Goal: Book appointment/travel/reservation

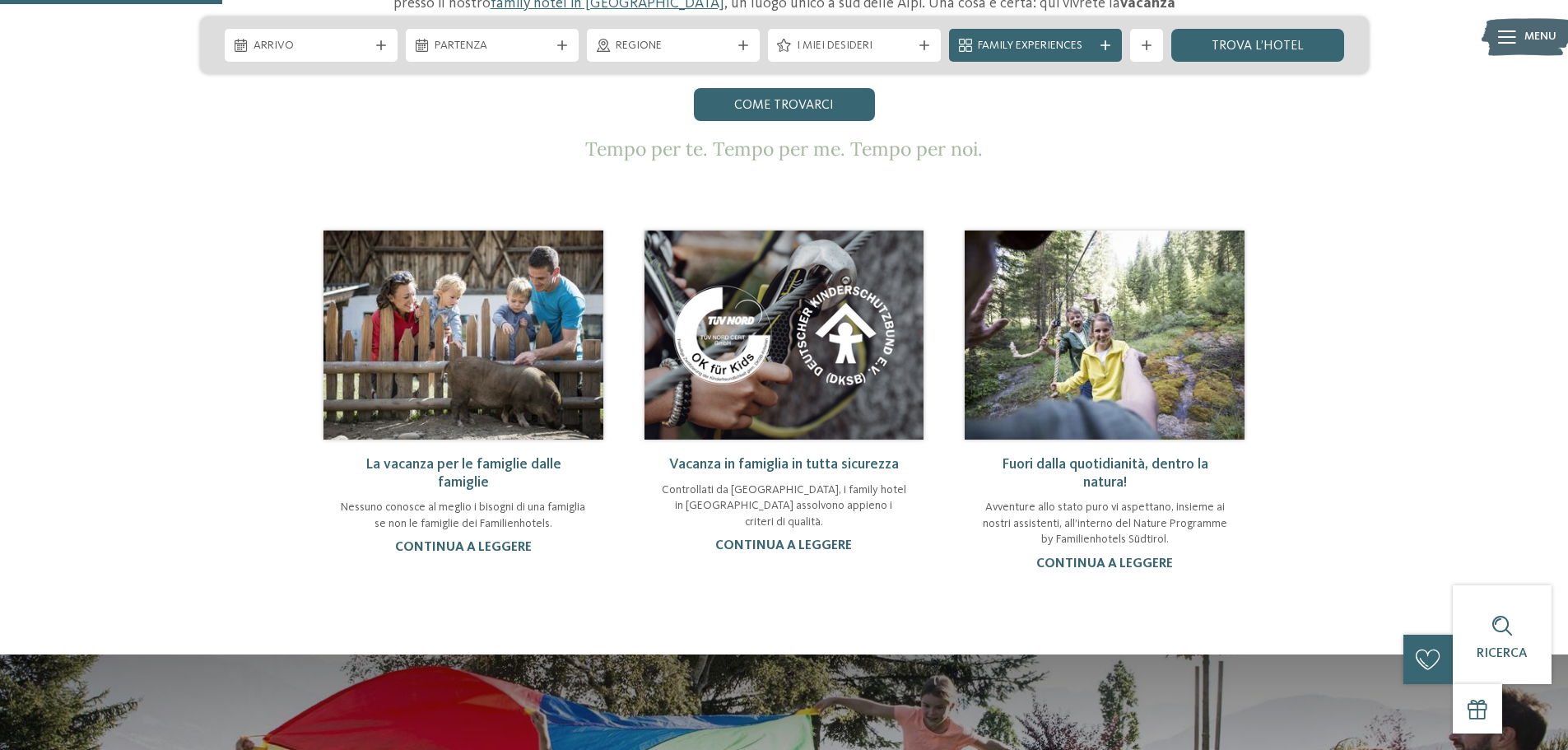
scroll to position [1015, 0]
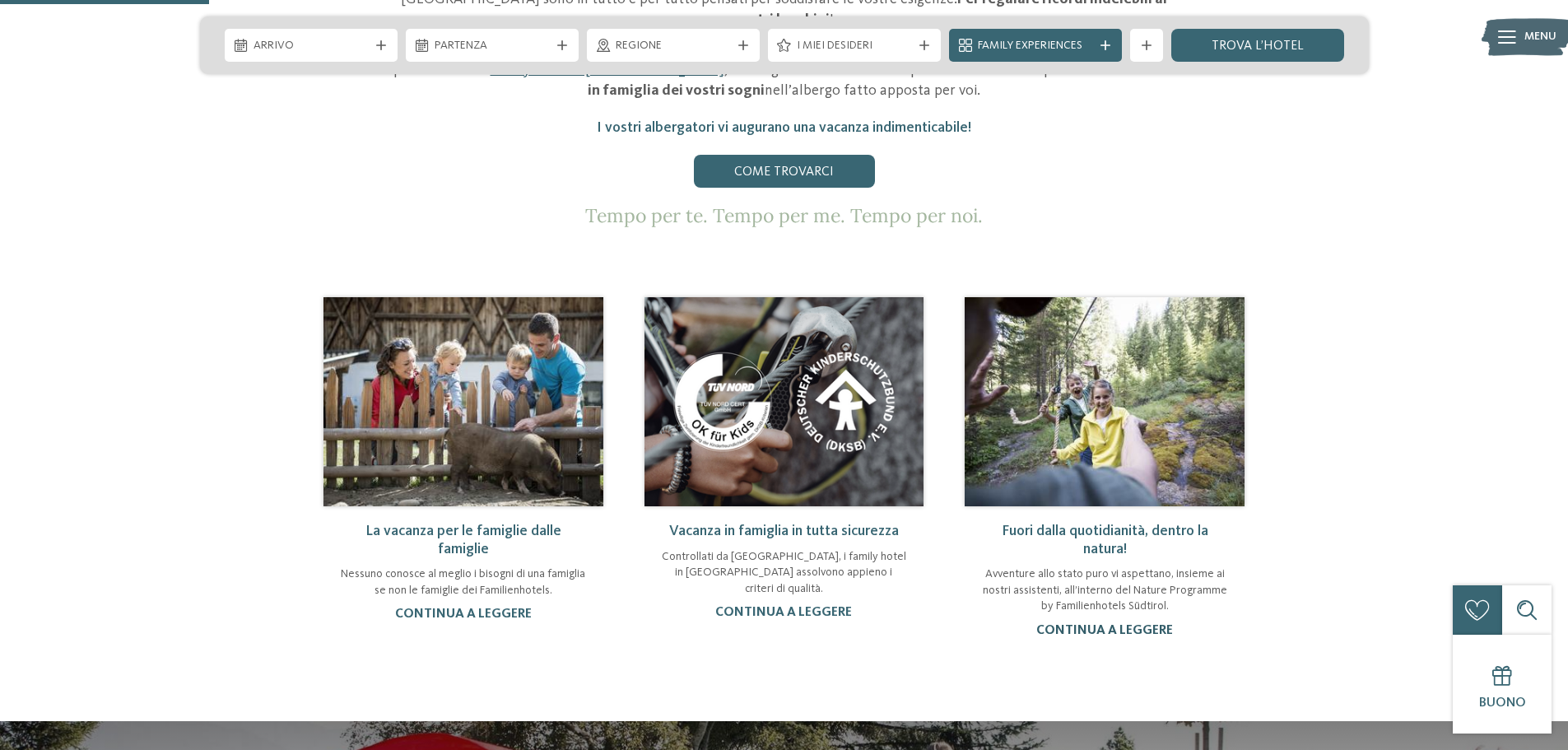
click at [1139, 624] on link "continua a leggere" at bounding box center [1104, 630] width 137 height 14
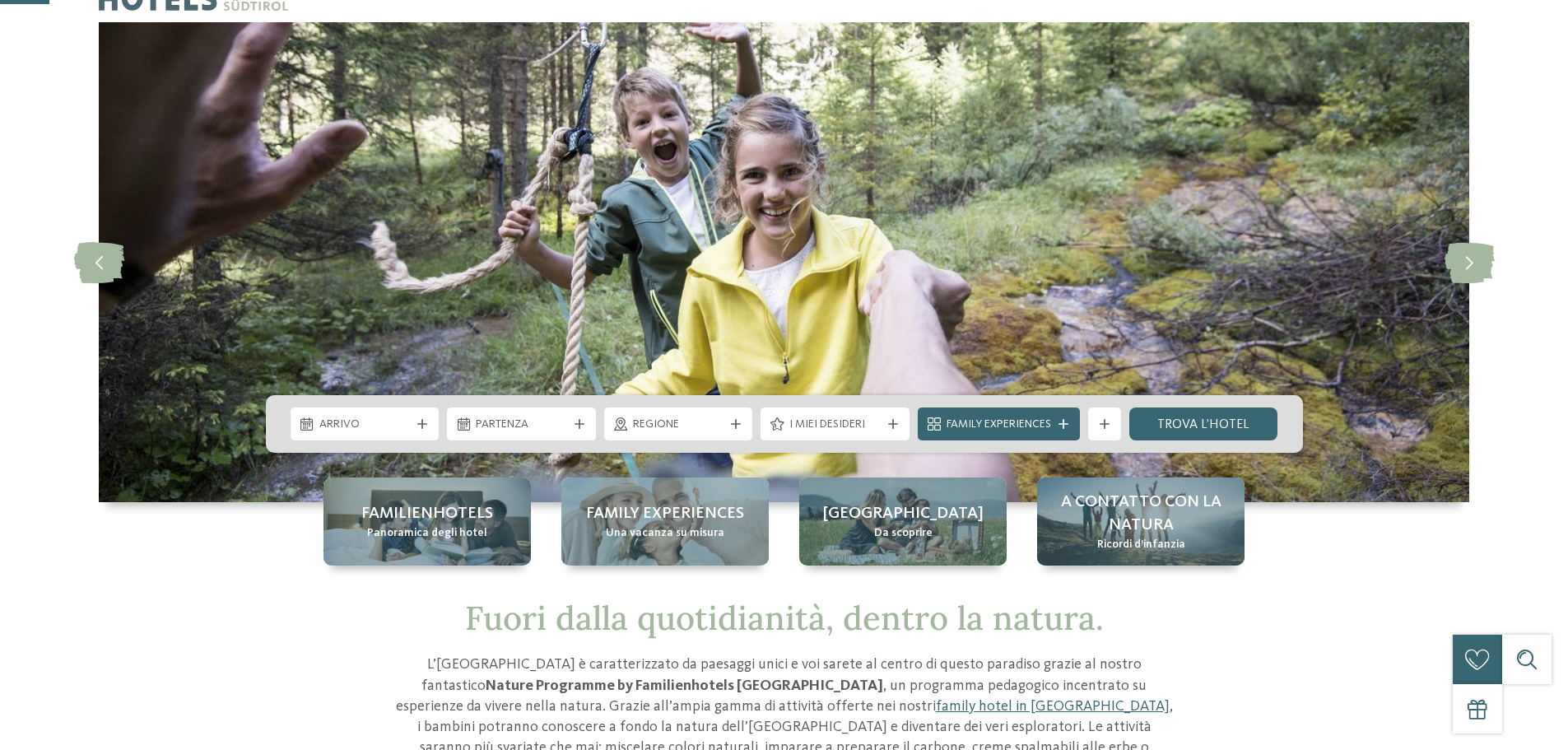
scroll to position [115, 0]
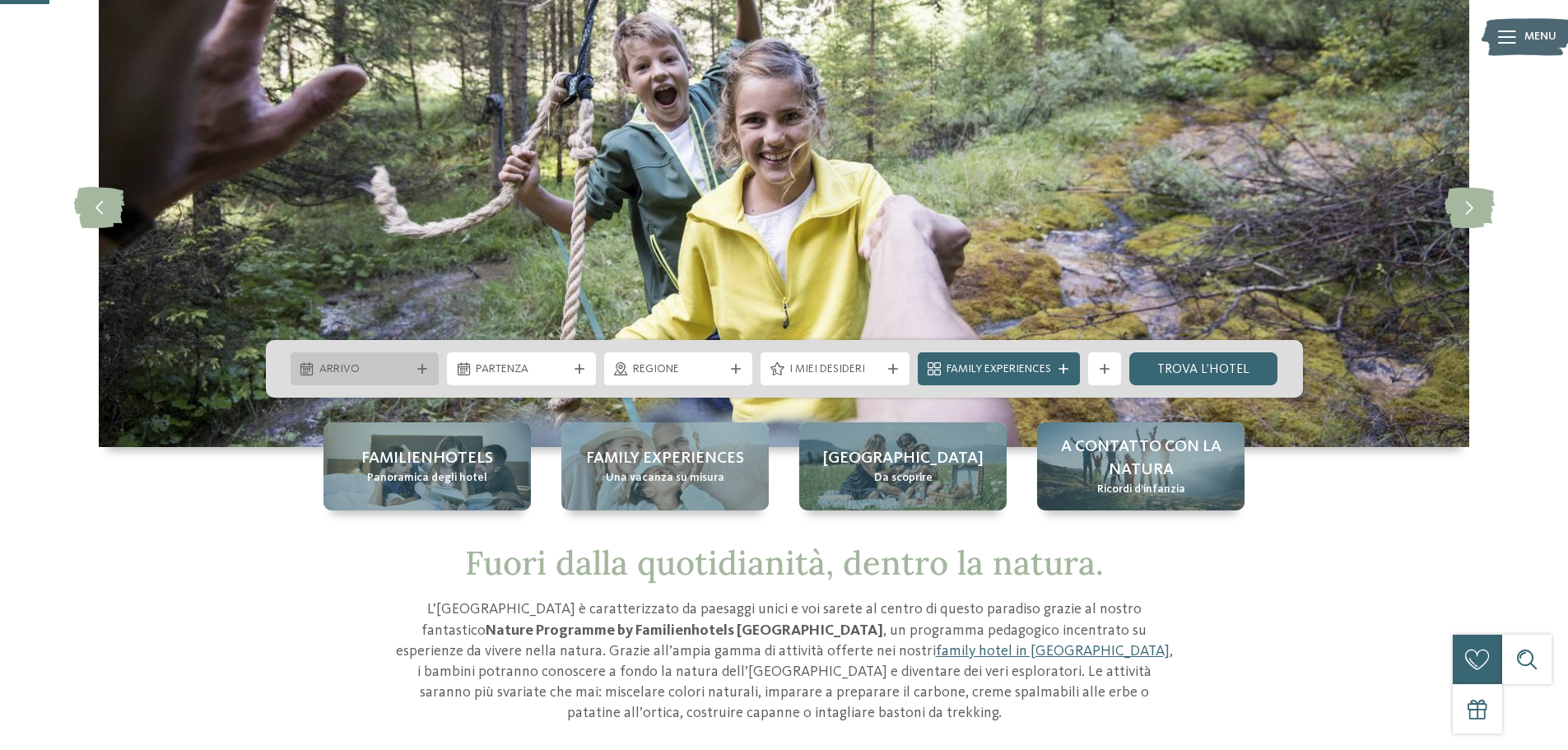
click at [329, 380] on div "Arrivo" at bounding box center [365, 369] width 149 height 33
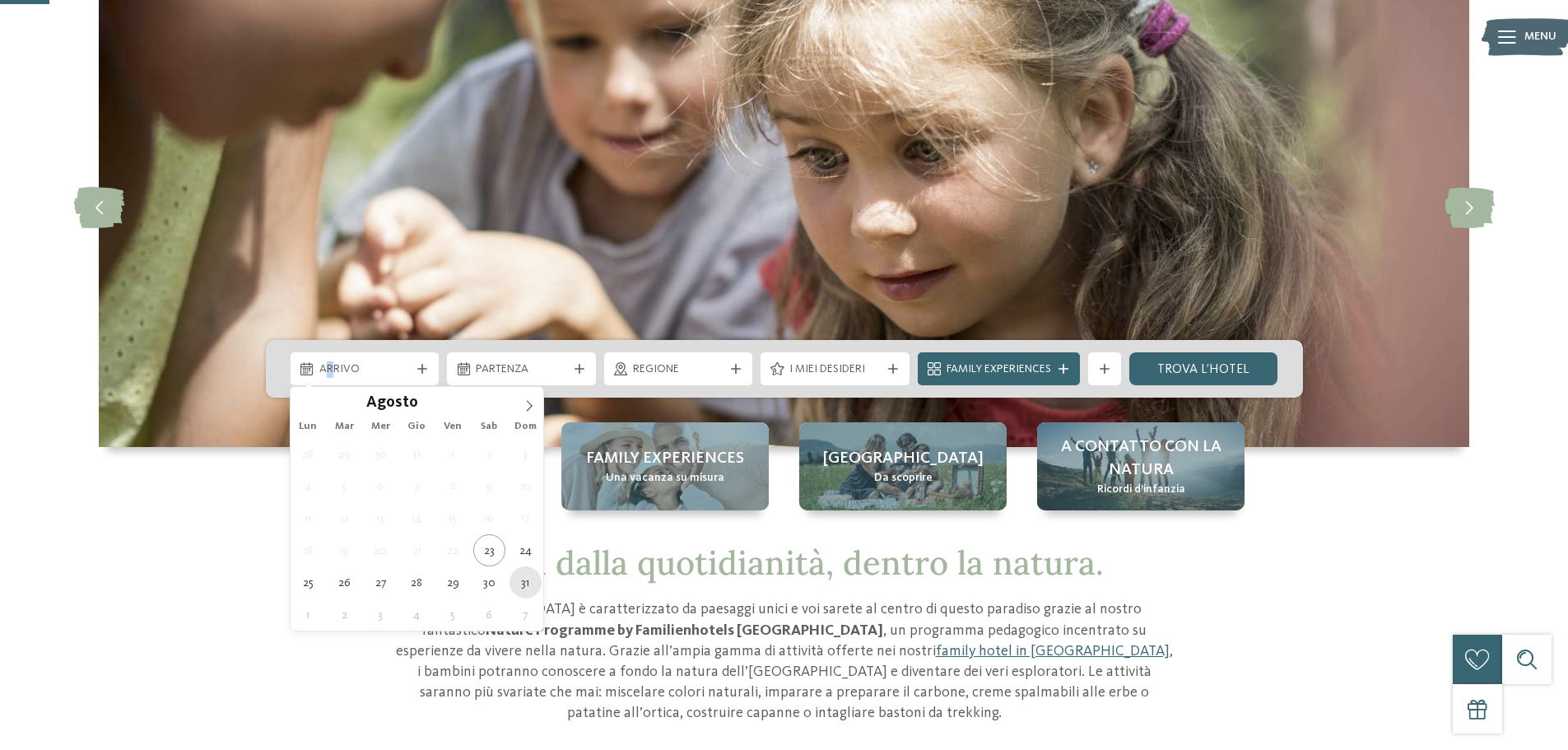
type div "31.08.2025"
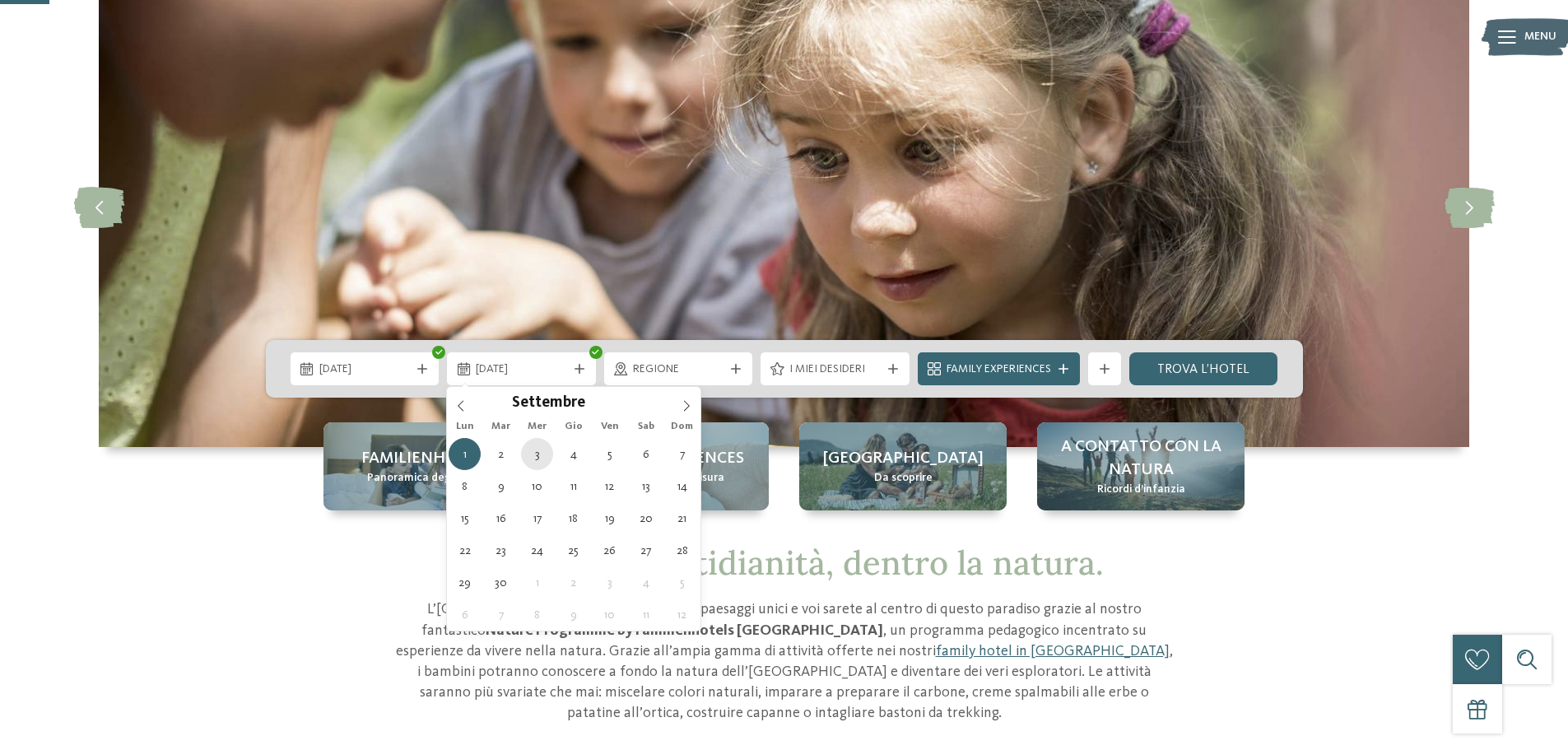
type div "03.09.2025"
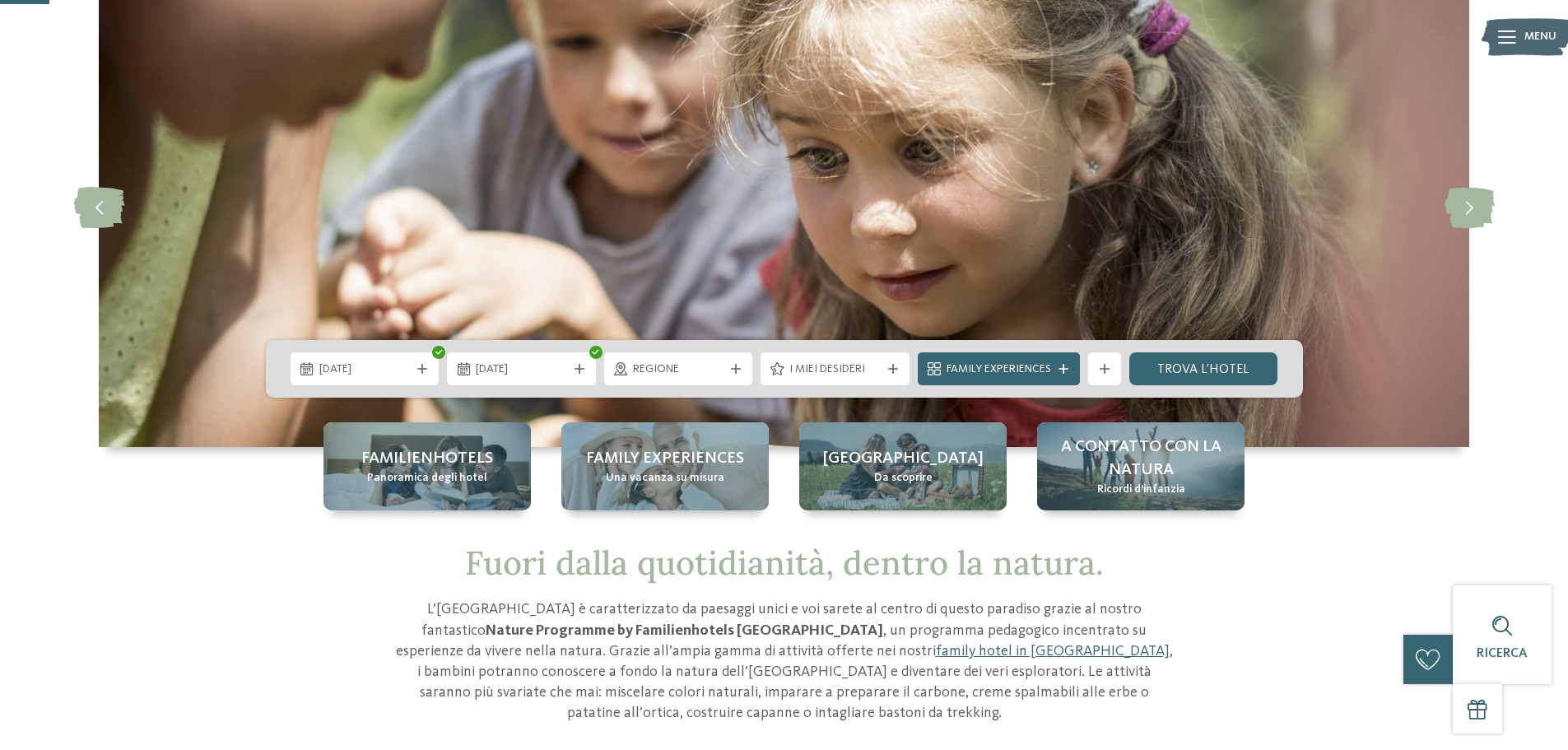
click at [707, 366] on span "Regione" at bounding box center [678, 370] width 92 height 16
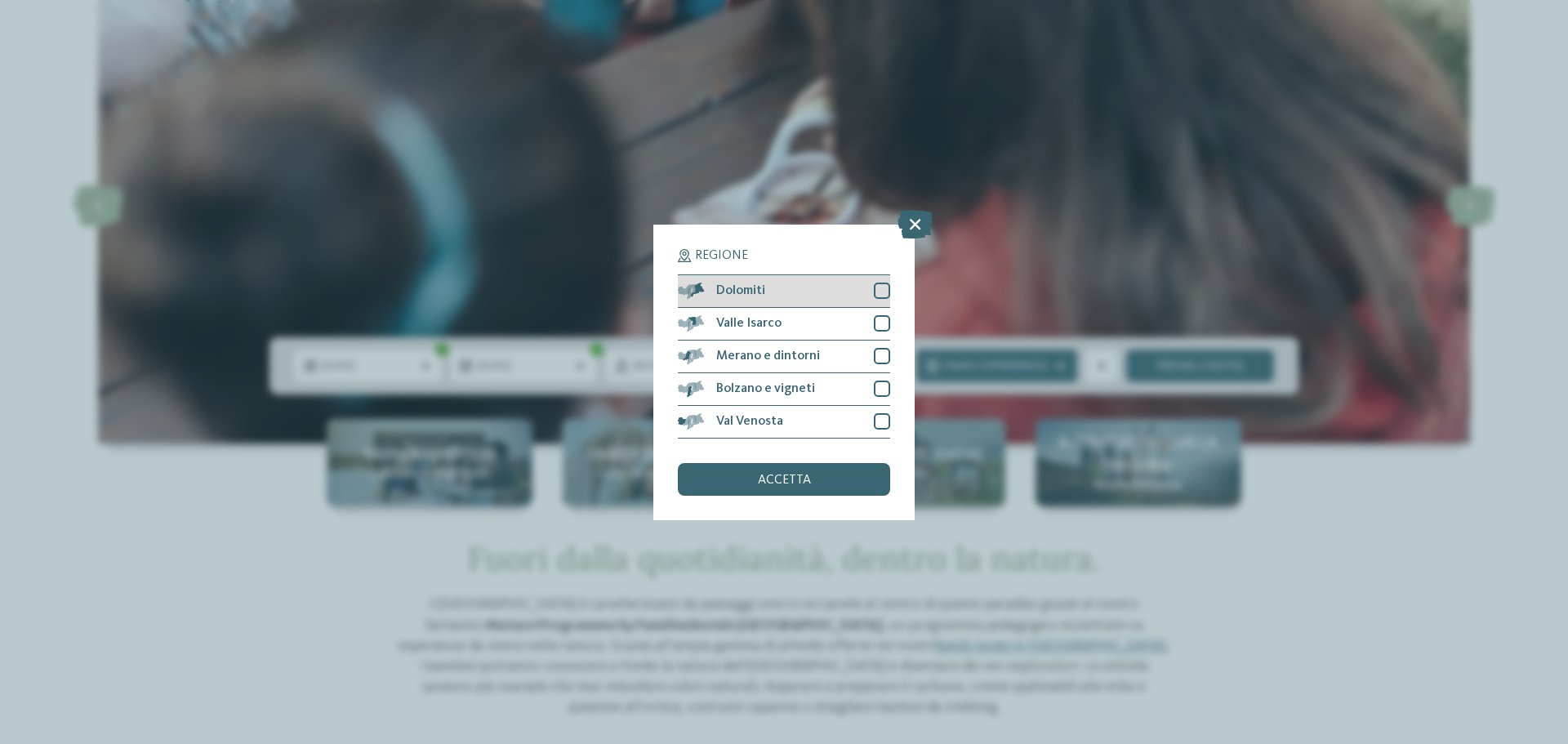
click at [717, 293] on span "Dolomiti" at bounding box center [740, 291] width 49 height 14
click at [757, 483] on div "accetta" at bounding box center [784, 479] width 213 height 32
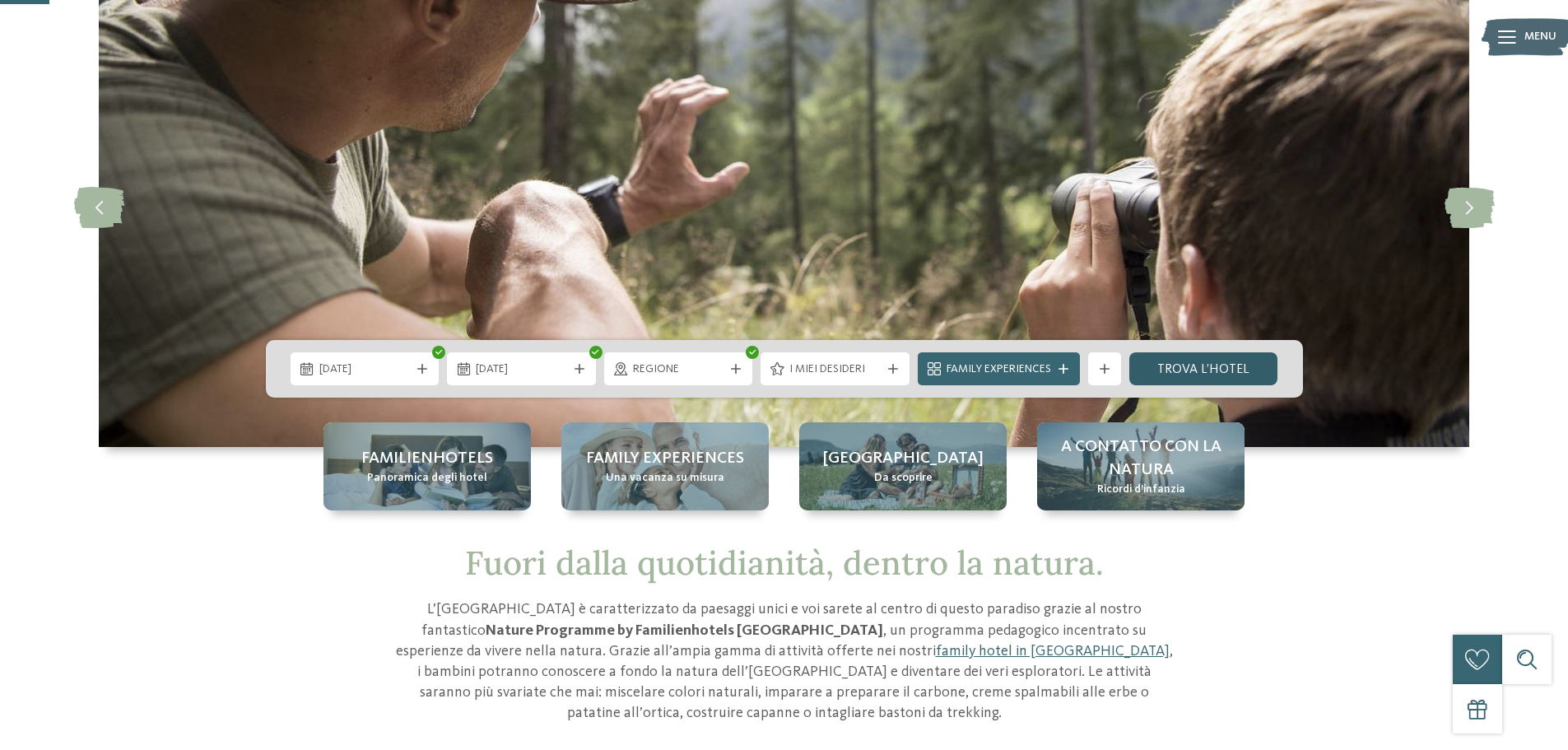
click at [1201, 366] on link "trova l’hotel" at bounding box center [1203, 369] width 149 height 33
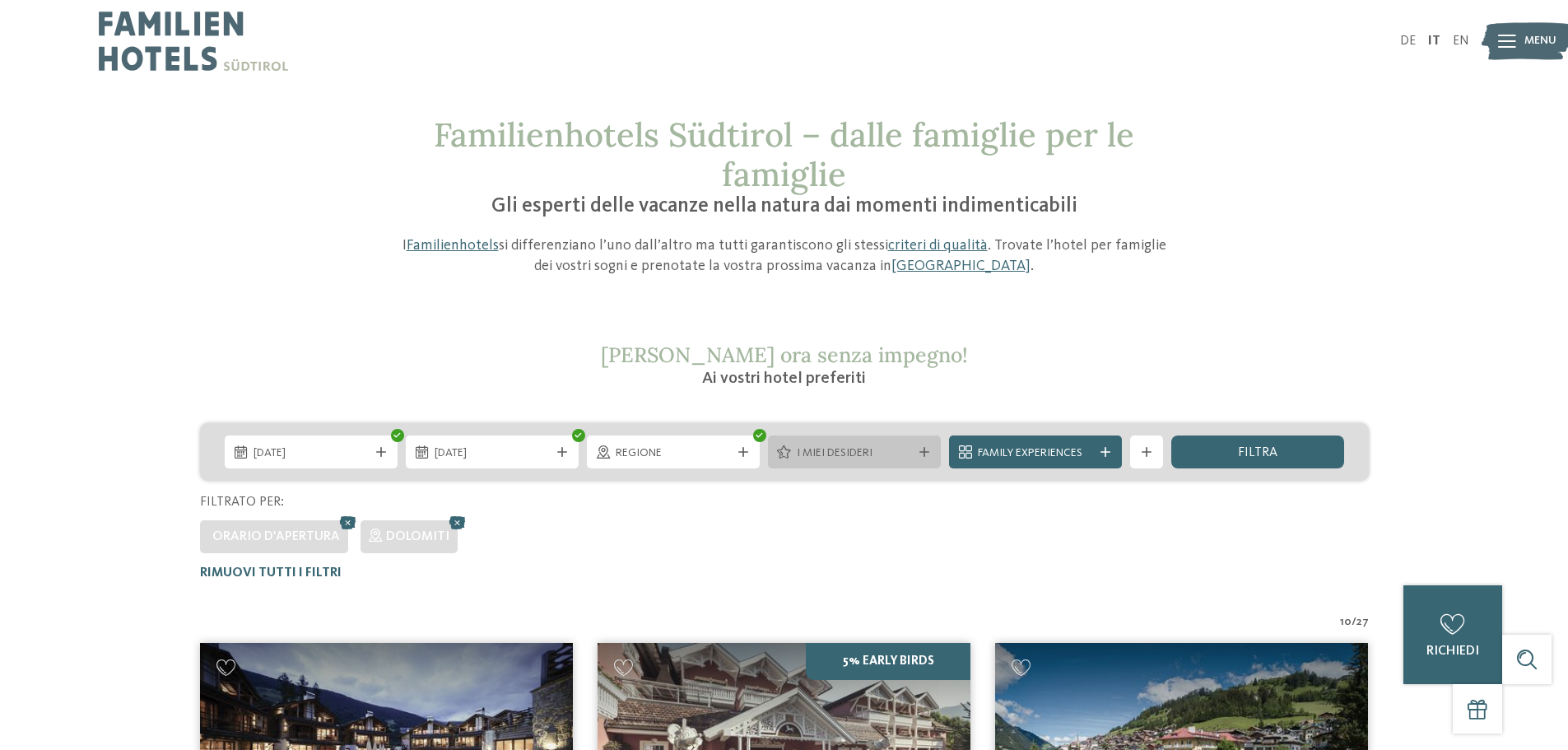
click at [861, 453] on span "I miei desideri" at bounding box center [854, 454] width 115 height 16
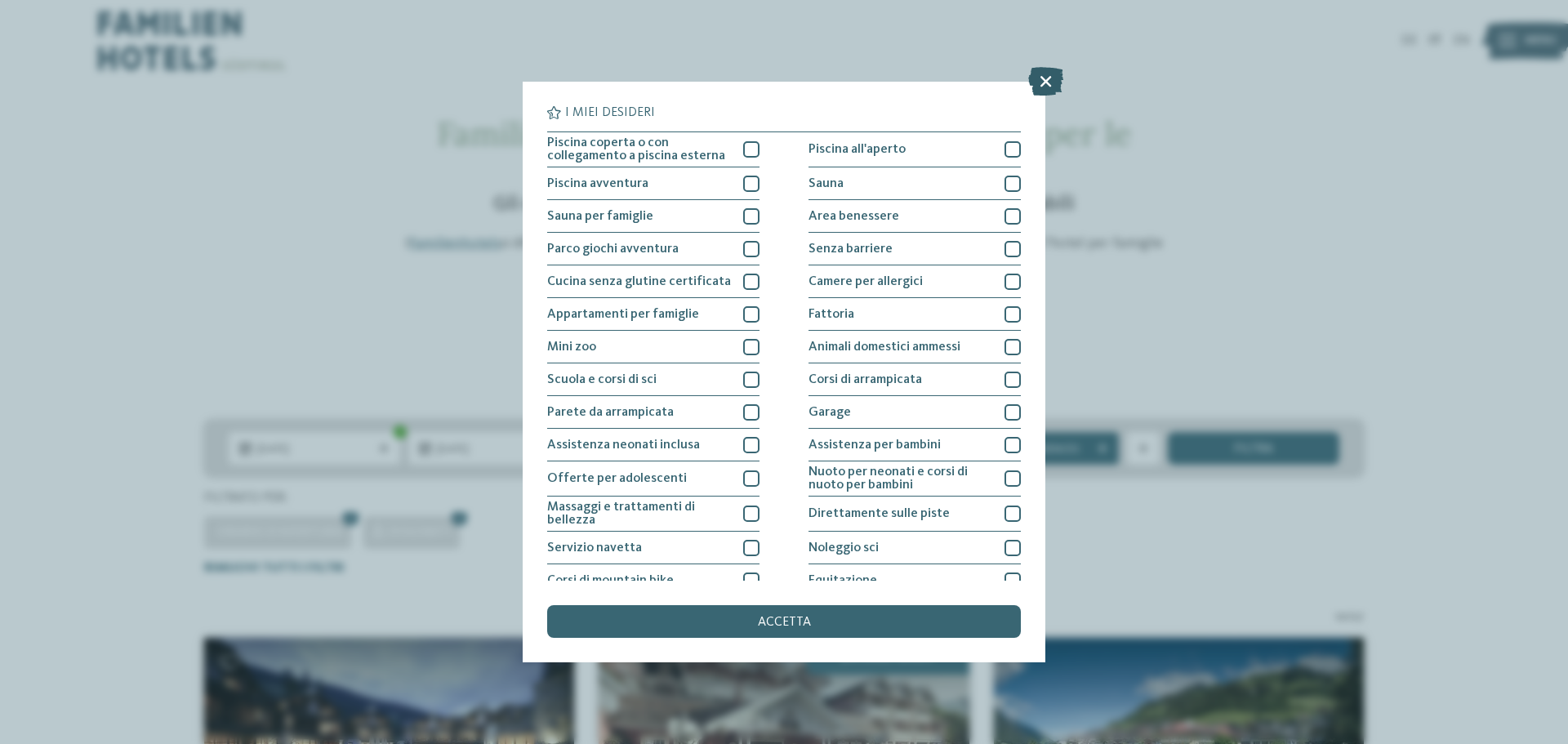
click at [1041, 89] on icon at bounding box center [1046, 81] width 35 height 29
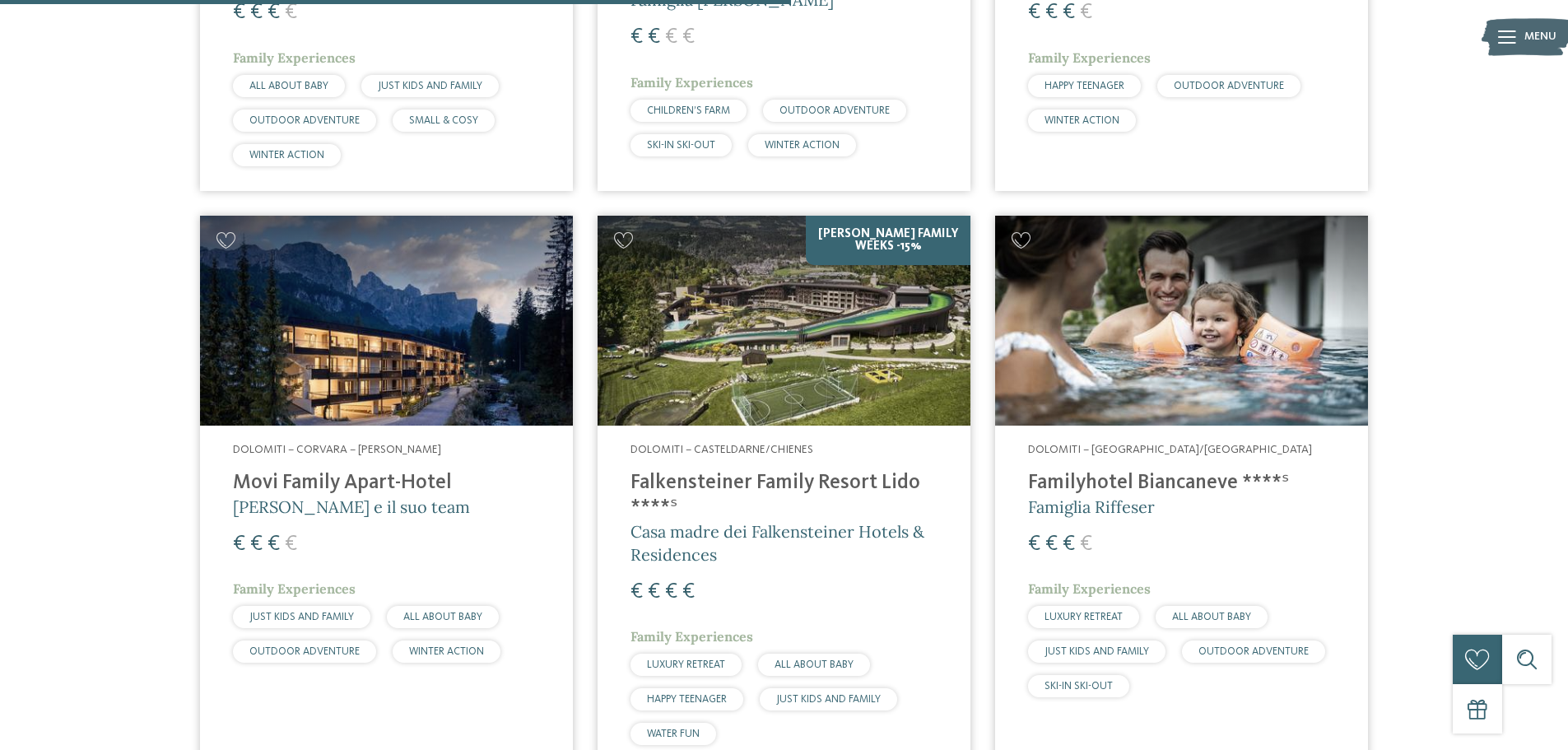
scroll to position [1524, 0]
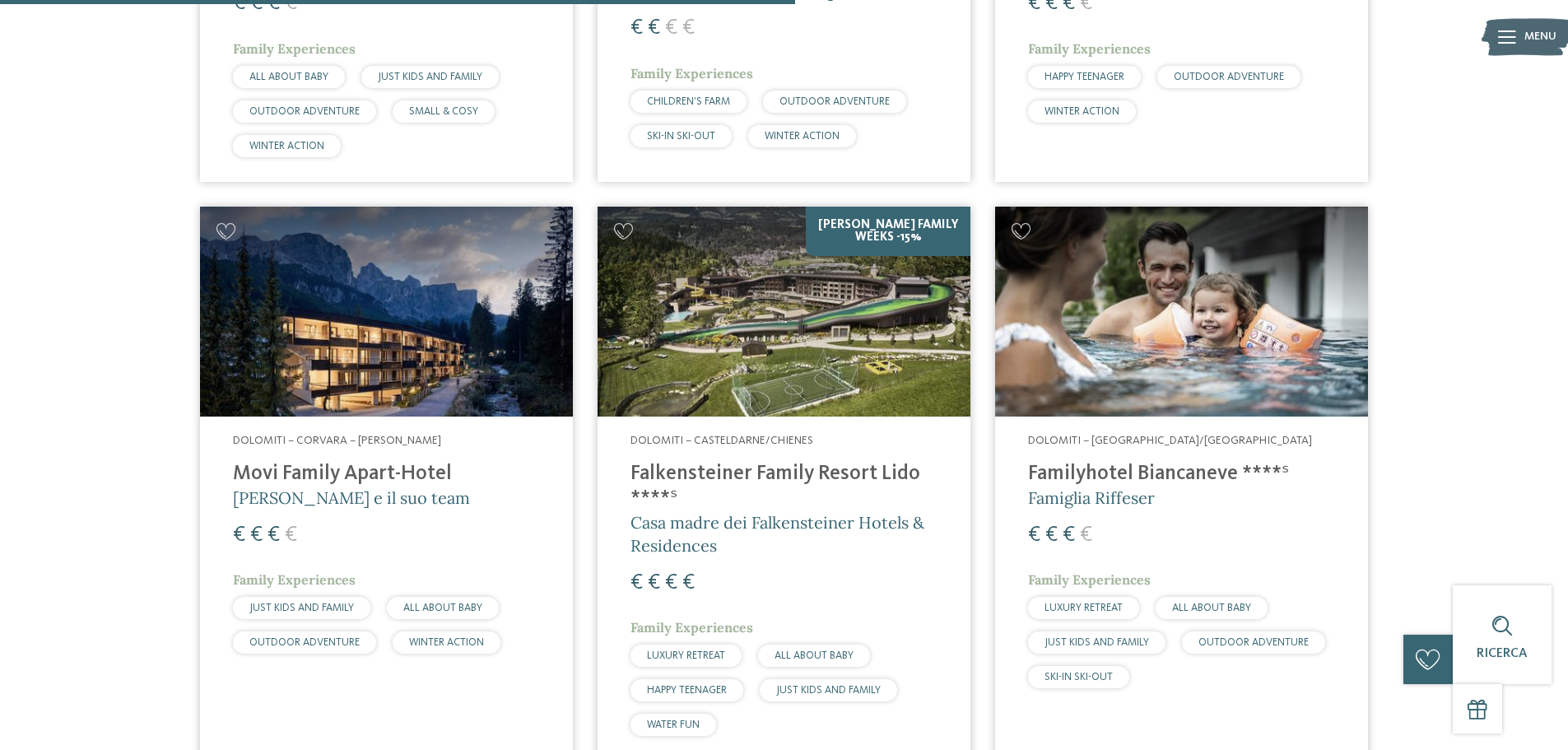
click at [868, 240] on img at bounding box center [783, 311] width 373 height 210
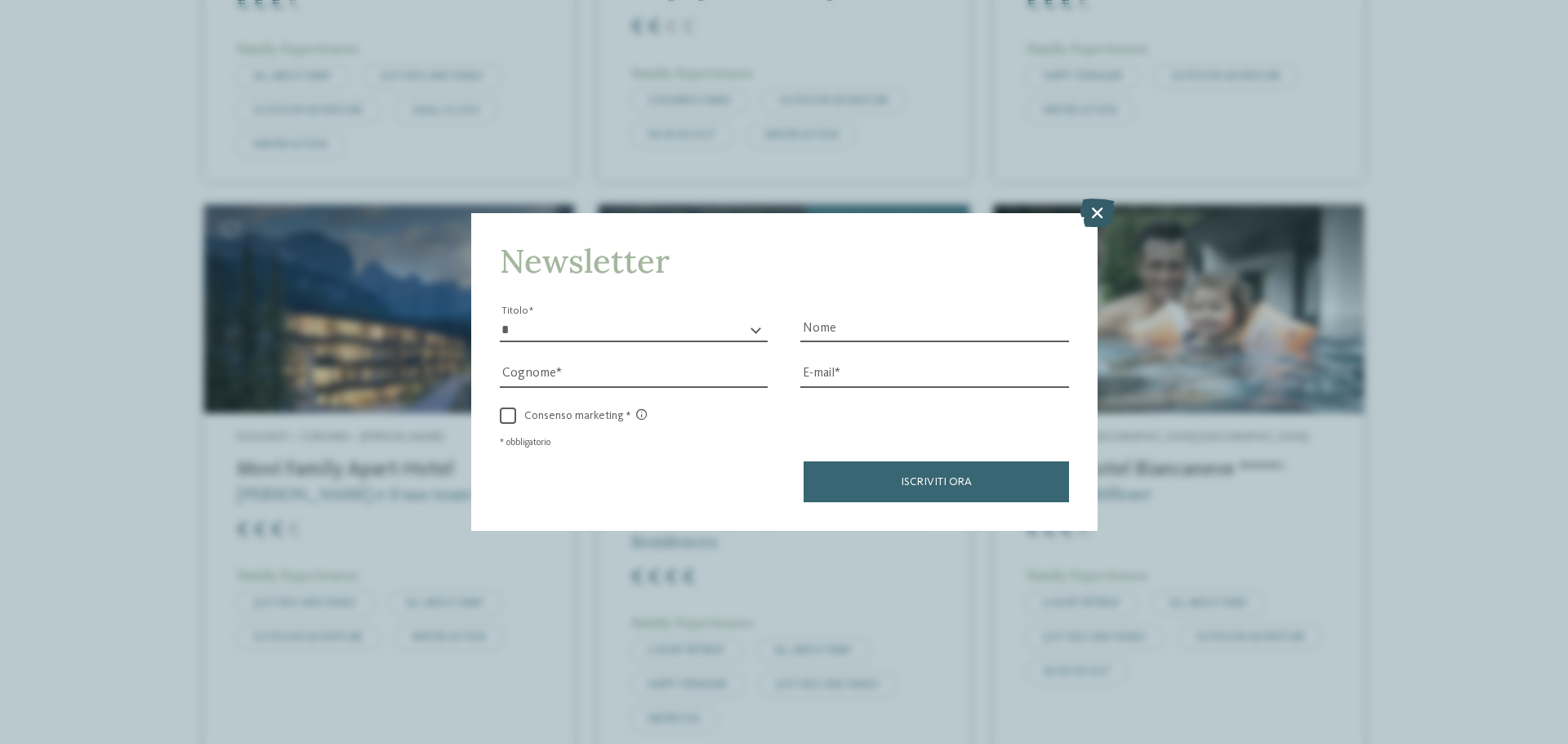
click at [1088, 213] on icon at bounding box center [1097, 213] width 35 height 29
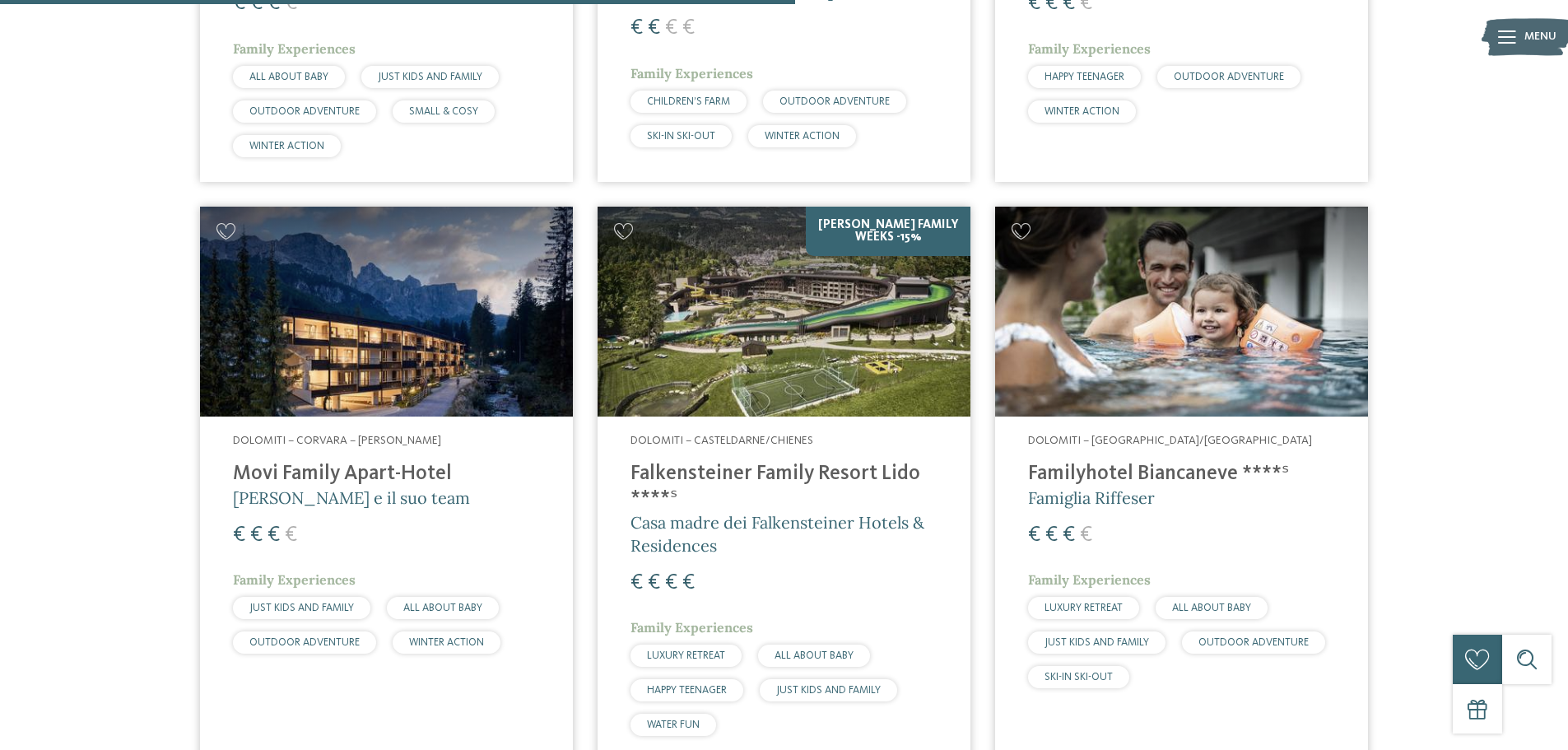
drag, startPoint x: 1567, startPoint y: 350, endPoint x: 1549, endPoint y: 311, distance: 43.0
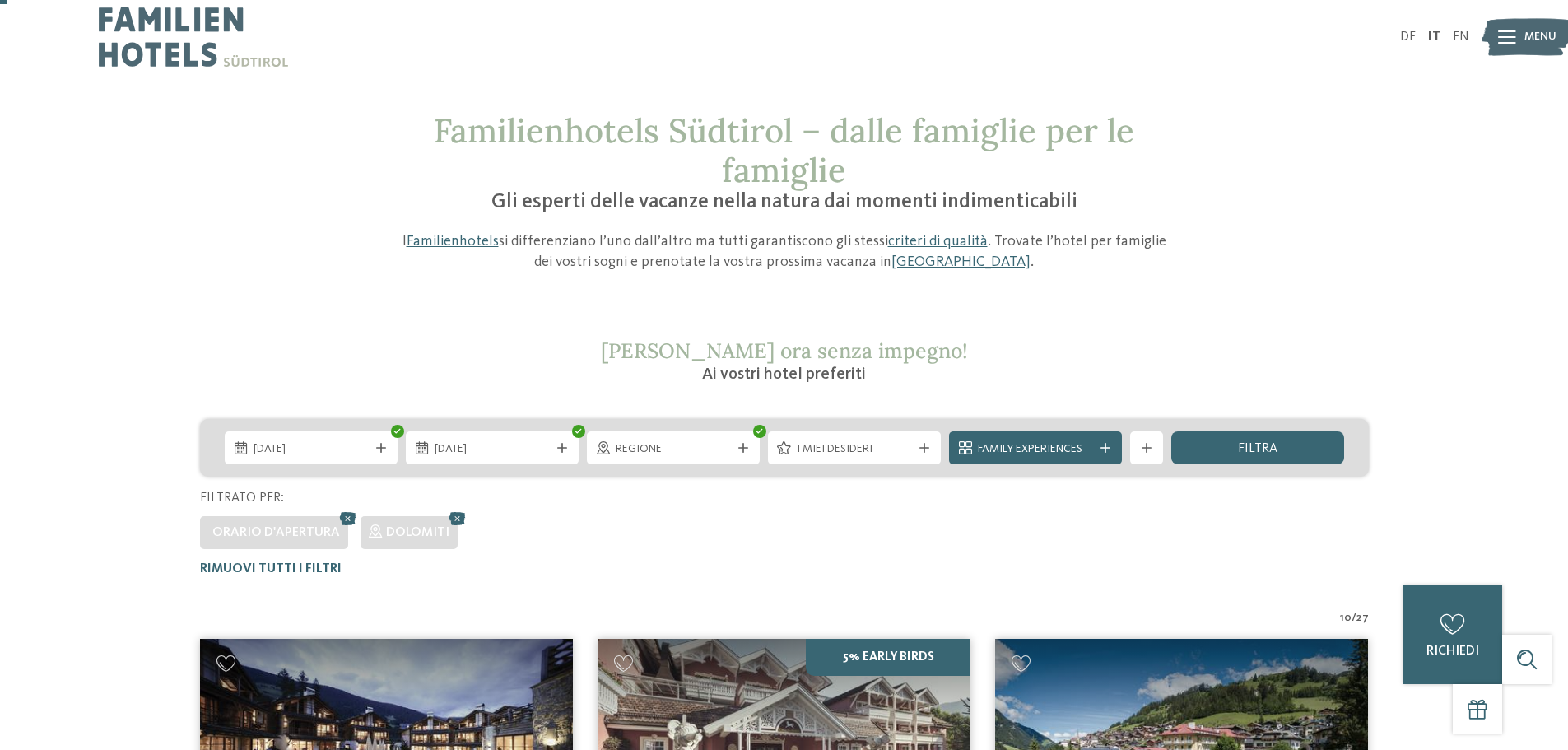
scroll to position [0, 0]
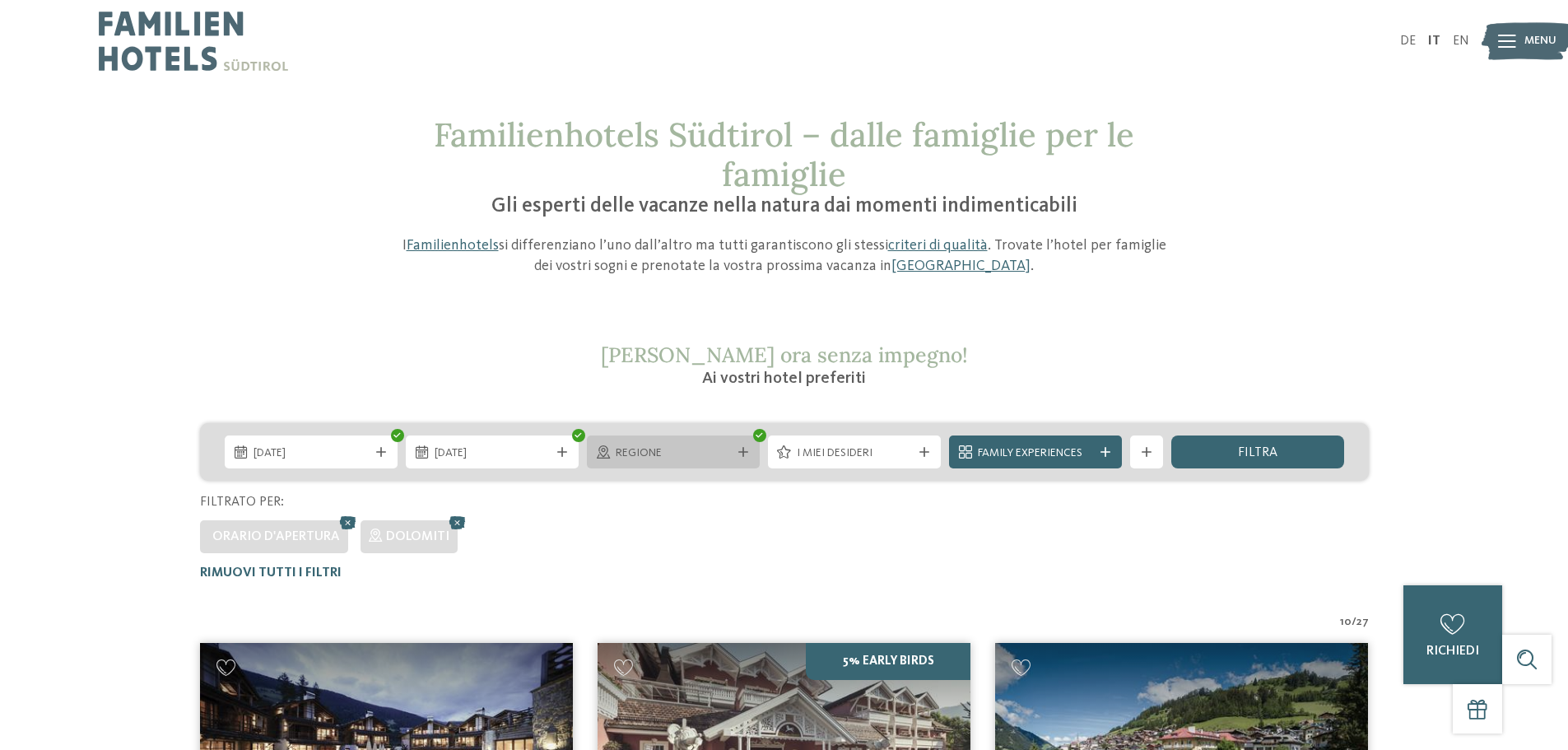
click at [713, 449] on span "Regione" at bounding box center [672, 454] width 115 height 16
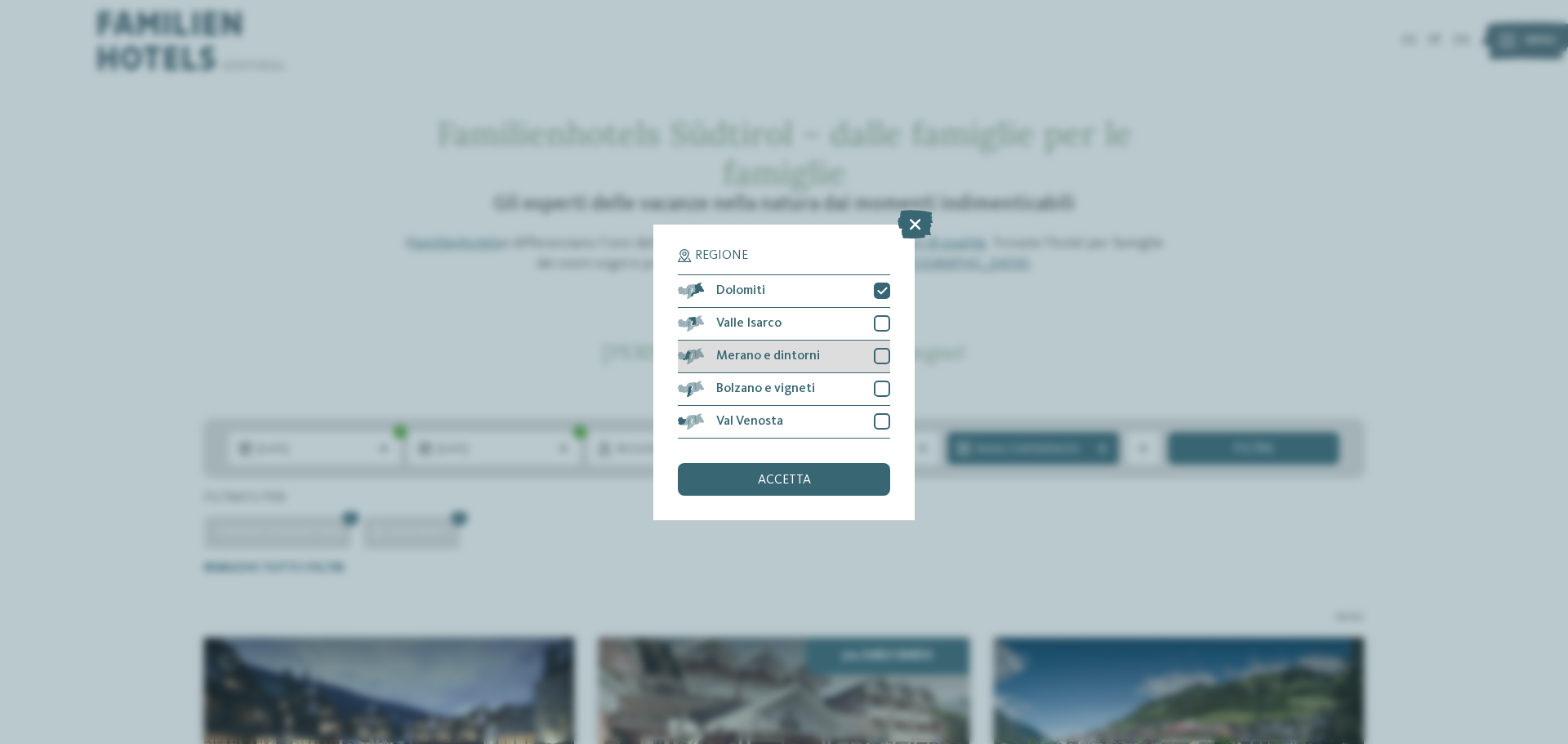
click at [819, 350] on div "Merano e dintorni" at bounding box center [784, 357] width 213 height 32
click at [799, 474] on span "accetta" at bounding box center [784, 480] width 53 height 14
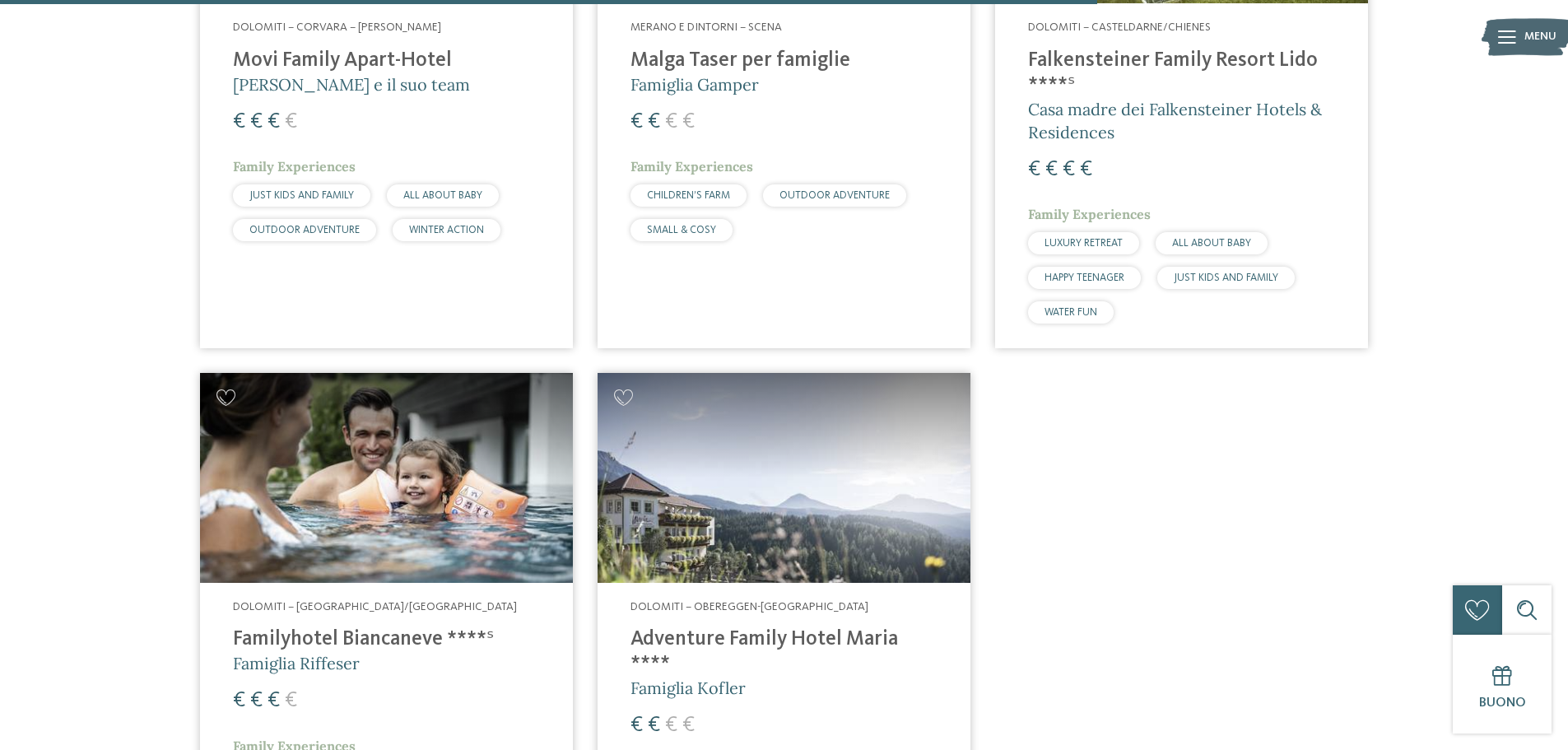
scroll to position [2613, 0]
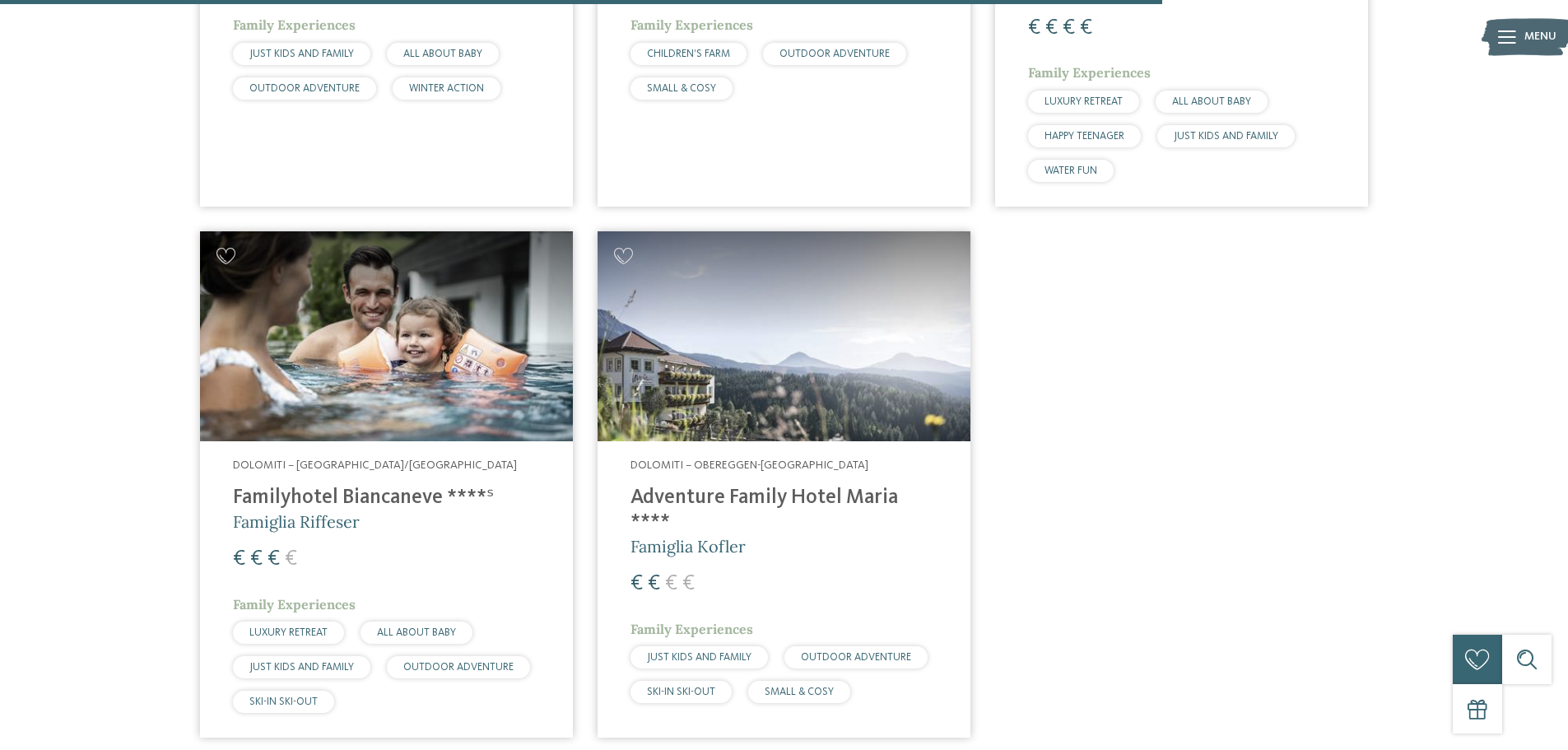
click at [768, 380] on img at bounding box center [783, 336] width 373 height 210
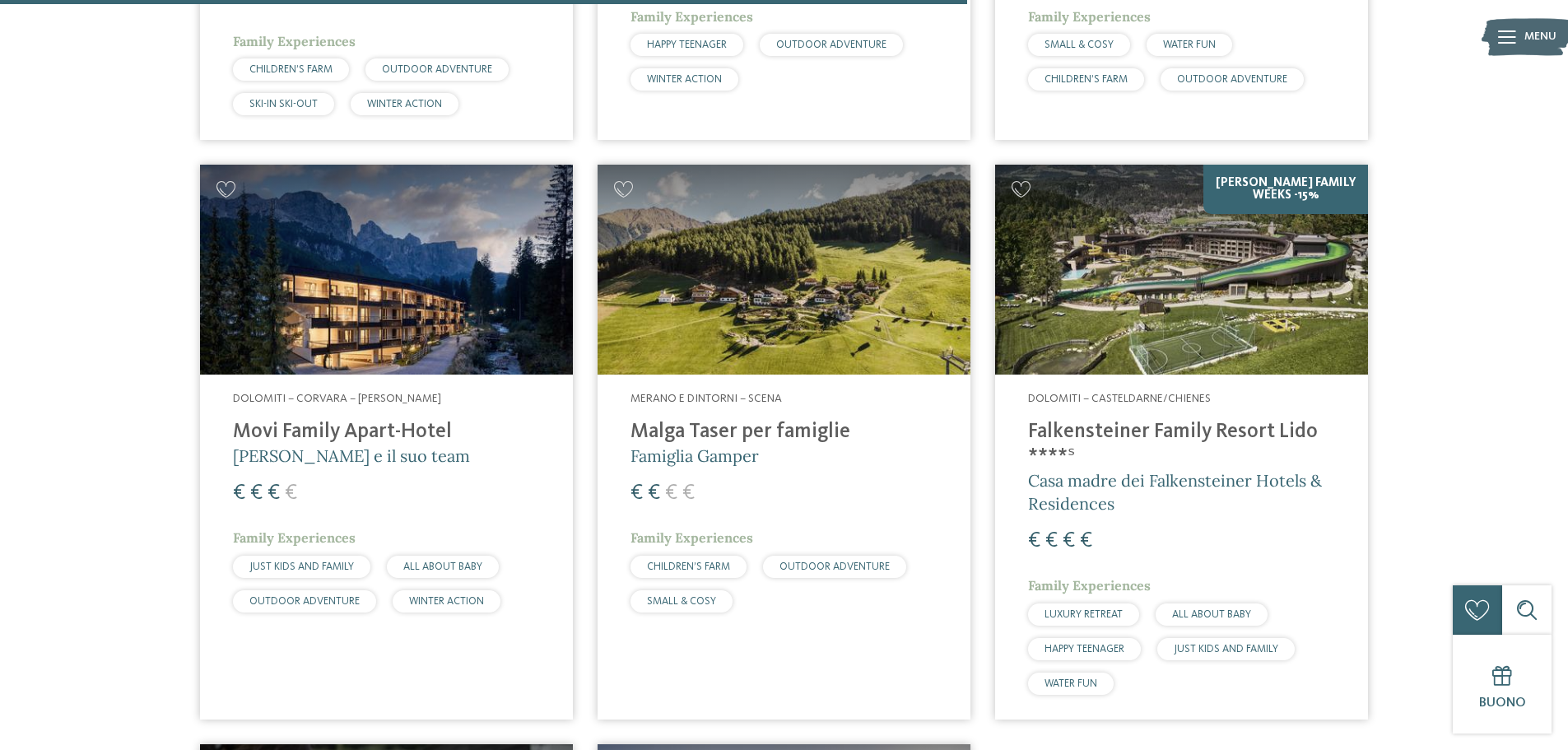
scroll to position [2080, 0]
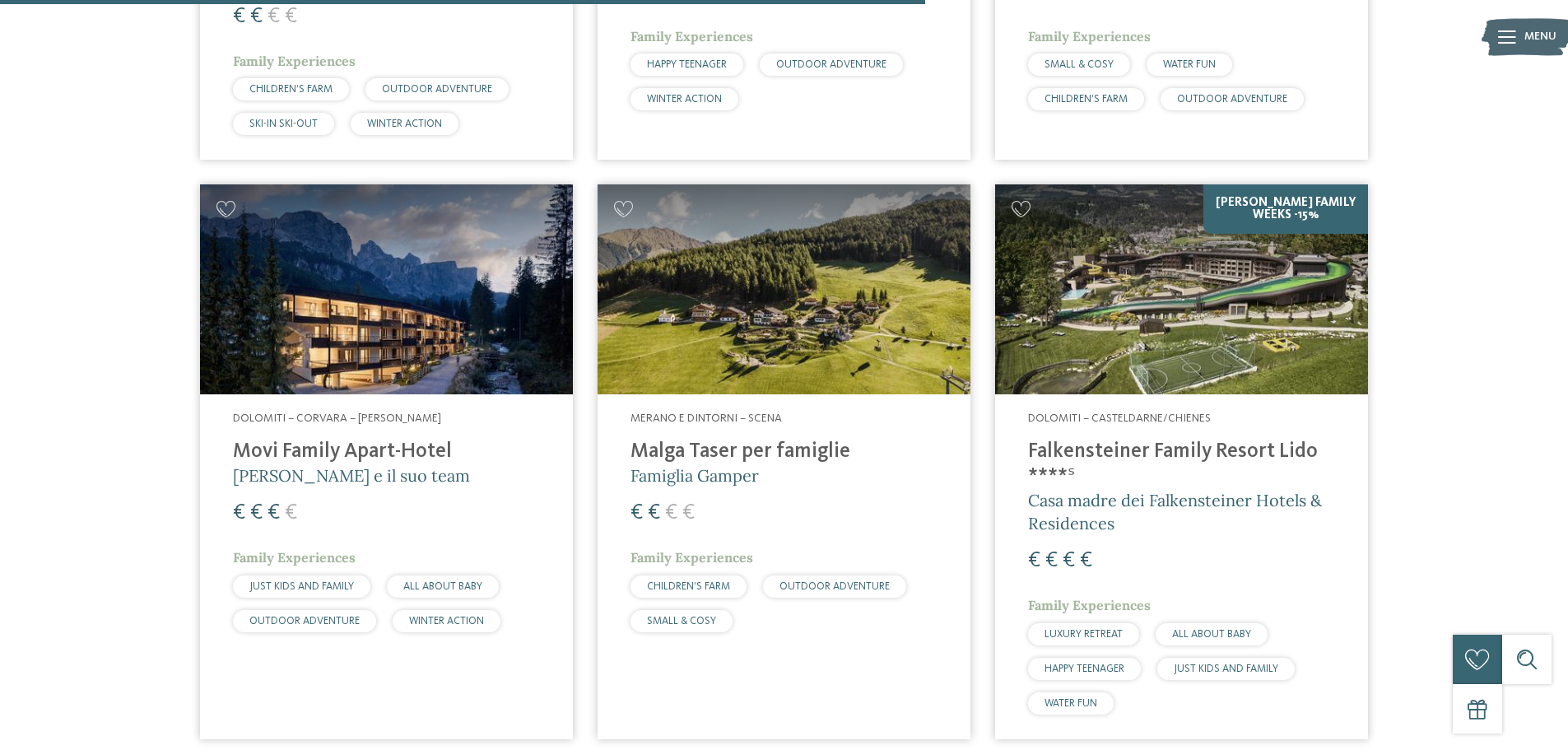
click at [766, 313] on img at bounding box center [783, 289] width 373 height 210
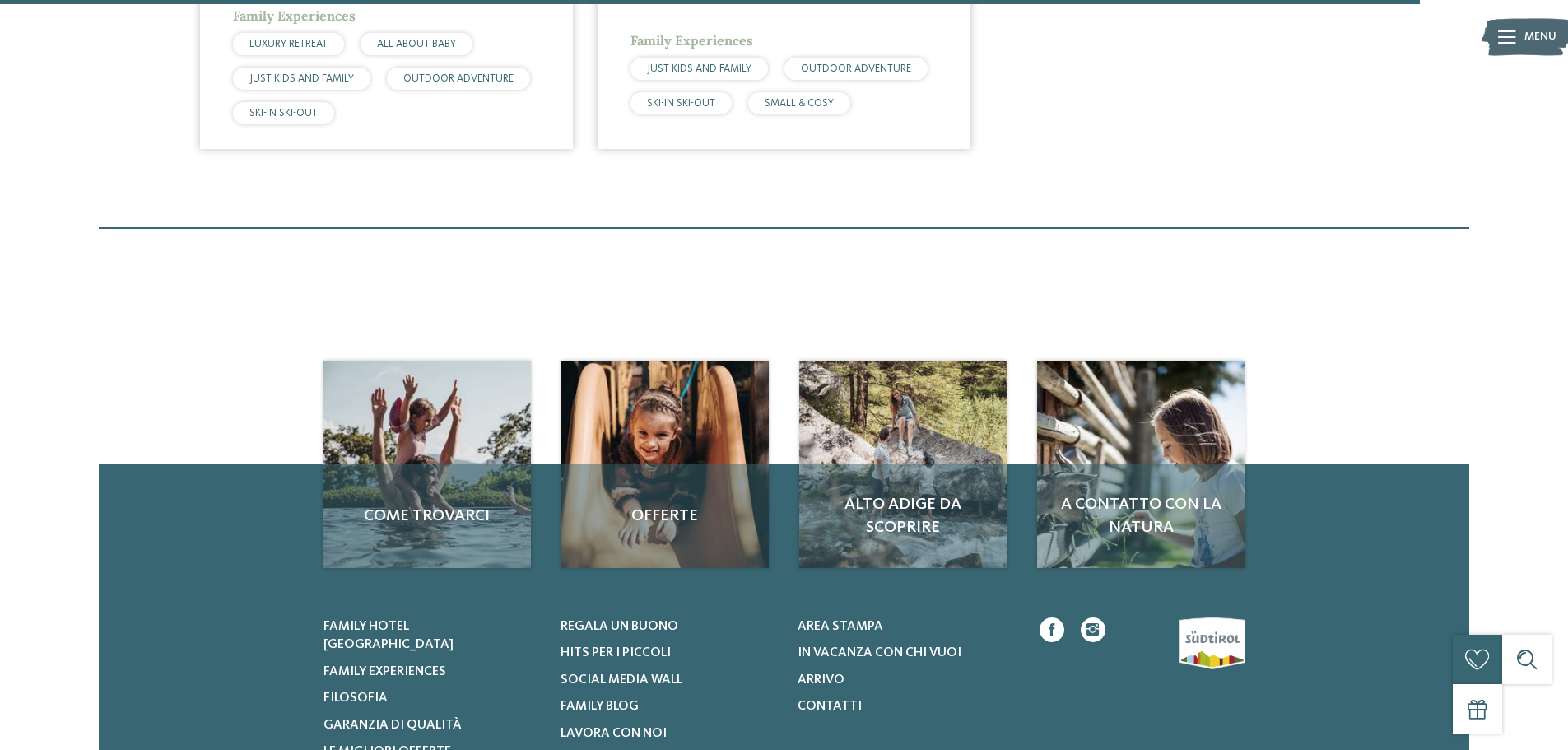
scroll to position [3256, 0]
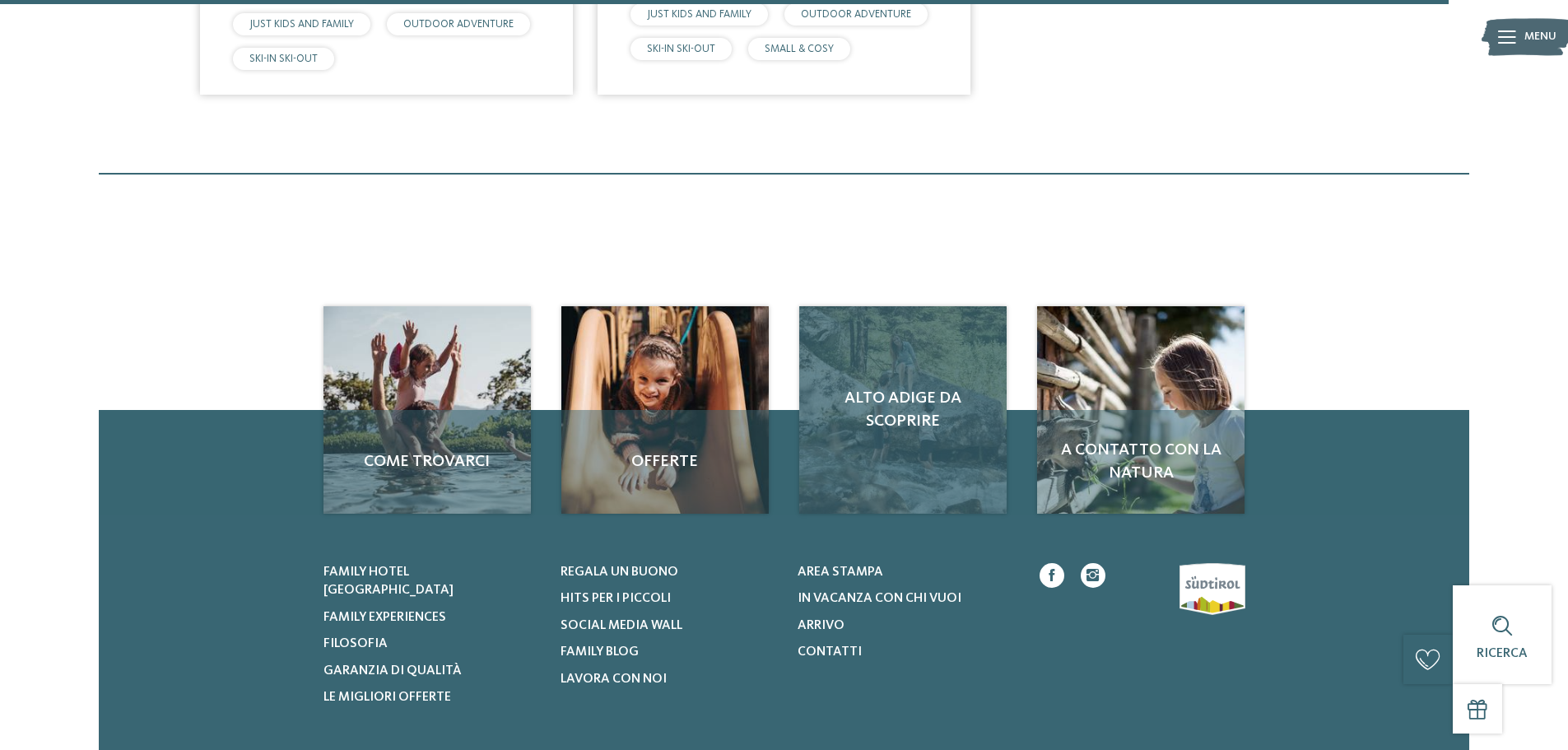
click at [930, 387] on div "Alto Adige da scoprire" at bounding box center [903, 410] width 208 height 208
click at [899, 328] on div "Alto Adige da scoprire" at bounding box center [903, 410] width 208 height 208
click at [863, 387] on span "Alto Adige da scoprire" at bounding box center [903, 410] width 174 height 46
click at [906, 416] on div "Alto Adige da scoprire" at bounding box center [903, 410] width 208 height 208
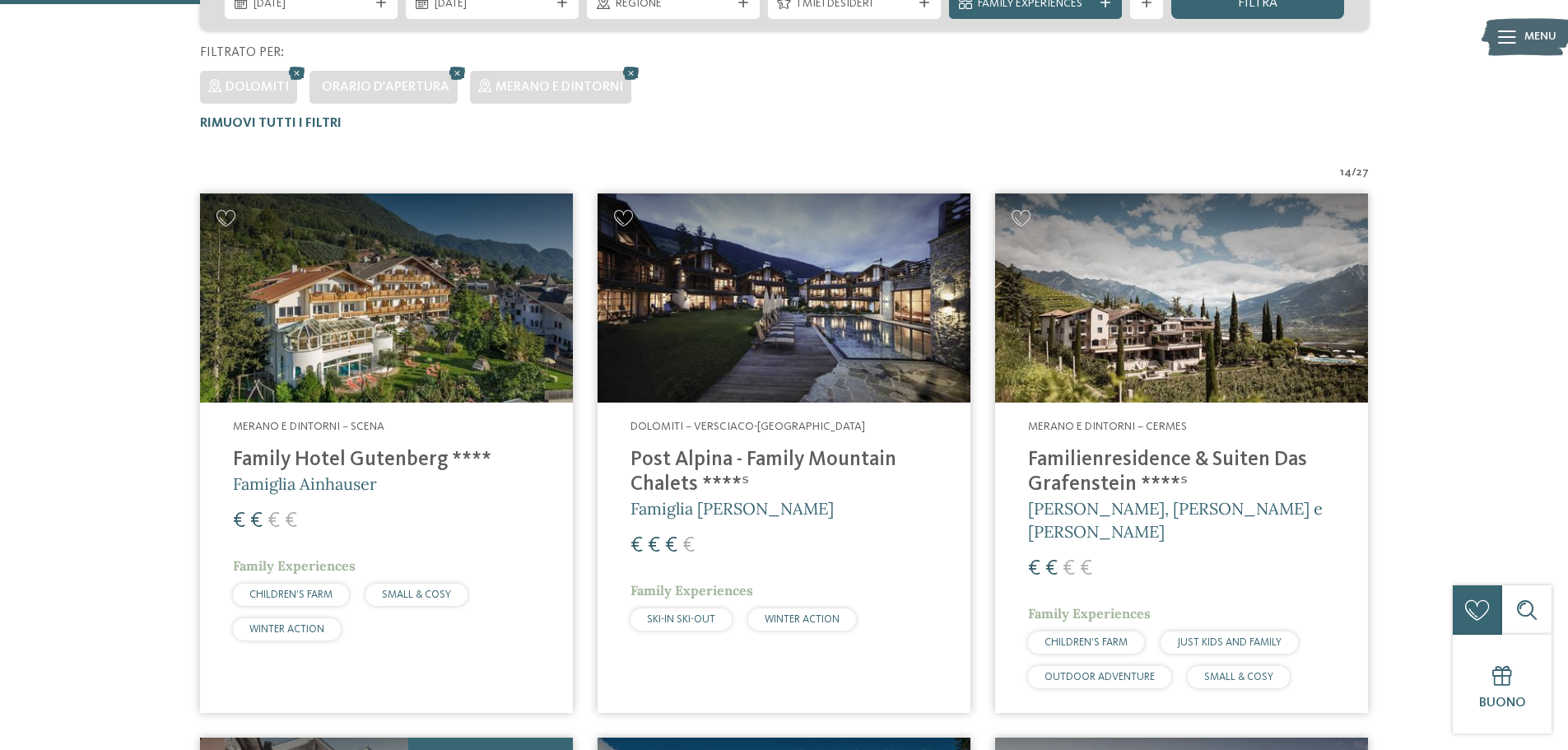
scroll to position [0, 0]
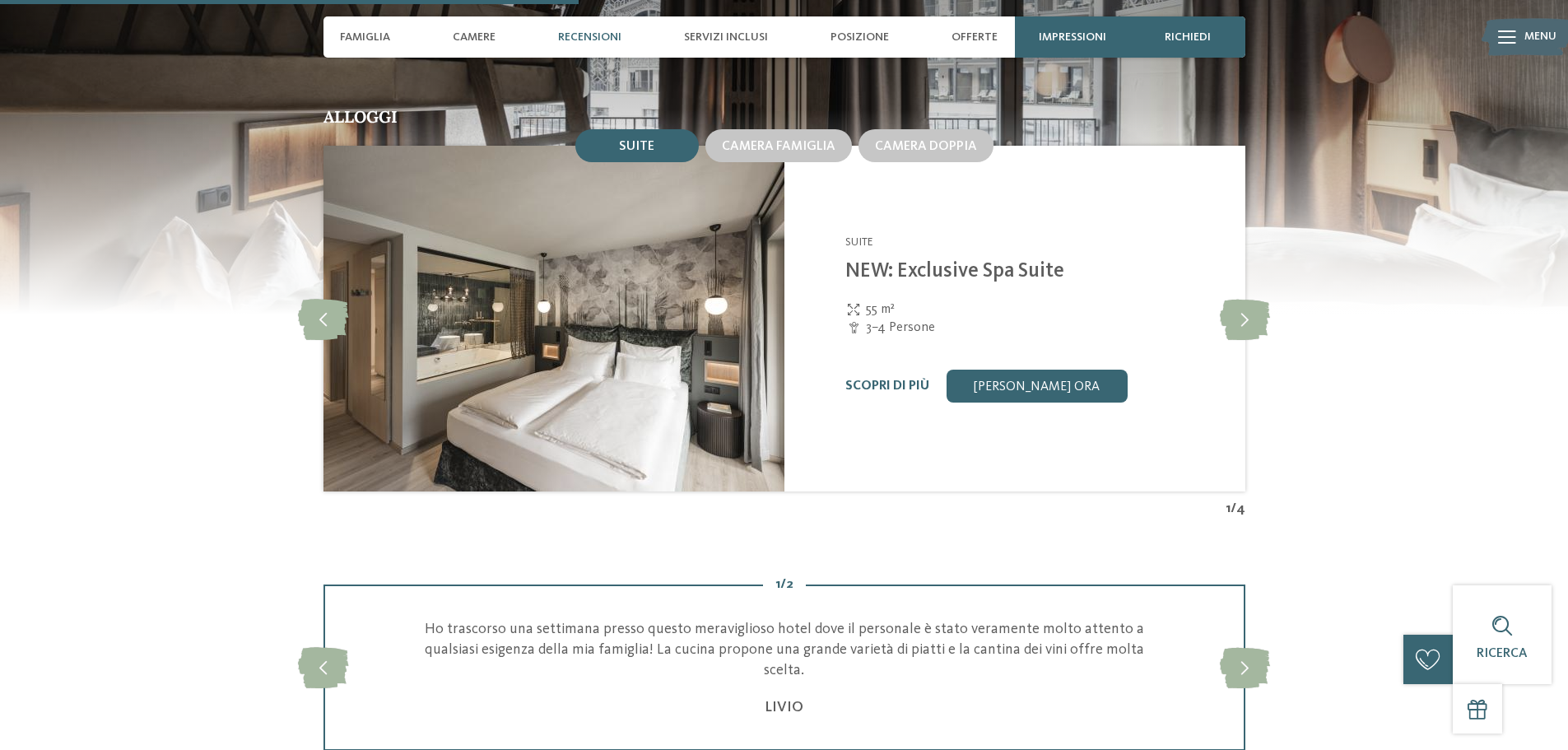
scroll to position [1776, 0]
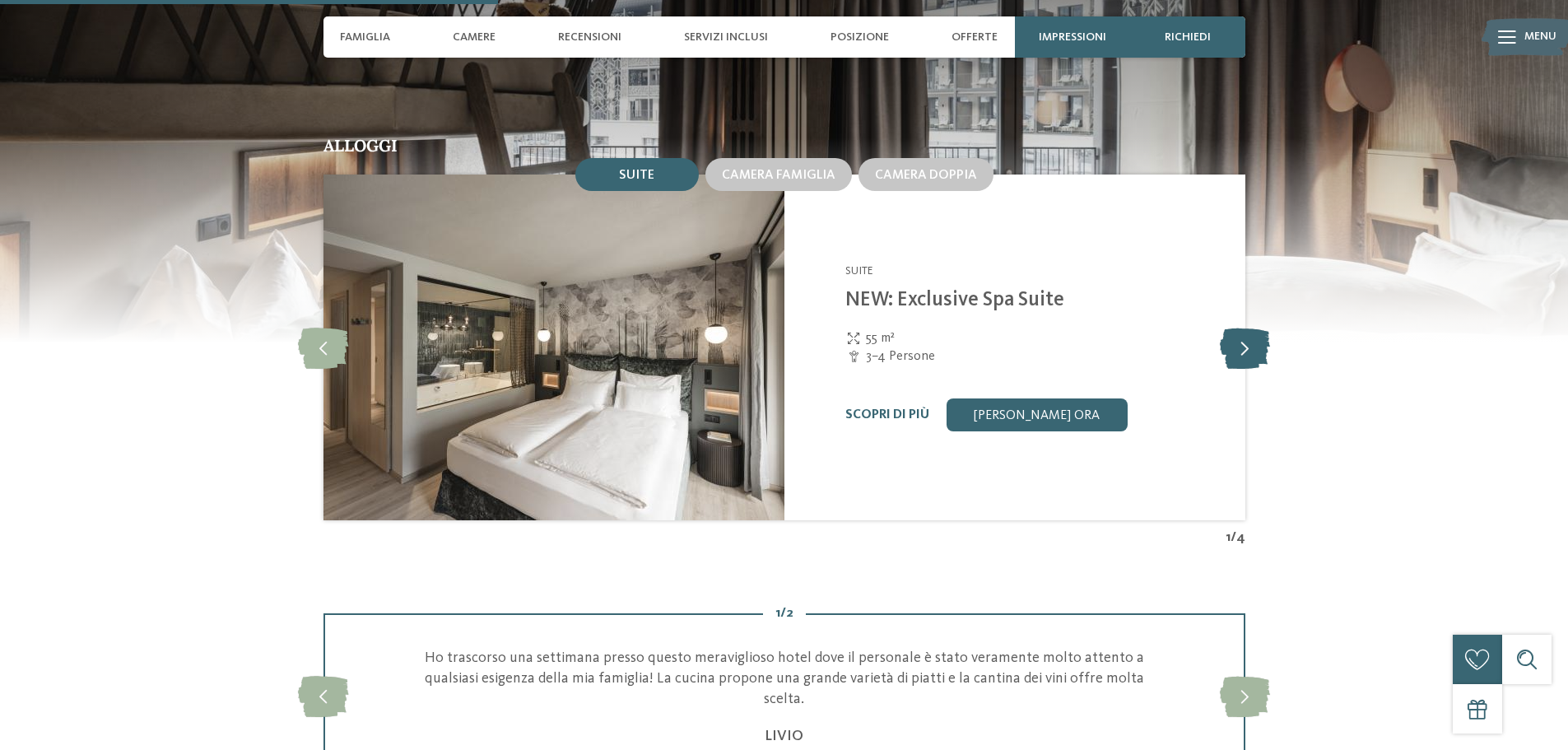
click at [1240, 350] on icon at bounding box center [1244, 347] width 50 height 41
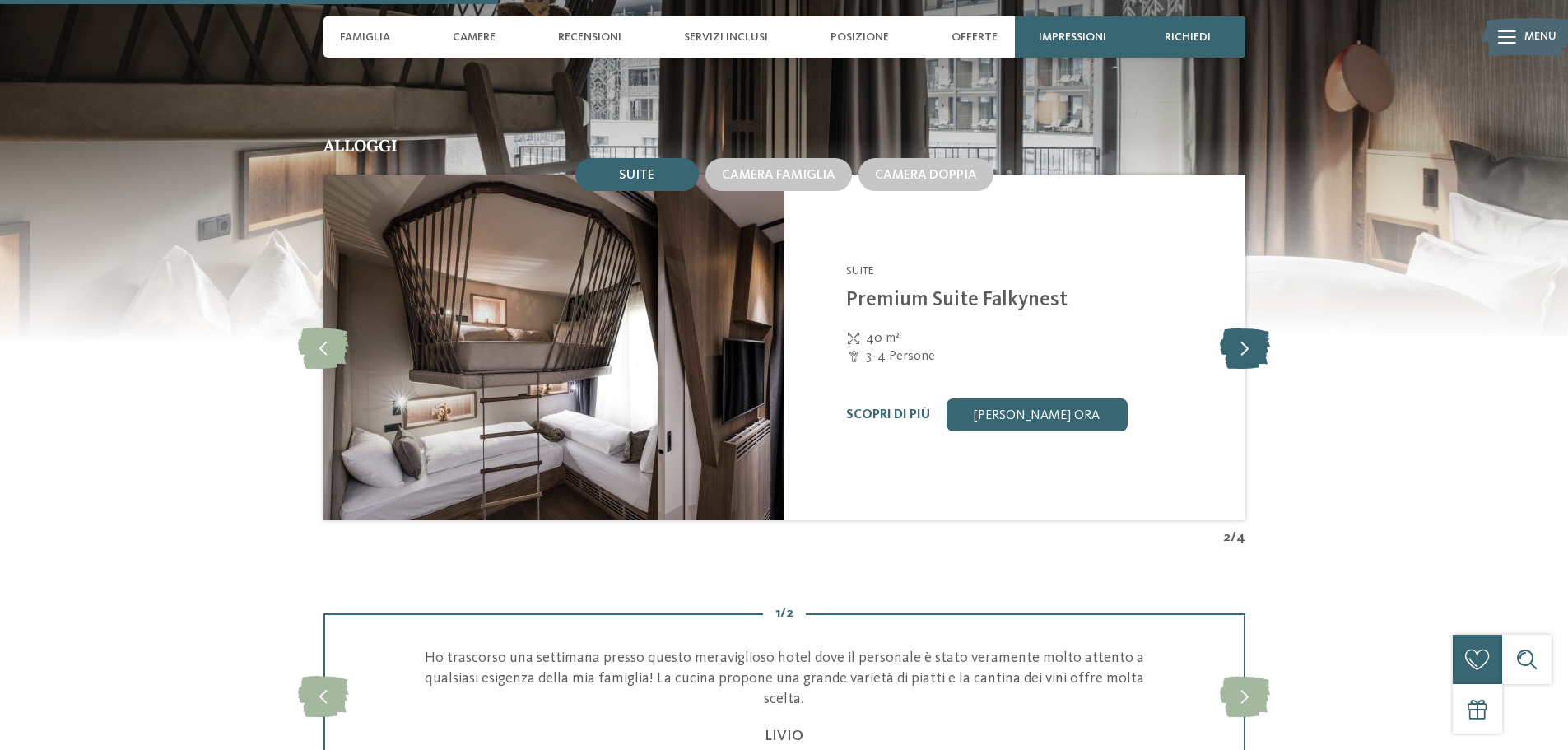
click at [1241, 350] on icon at bounding box center [1244, 347] width 50 height 41
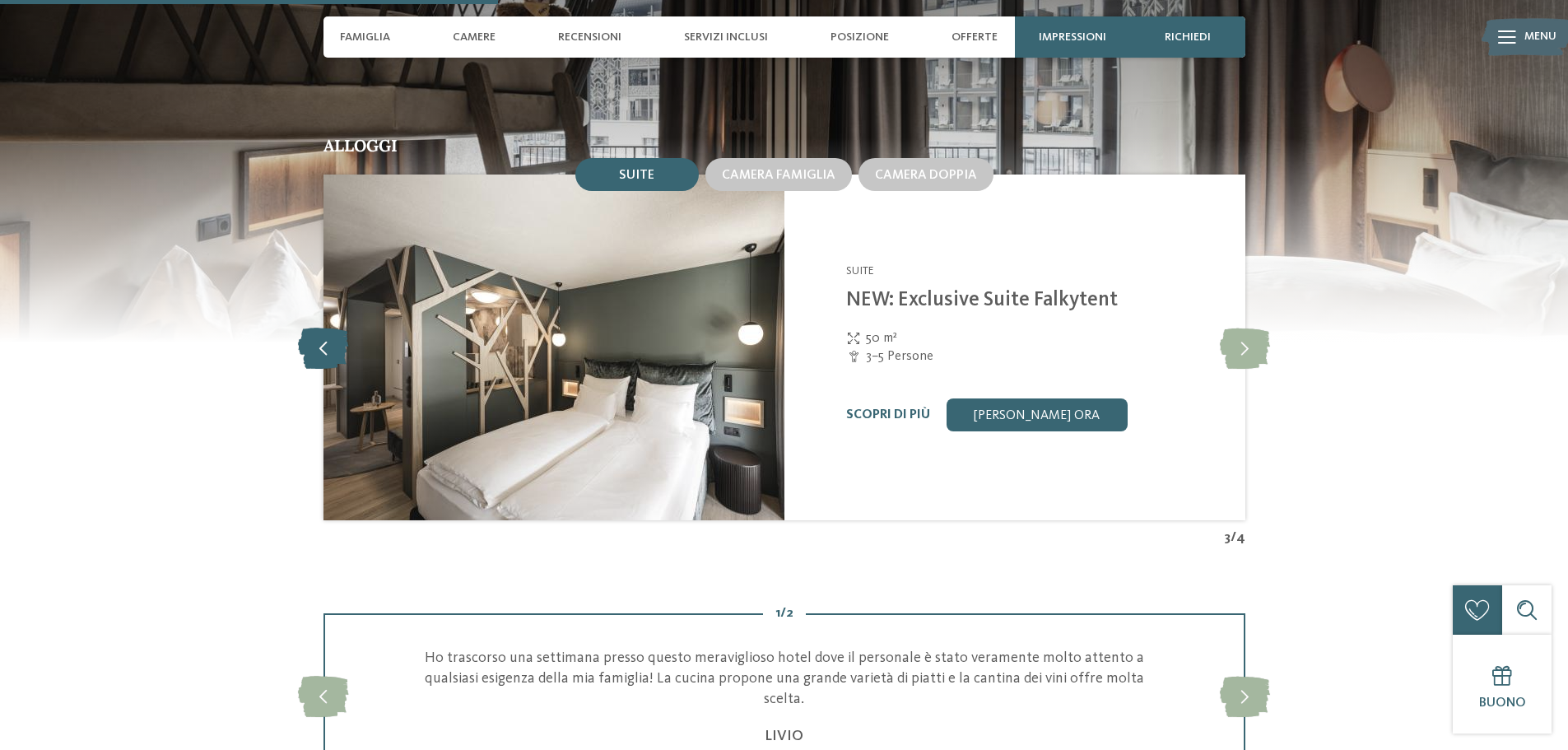
click at [312, 343] on icon at bounding box center [322, 347] width 50 height 41
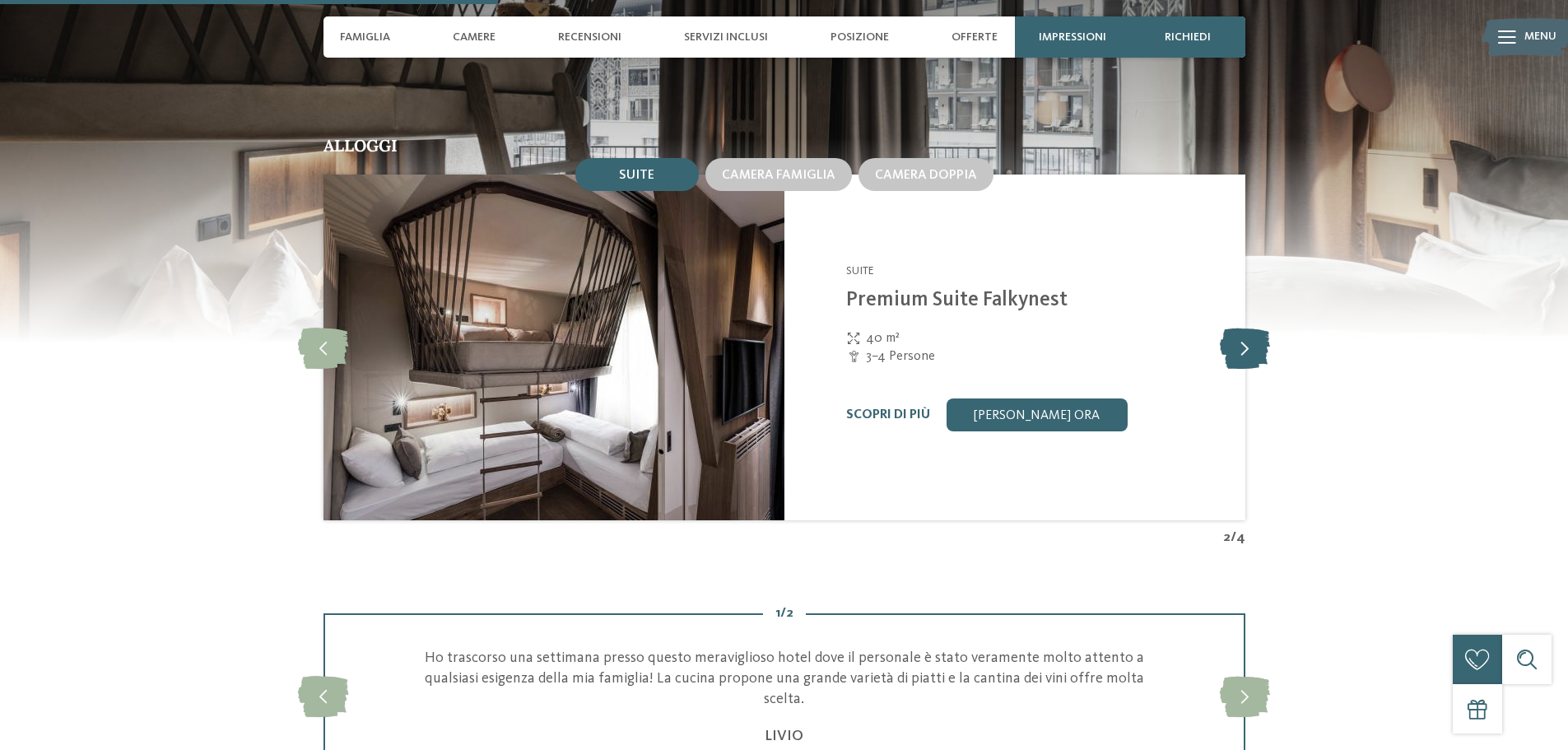
click at [1237, 354] on icon at bounding box center [1244, 347] width 50 height 41
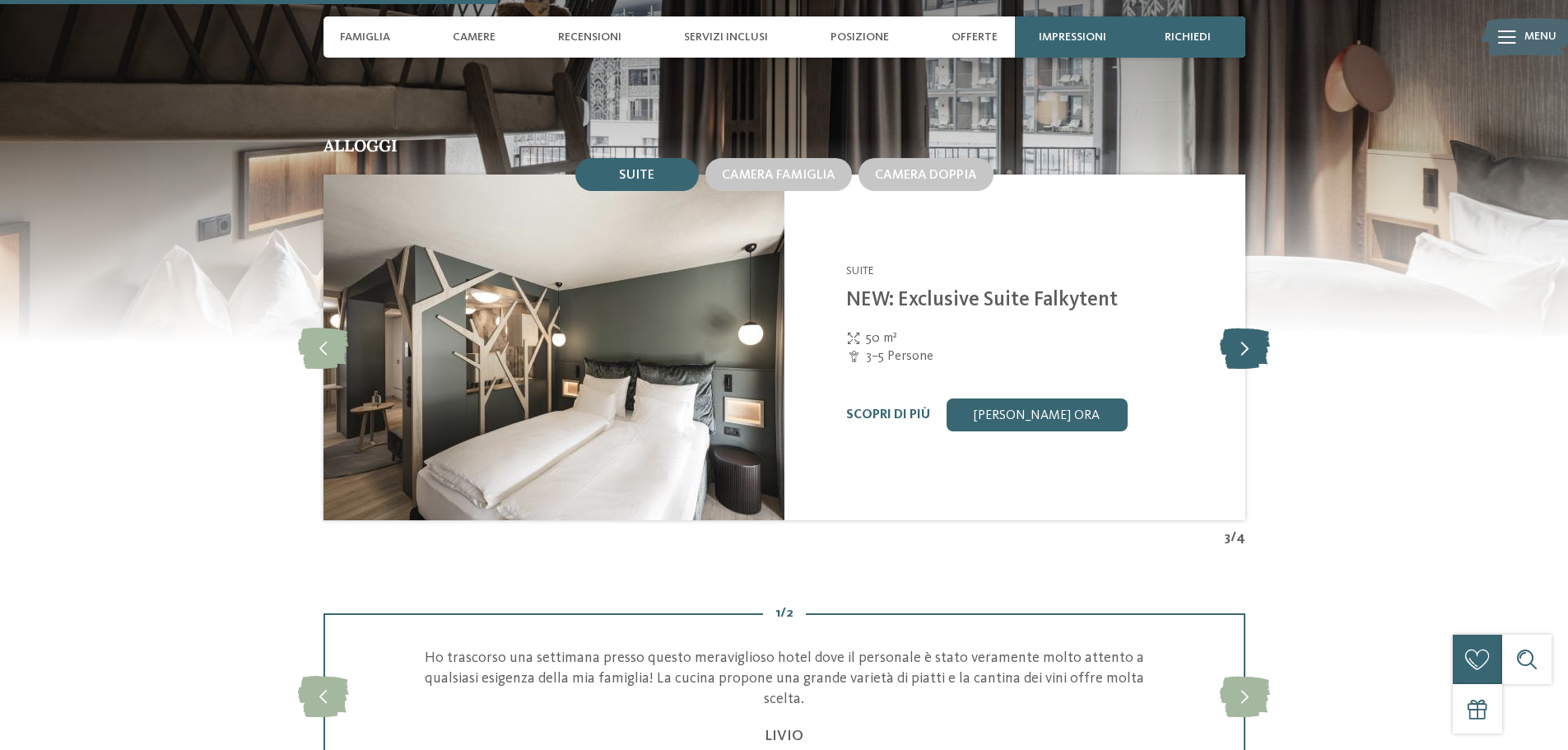
click at [1237, 354] on icon at bounding box center [1244, 347] width 50 height 41
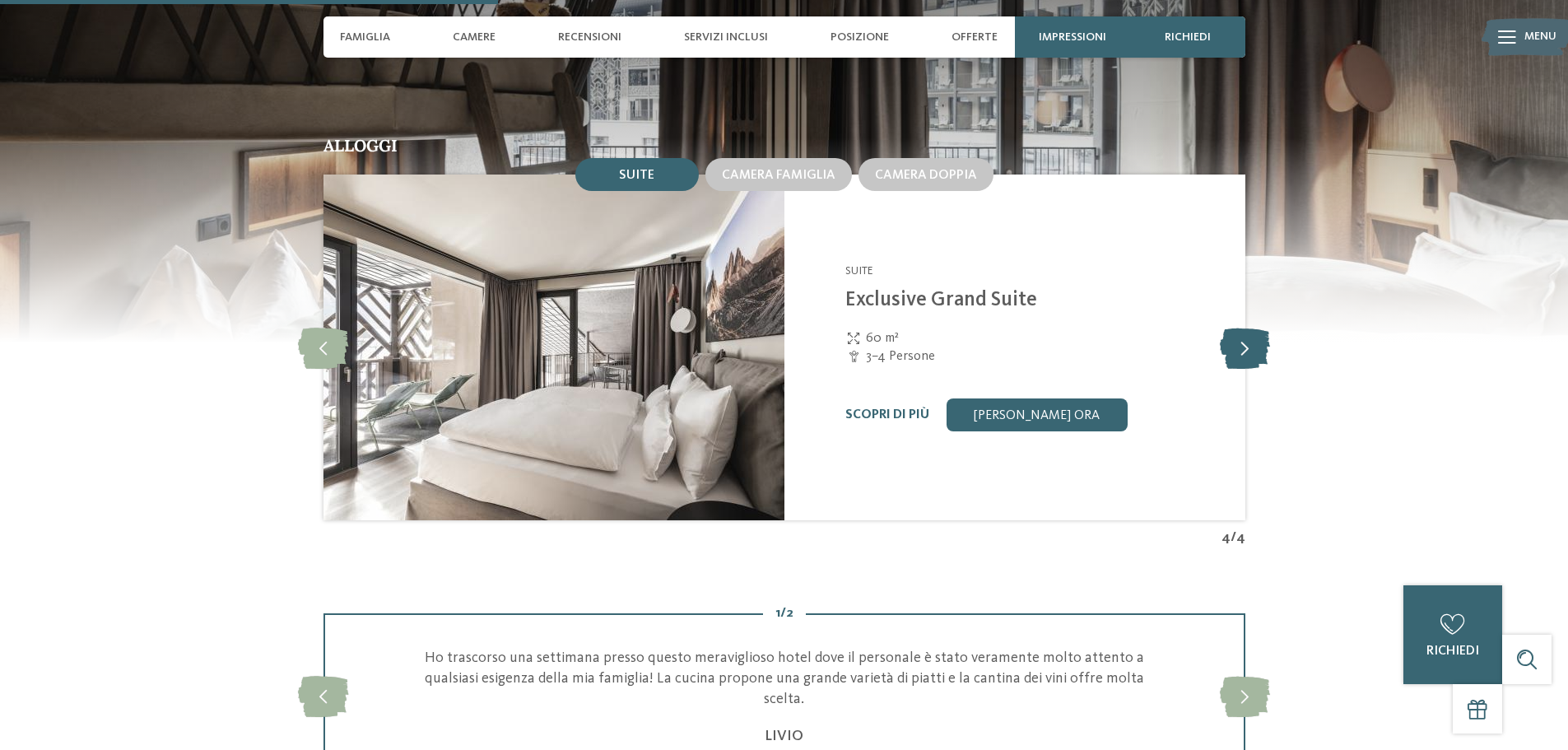
click at [1237, 354] on icon at bounding box center [1244, 347] width 50 height 41
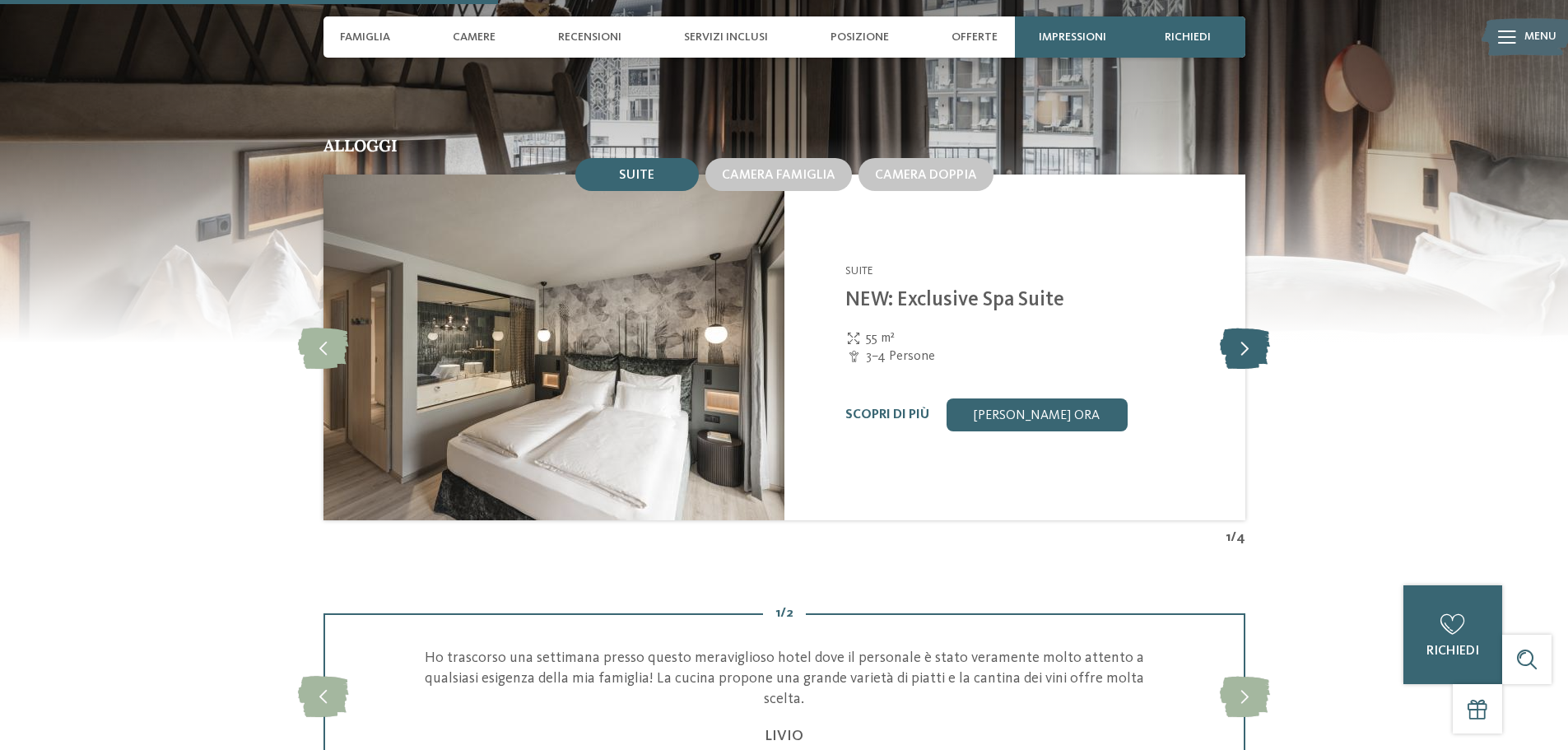
click at [1237, 354] on icon at bounding box center [1244, 347] width 50 height 41
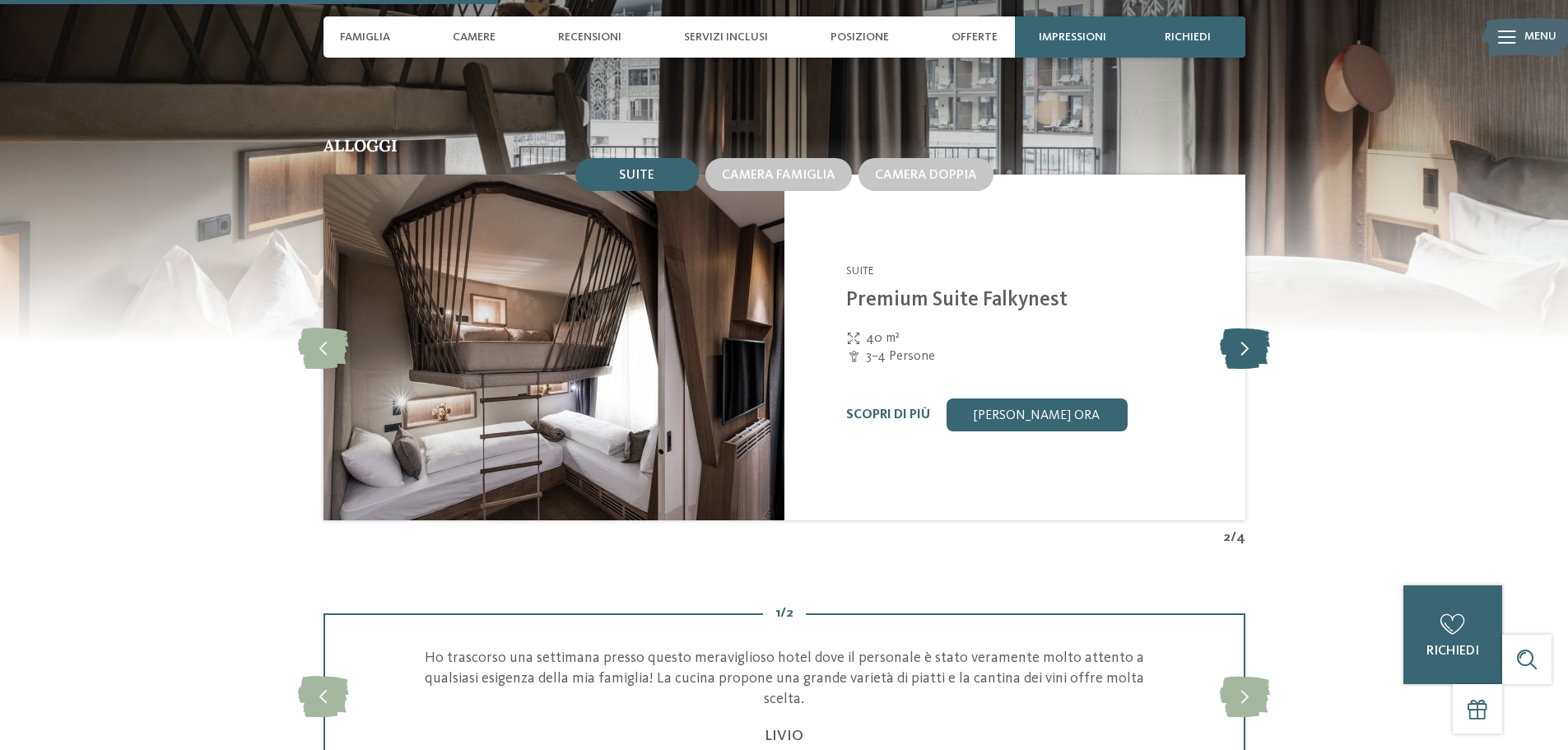
click at [1237, 354] on icon at bounding box center [1244, 347] width 50 height 41
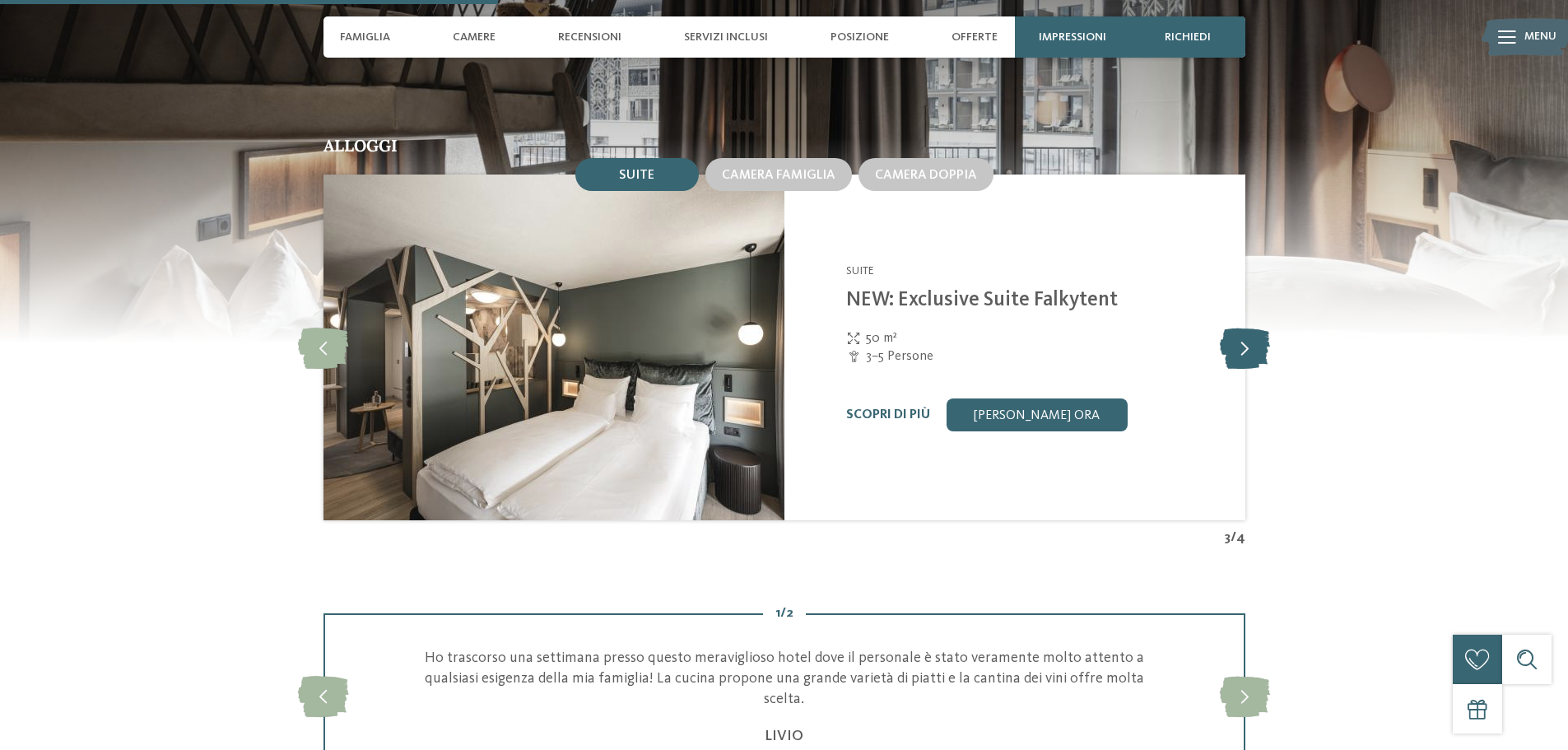
click at [1237, 354] on icon at bounding box center [1244, 347] width 50 height 41
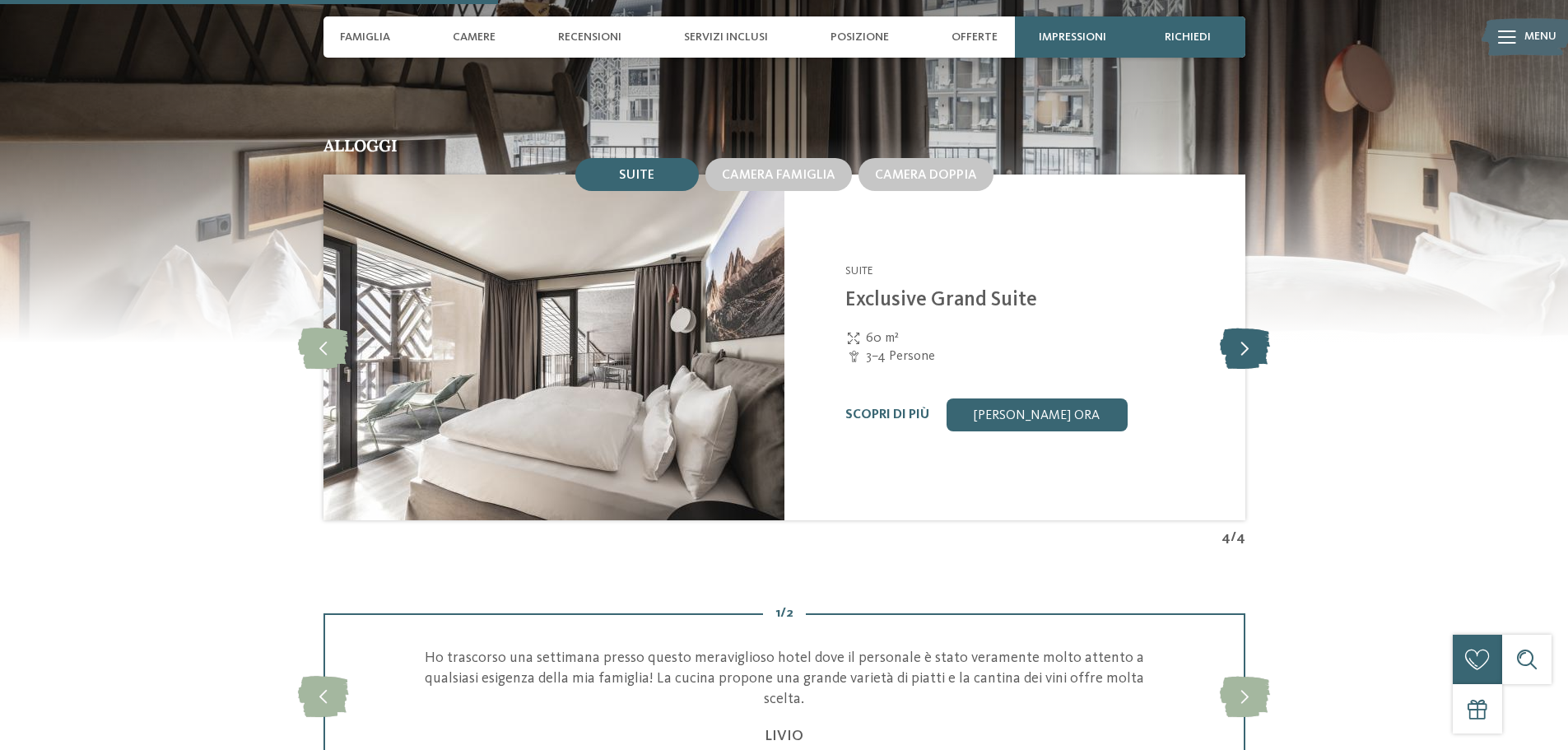
click at [1237, 354] on icon at bounding box center [1244, 347] width 50 height 41
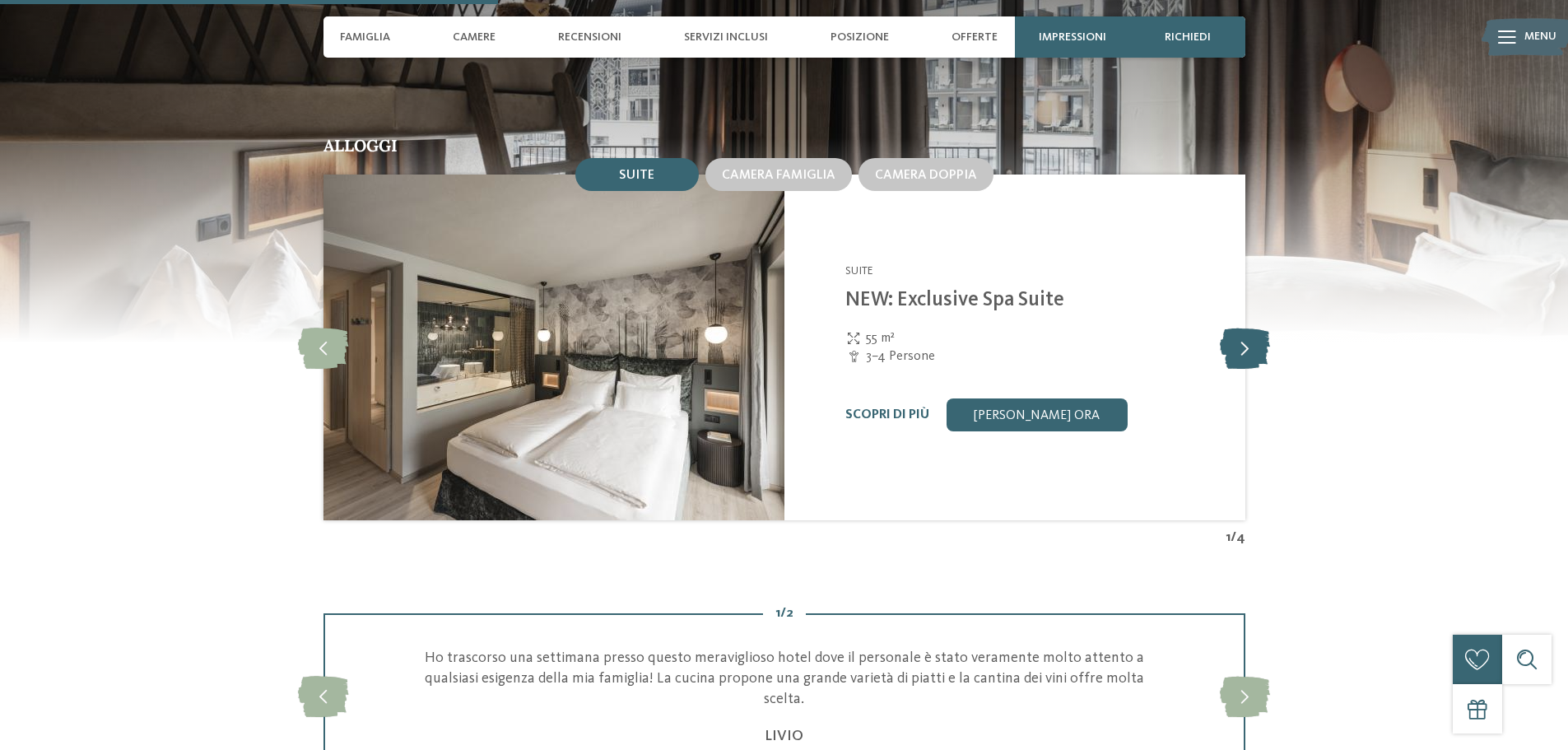
click at [1237, 354] on icon at bounding box center [1244, 347] width 50 height 41
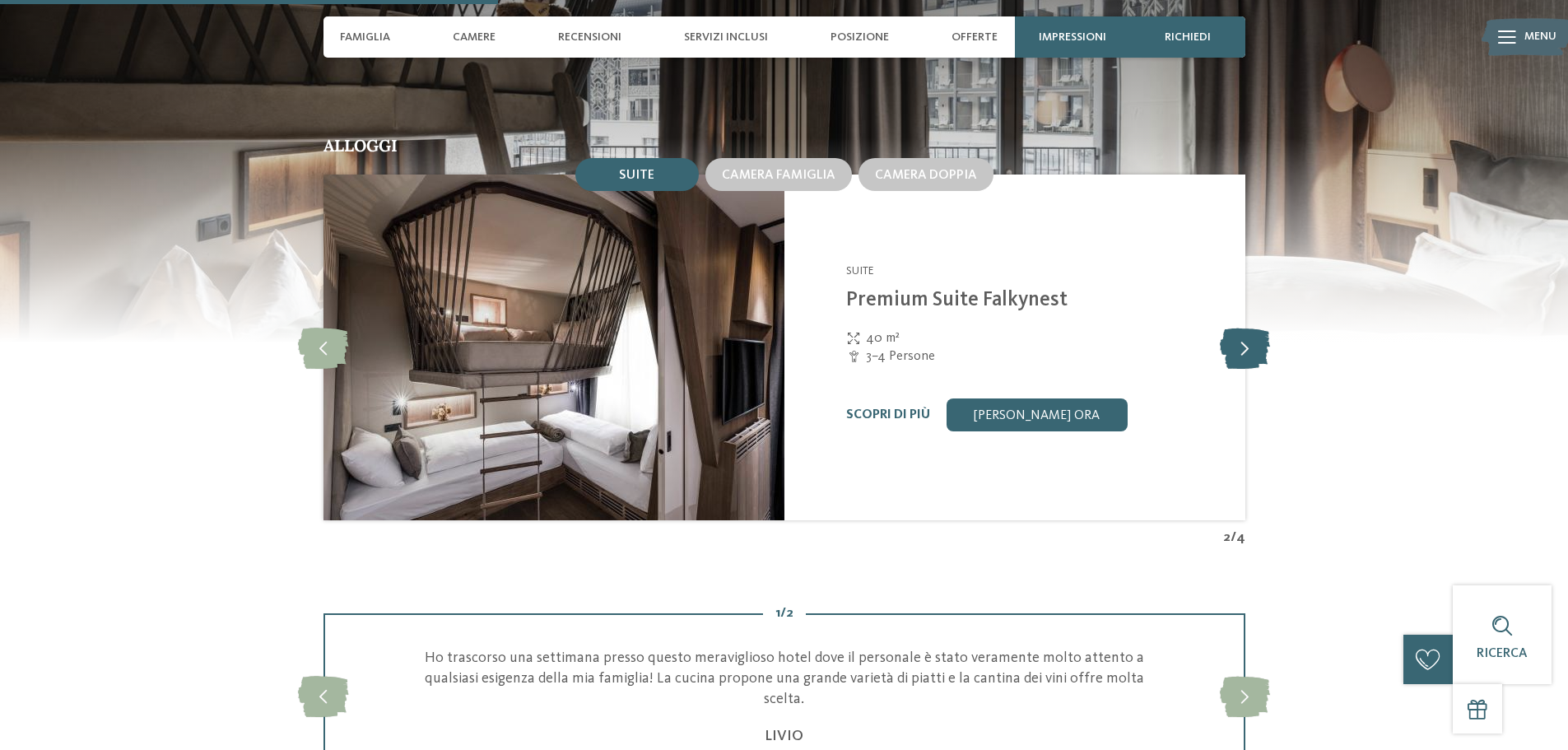
click at [1237, 354] on icon at bounding box center [1244, 347] width 50 height 41
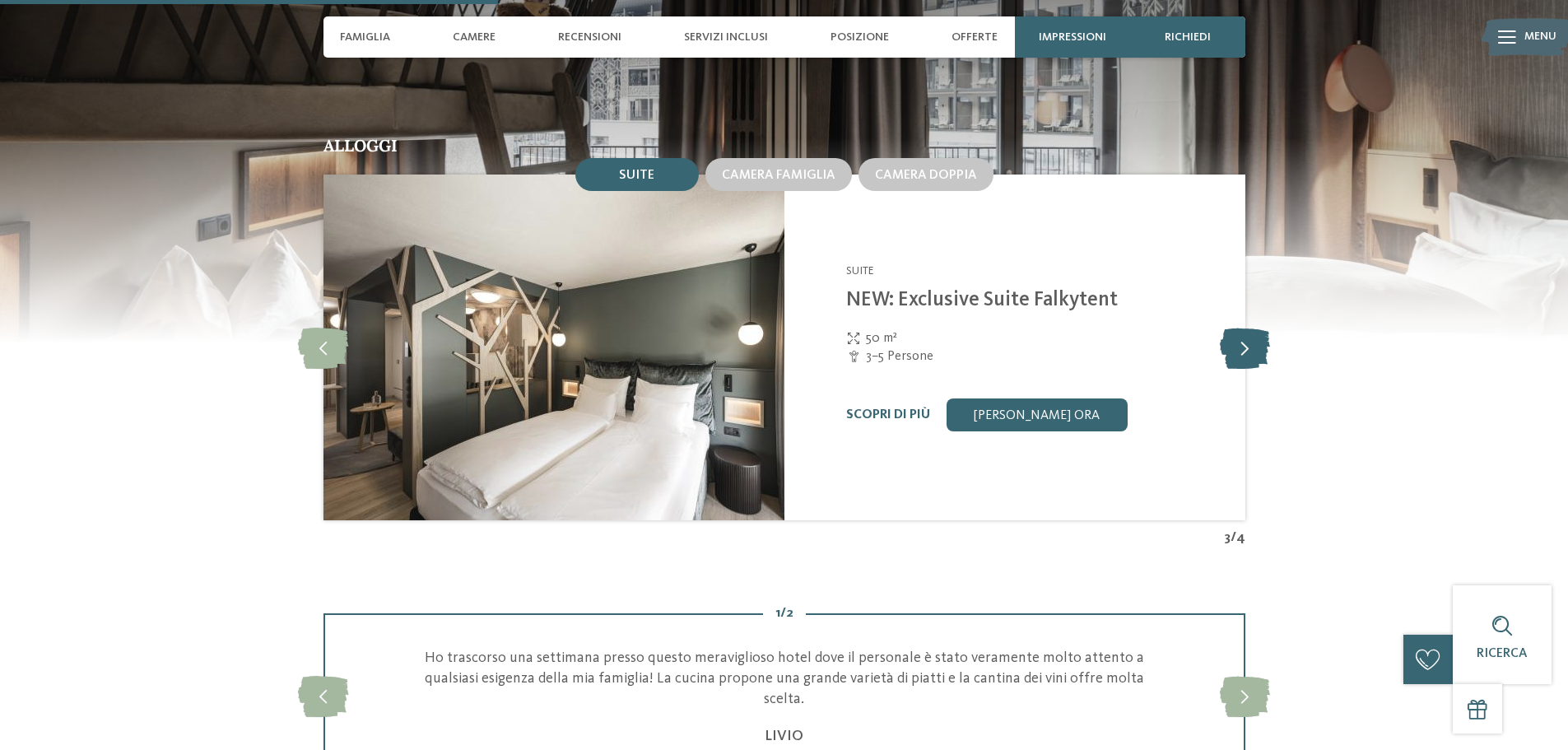
click at [1237, 354] on icon at bounding box center [1244, 347] width 50 height 41
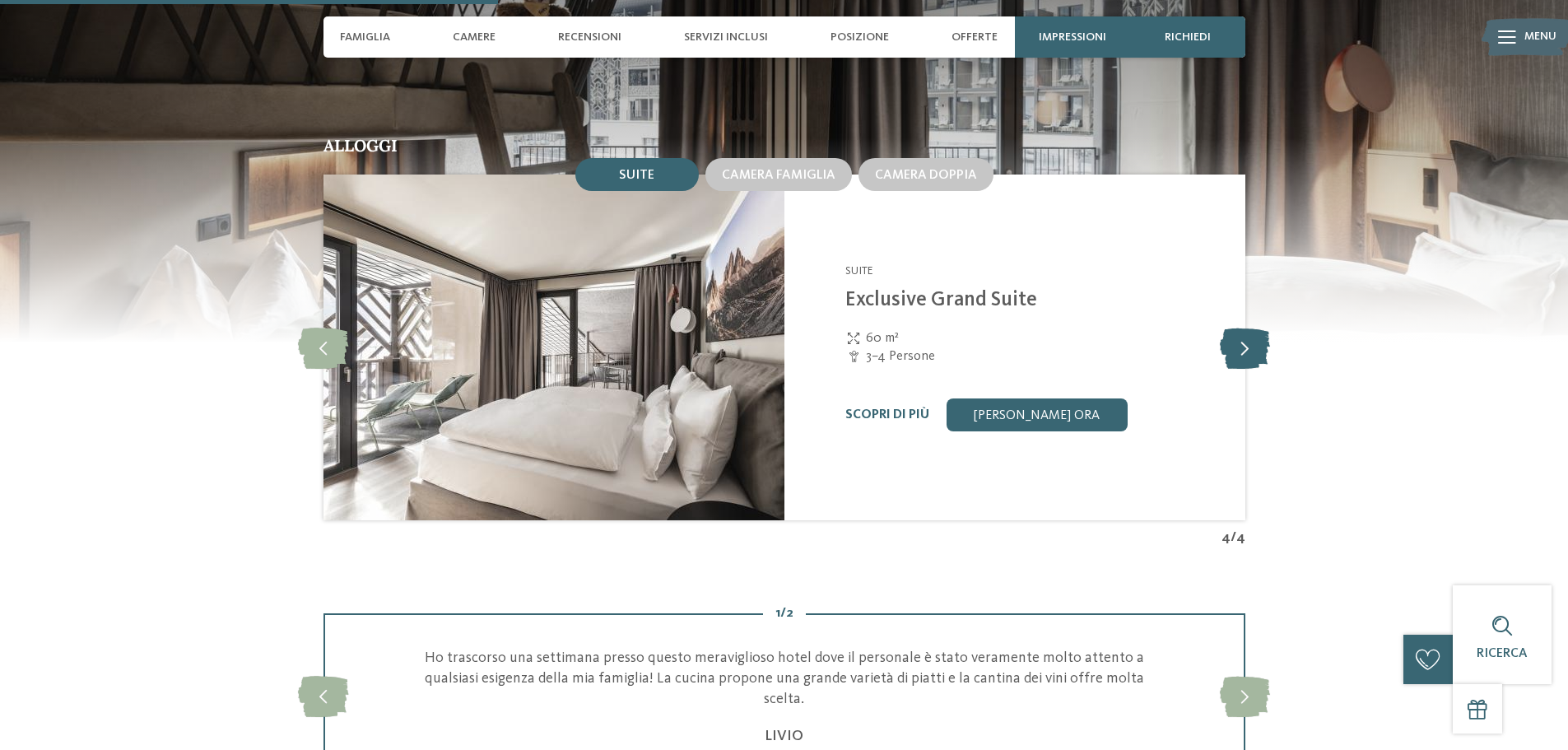
click at [1237, 354] on icon at bounding box center [1244, 347] width 50 height 41
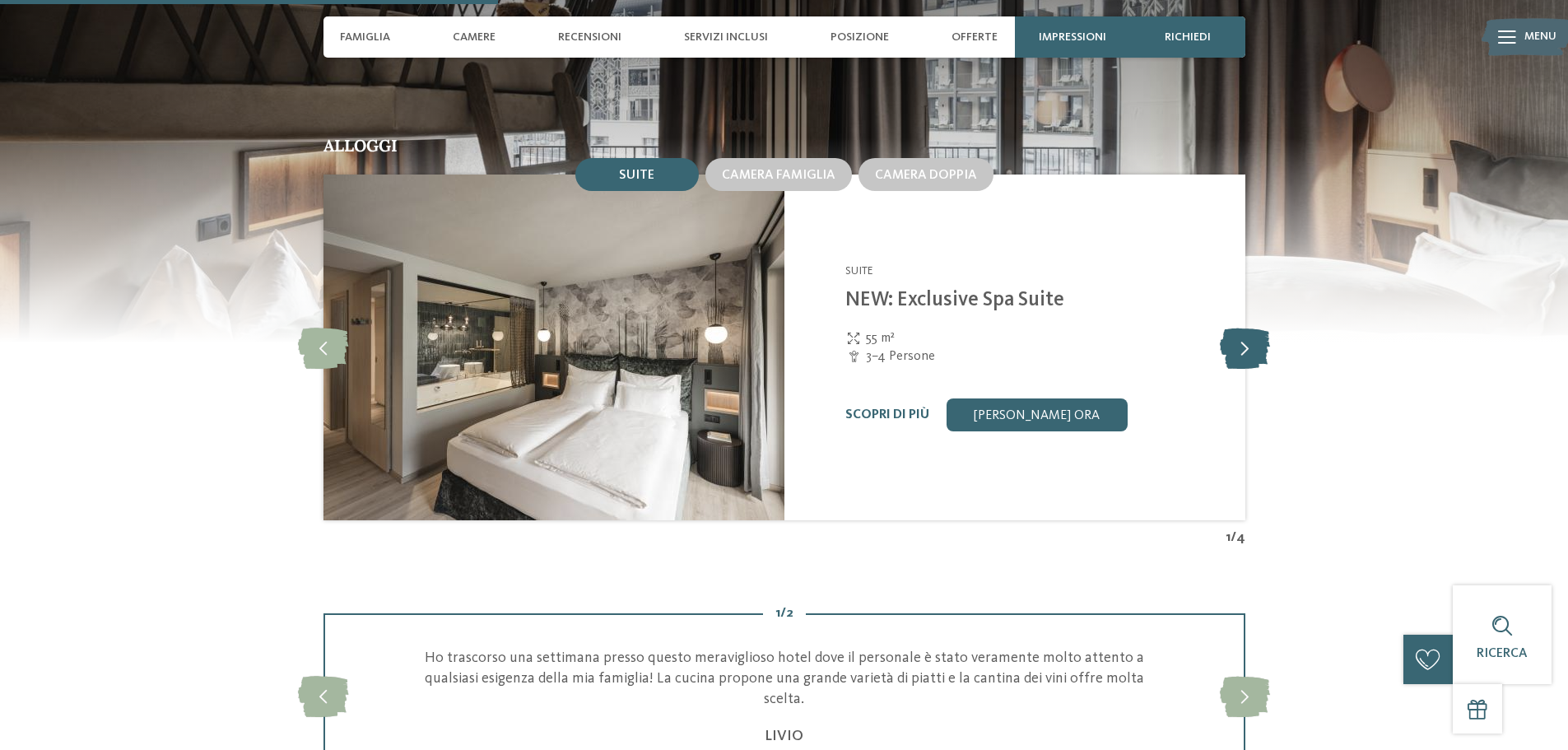
click at [1237, 354] on icon at bounding box center [1244, 347] width 50 height 41
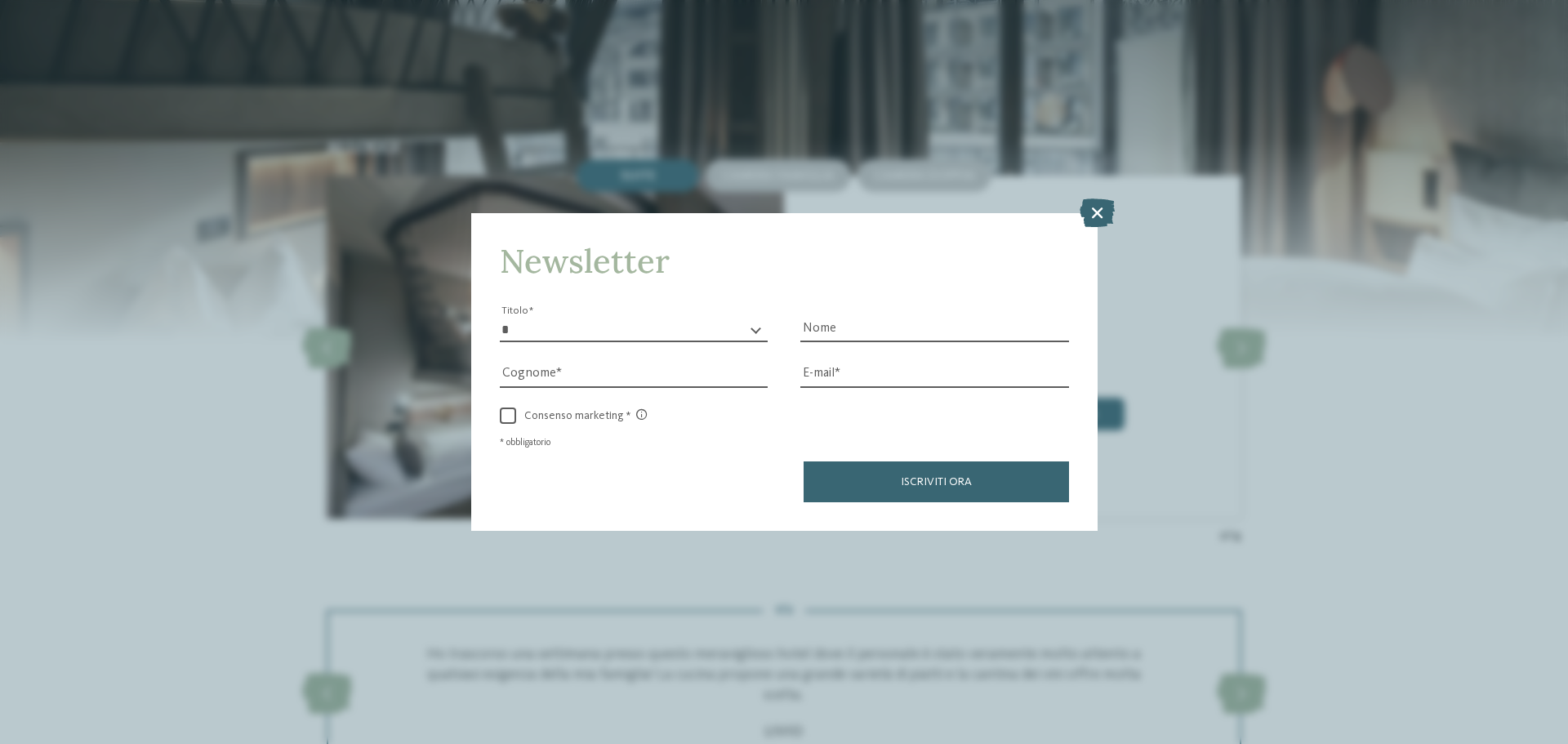
click at [1228, 351] on div "Newsletter * ****** ******* ******** ****** Titolo Nome Cognome Fax" at bounding box center [784, 372] width 1568 height 744
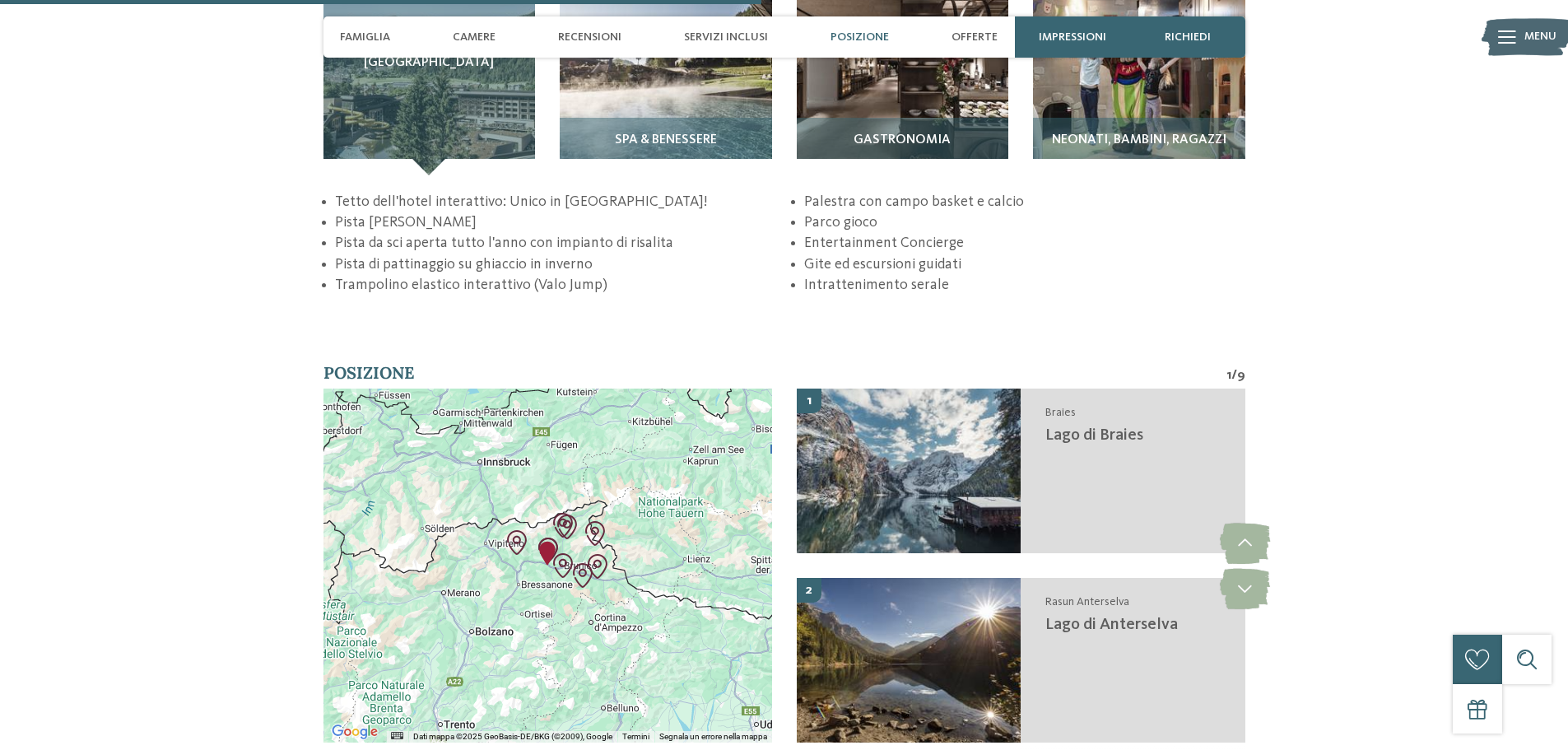
scroll to position [2886, 0]
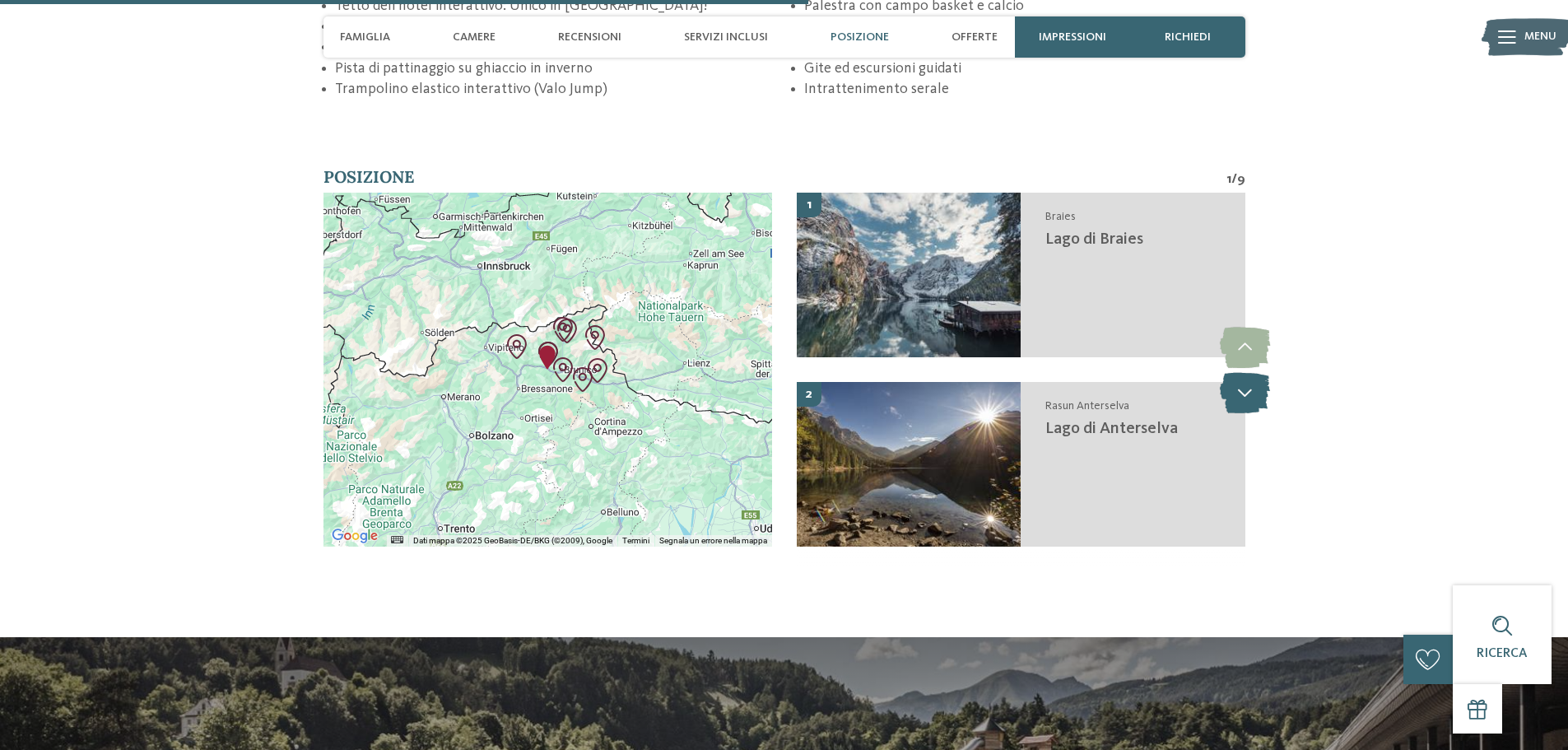
click at [1238, 394] on icon at bounding box center [1244, 392] width 50 height 41
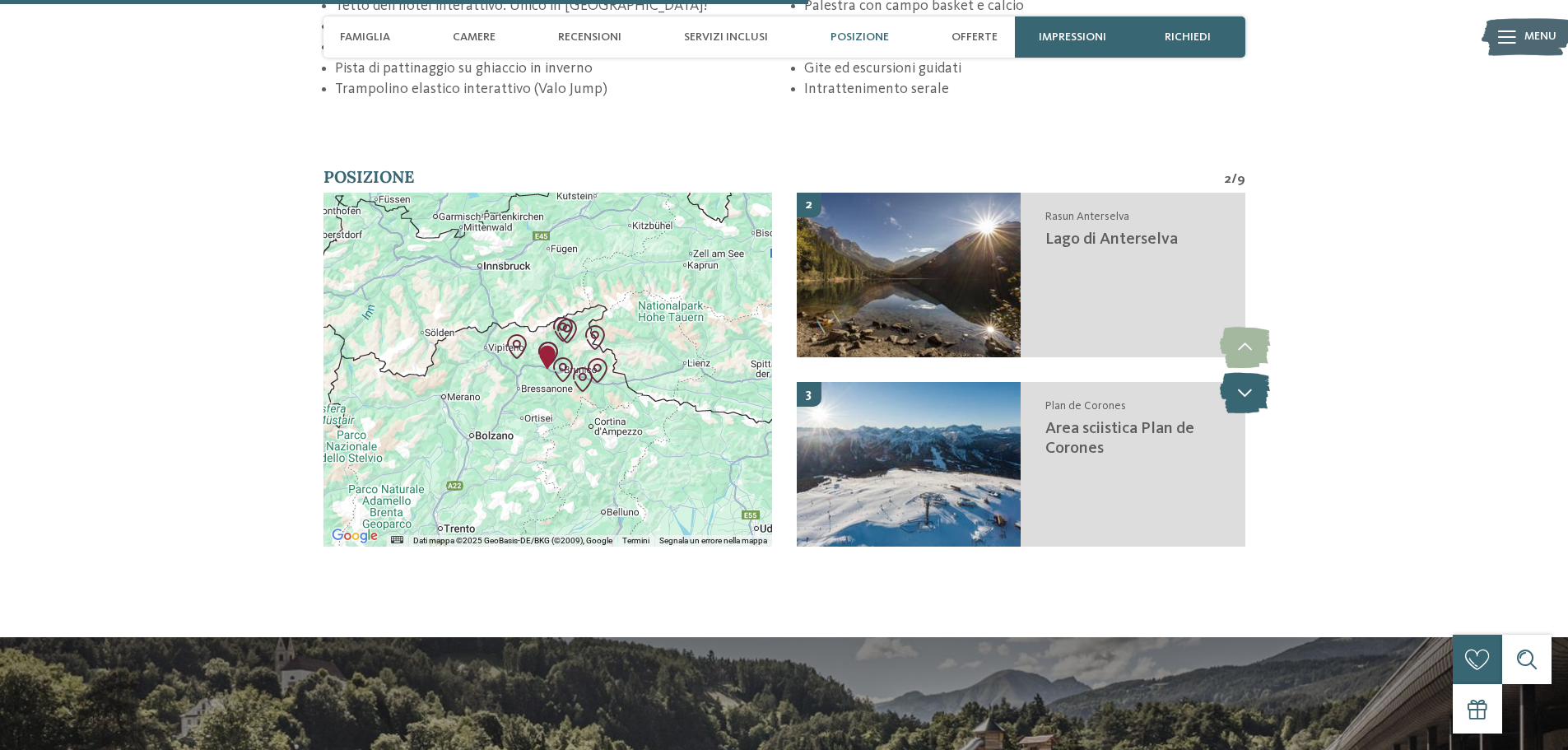
click at [1238, 394] on icon at bounding box center [1244, 392] width 50 height 41
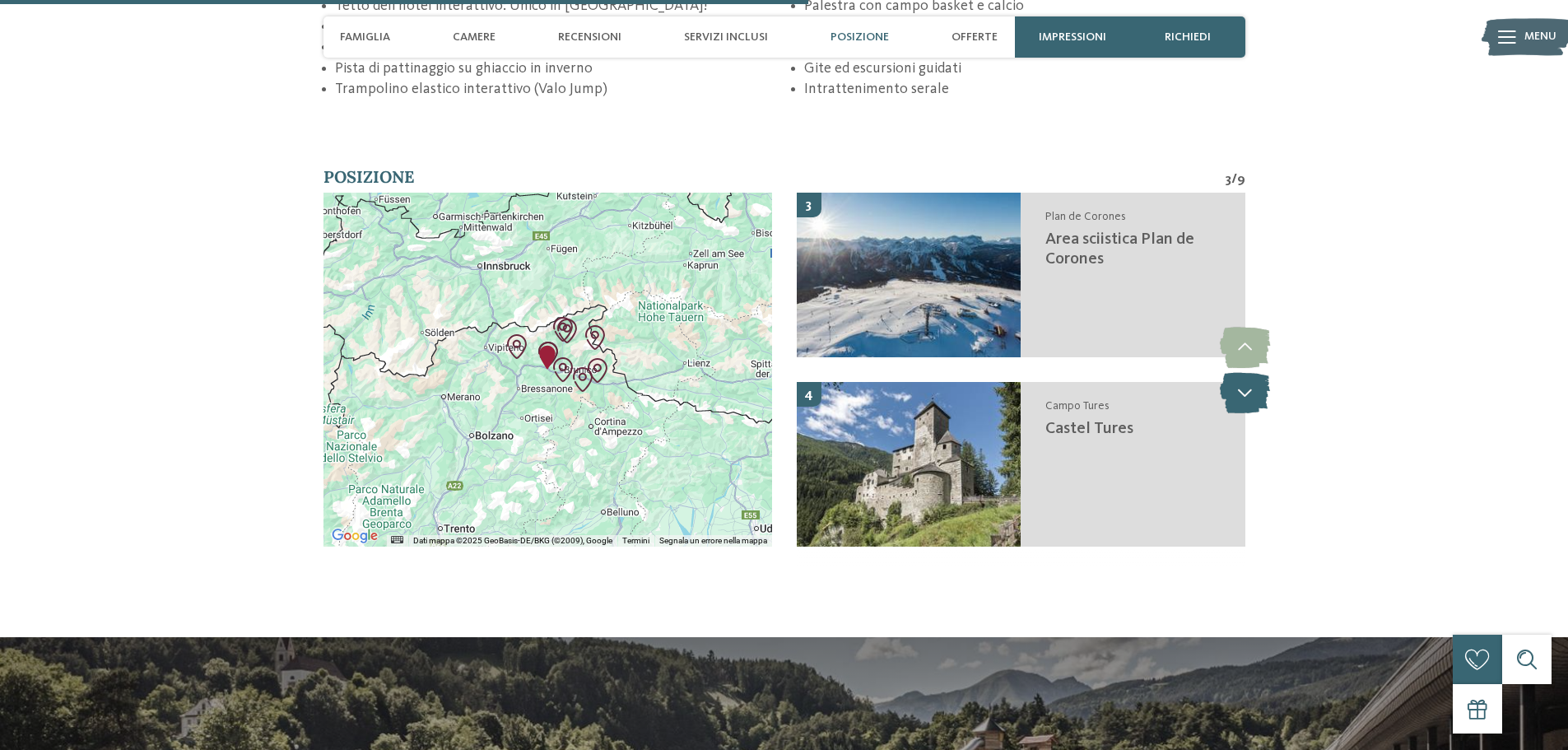
click at [1241, 392] on icon at bounding box center [1244, 392] width 50 height 41
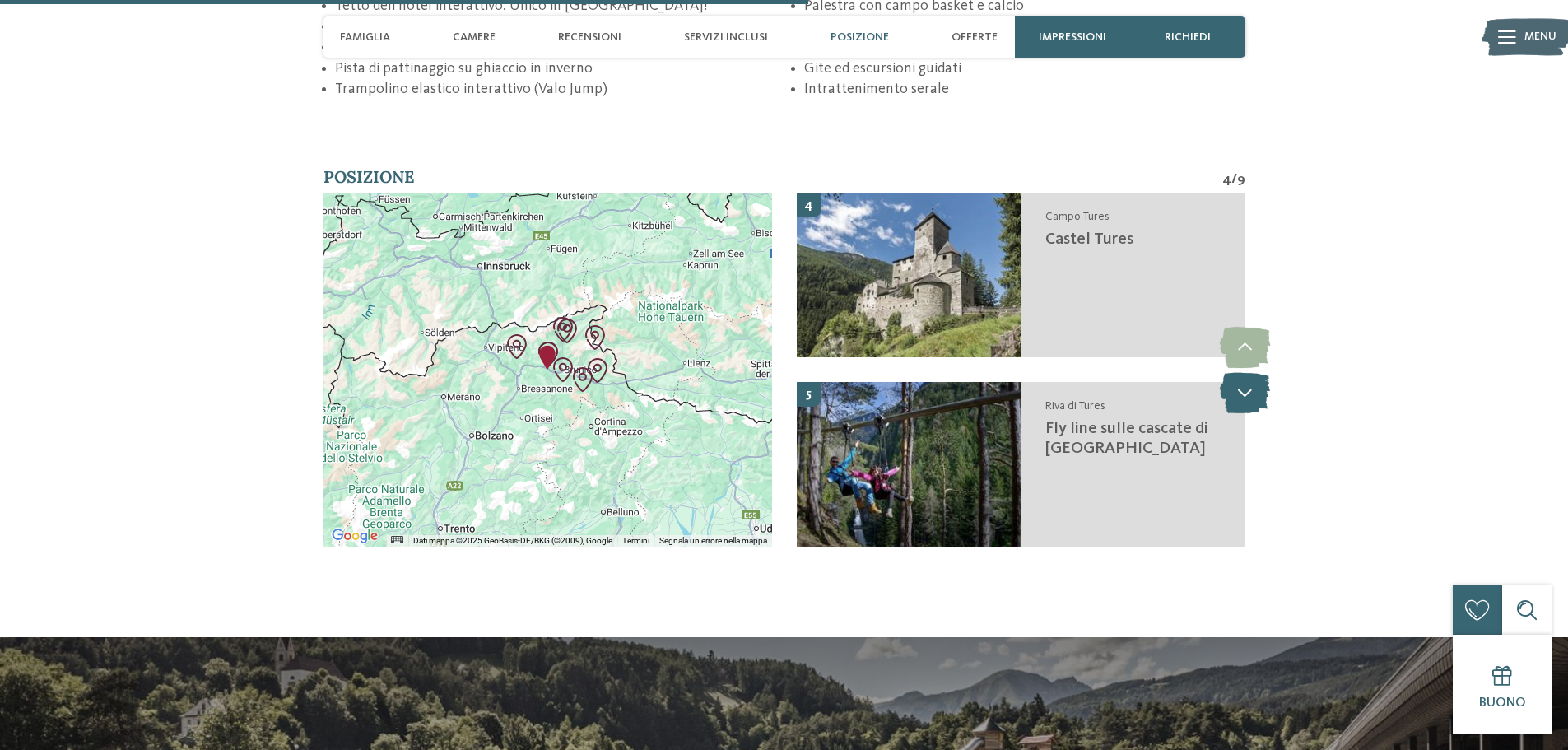
click at [1241, 392] on icon at bounding box center [1244, 392] width 50 height 41
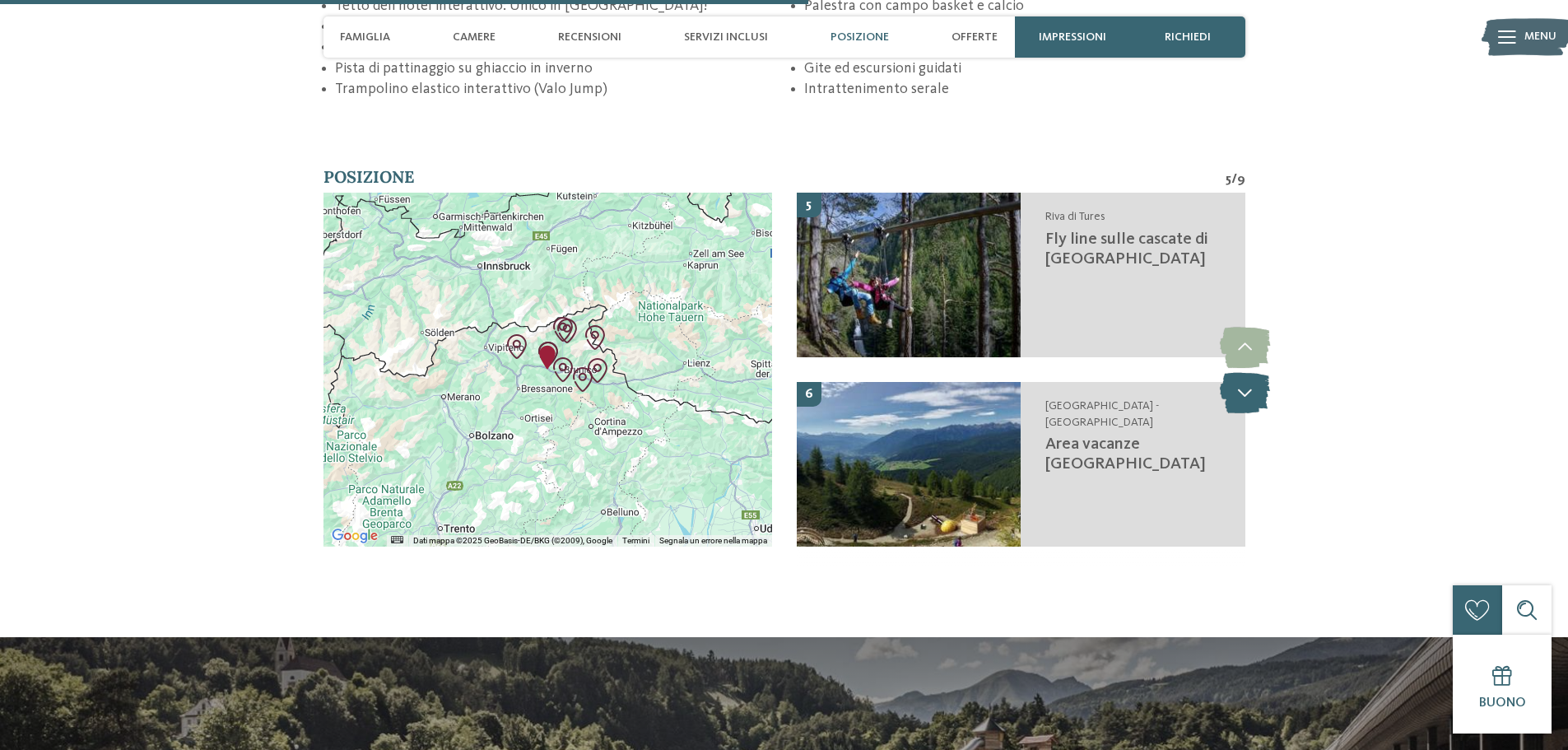
click at [1242, 391] on icon at bounding box center [1244, 392] width 50 height 41
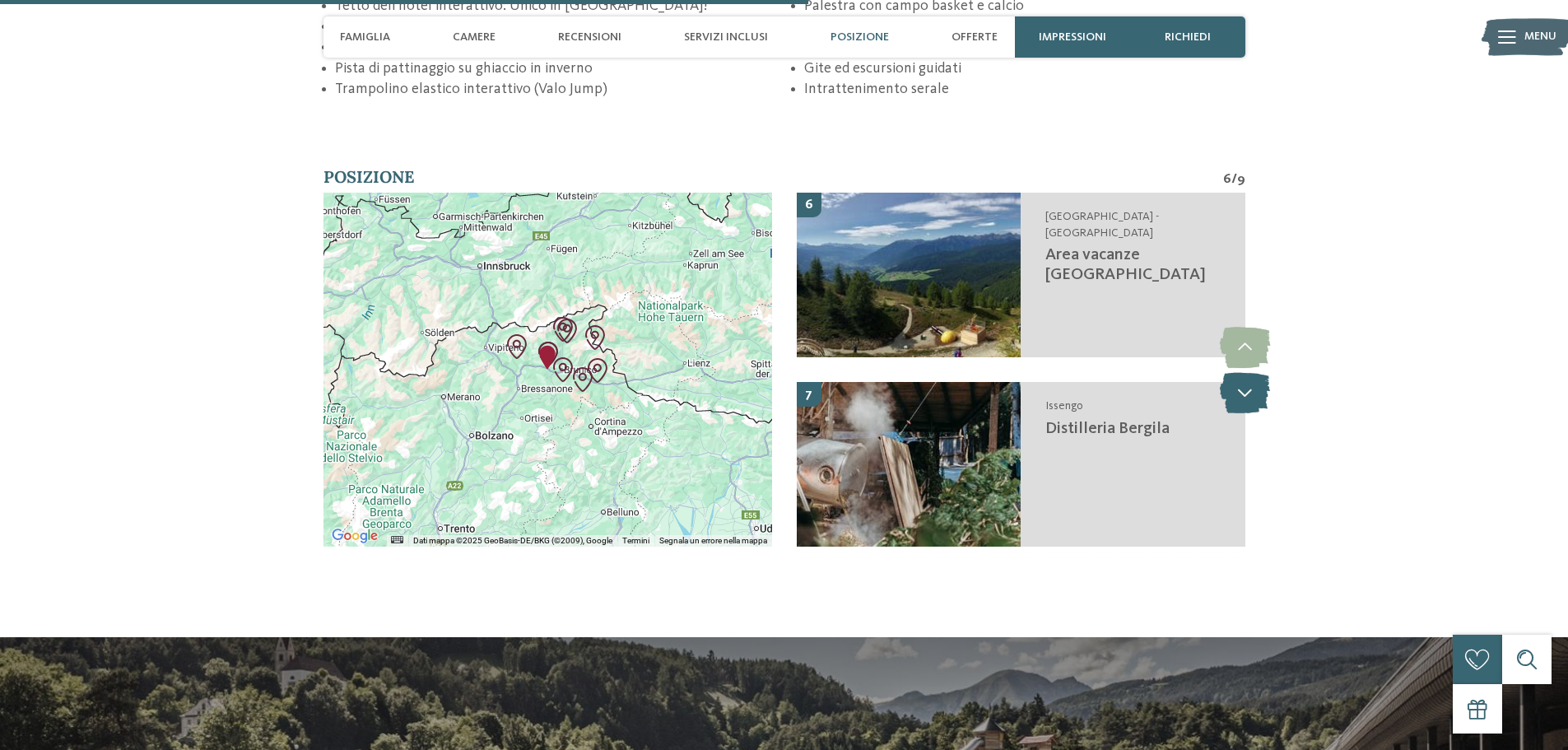
click at [1242, 391] on icon at bounding box center [1244, 392] width 50 height 41
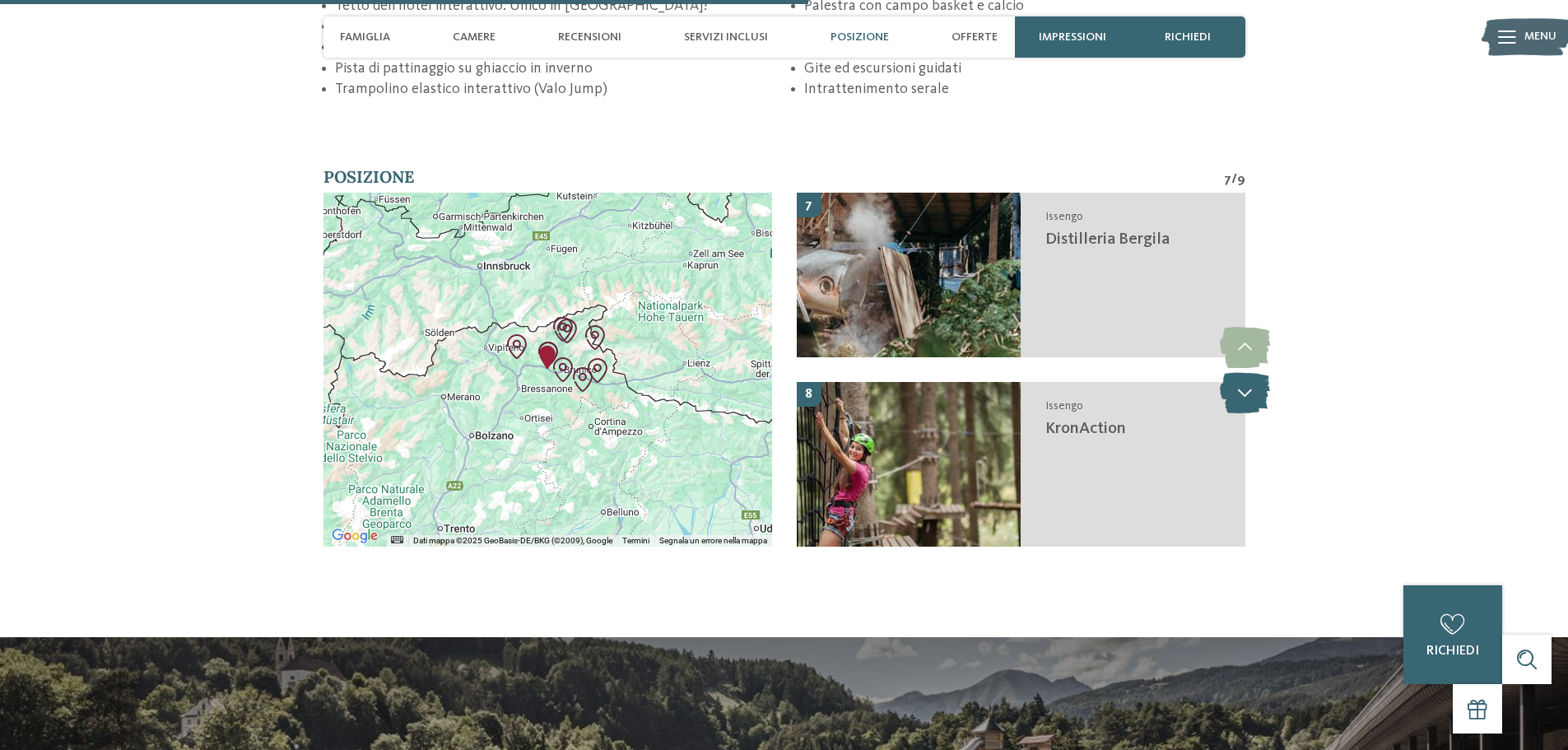
click at [1242, 391] on icon at bounding box center [1244, 392] width 50 height 41
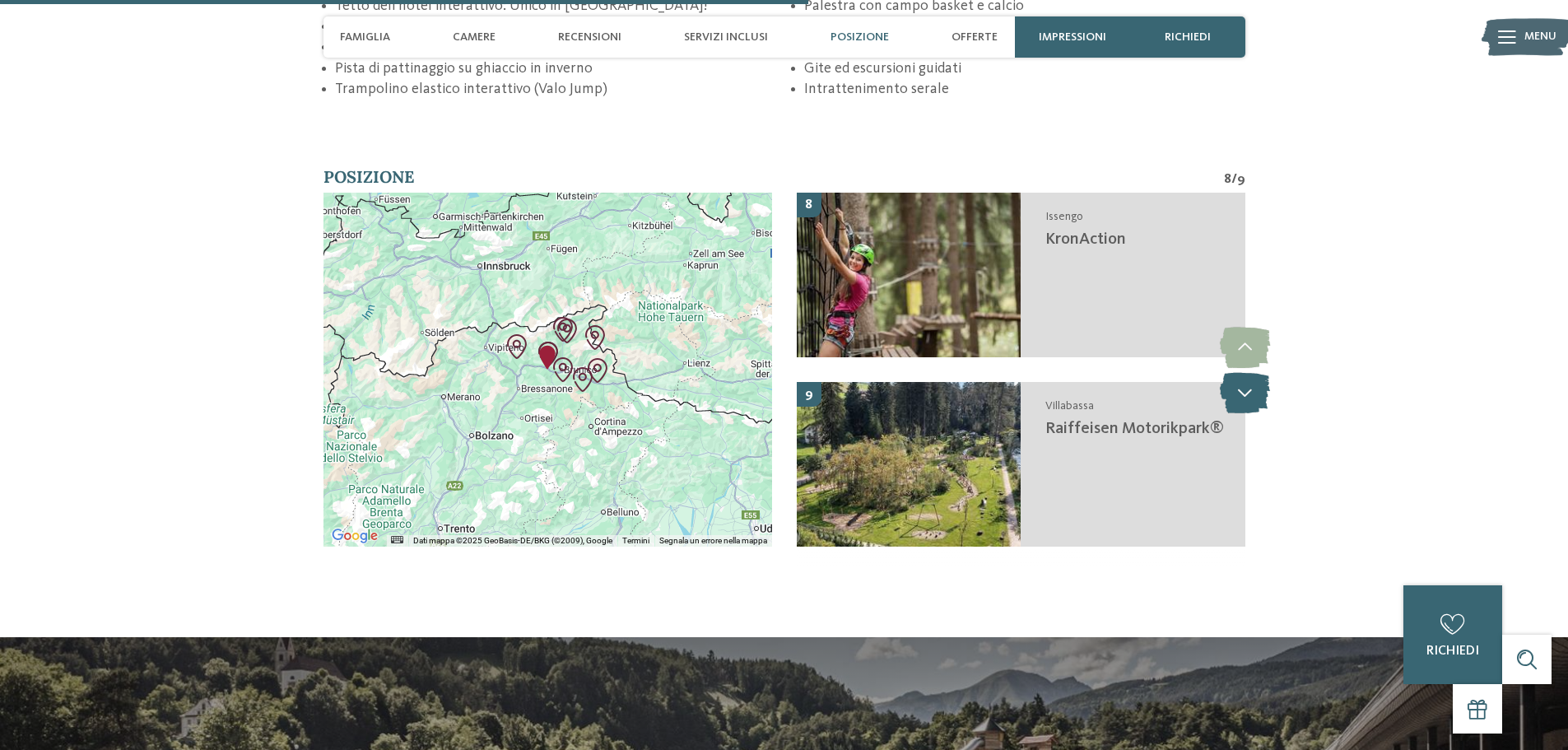
click at [1242, 391] on icon at bounding box center [1244, 392] width 50 height 41
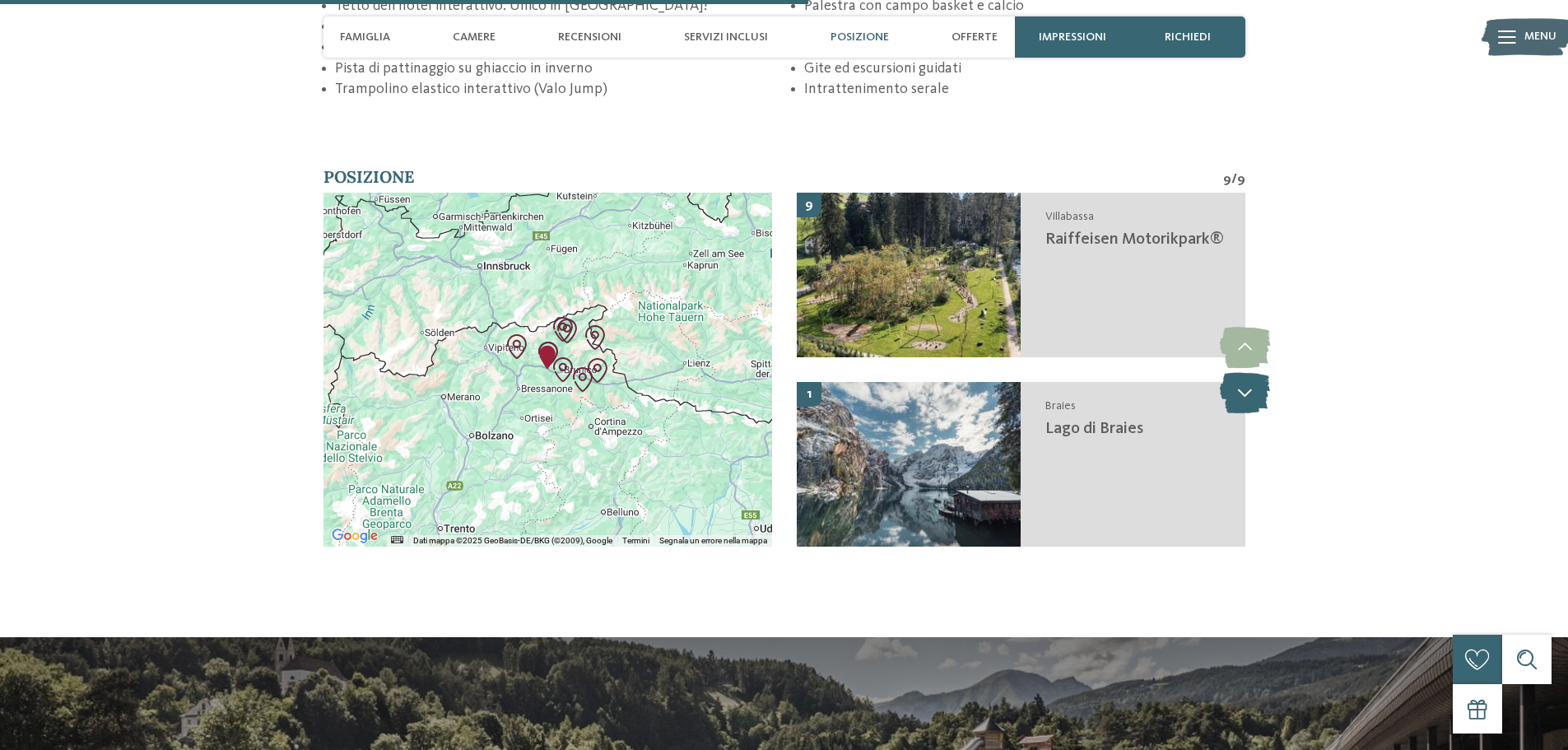
click at [1242, 391] on icon at bounding box center [1244, 392] width 50 height 41
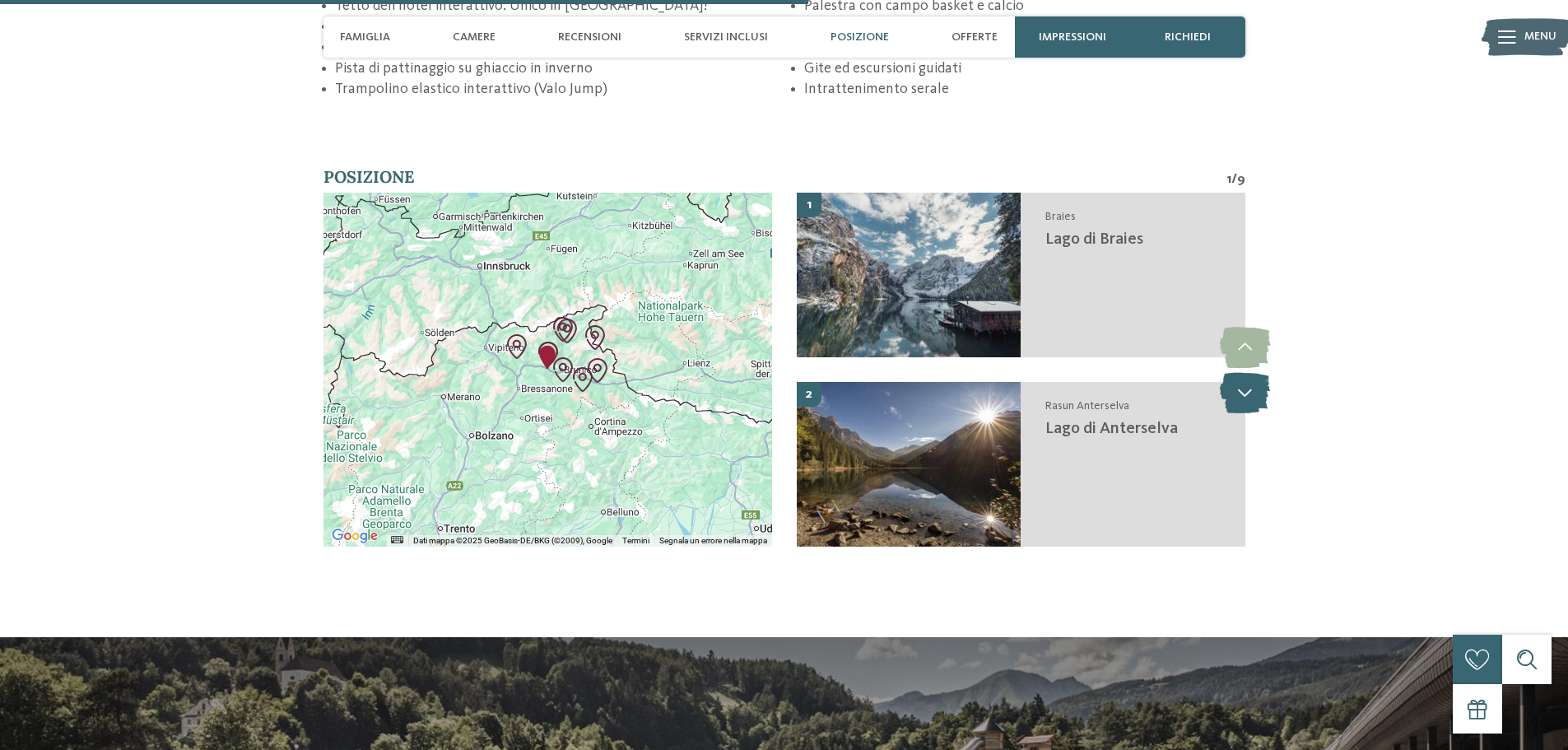
click at [1242, 391] on icon at bounding box center [1244, 392] width 50 height 41
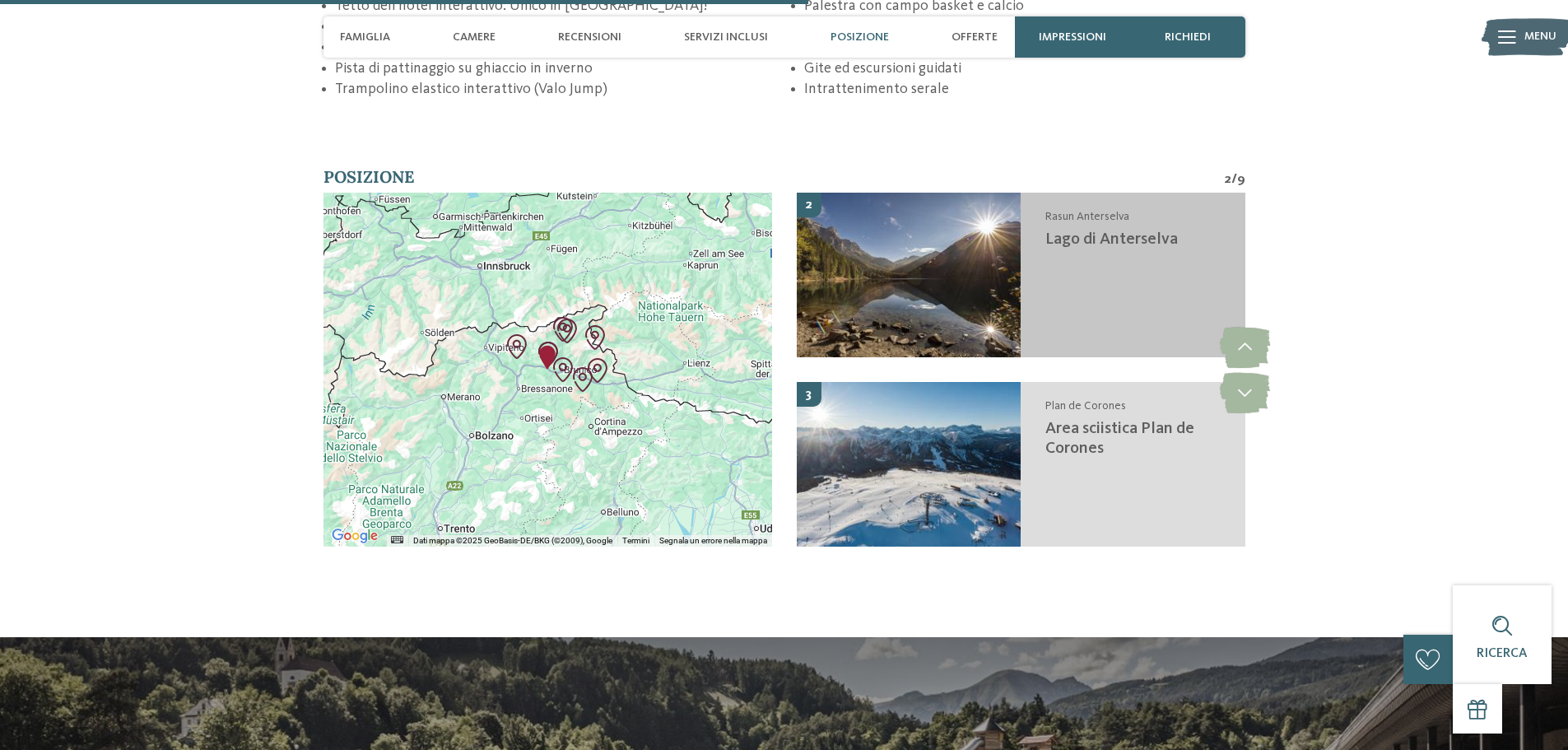
click at [1109, 263] on div "Rasun Anterselva Lago di Anterselva" at bounding box center [1133, 274] width 225 height 164
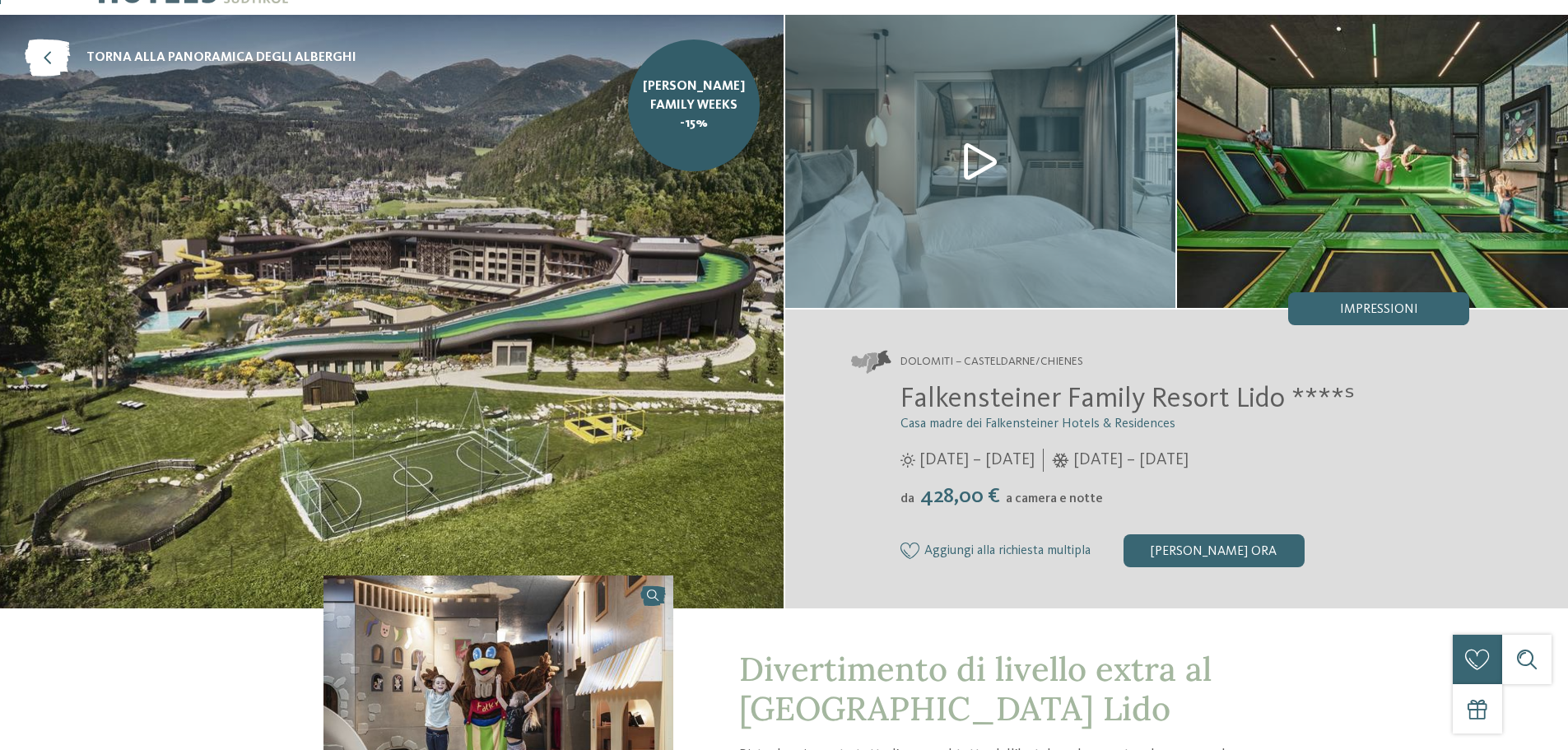
scroll to position [0, 0]
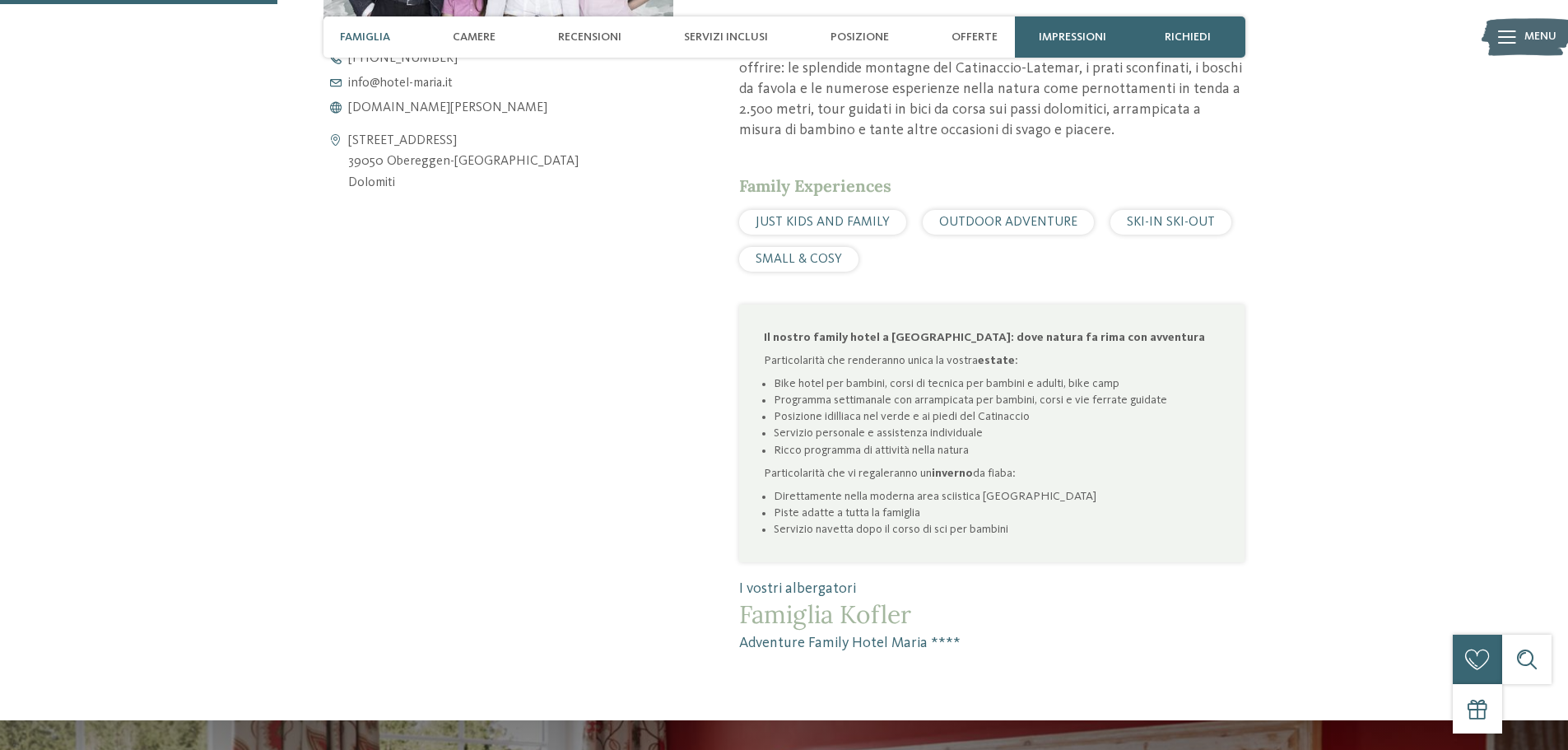
scroll to position [1532, 0]
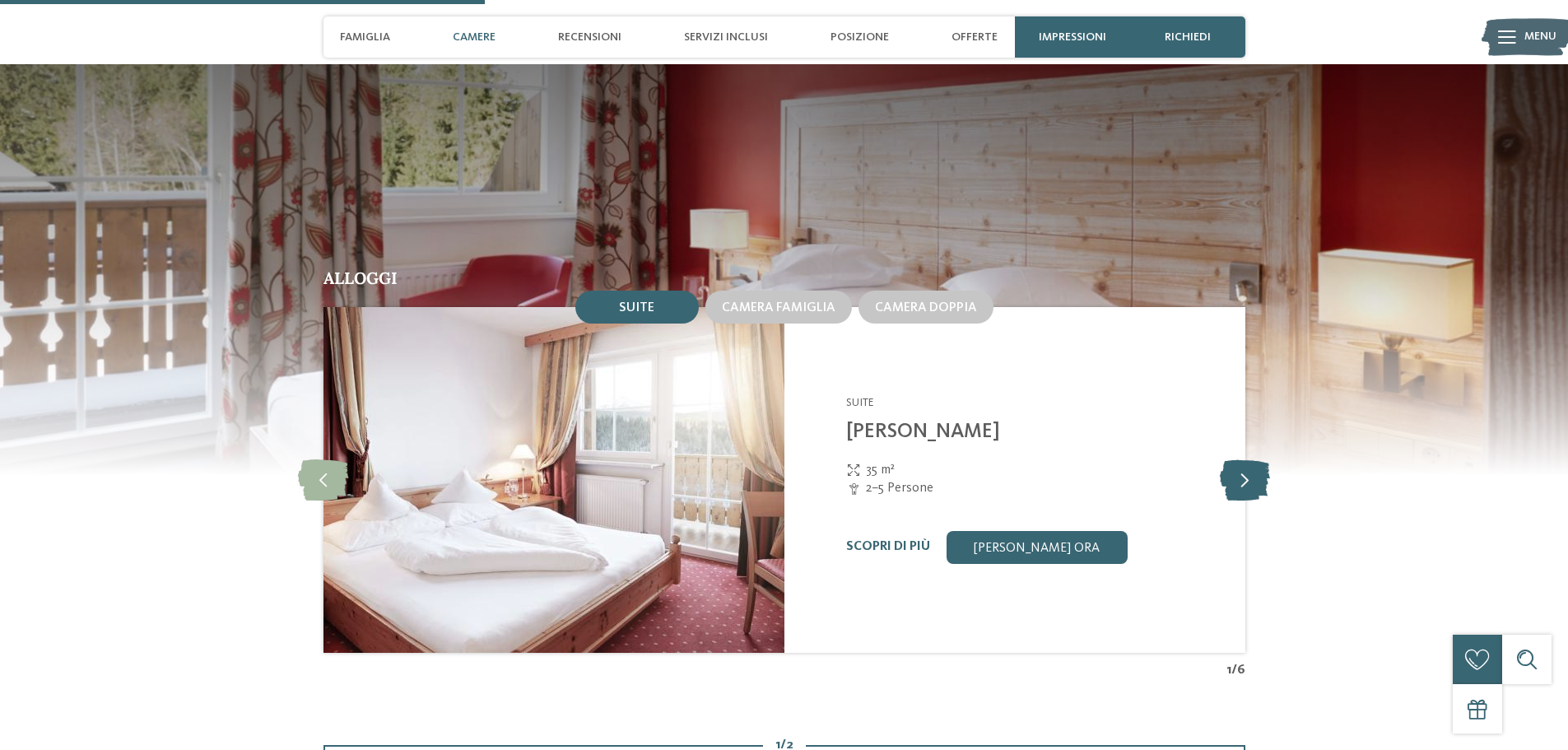
click at [1253, 459] on icon at bounding box center [1244, 479] width 50 height 41
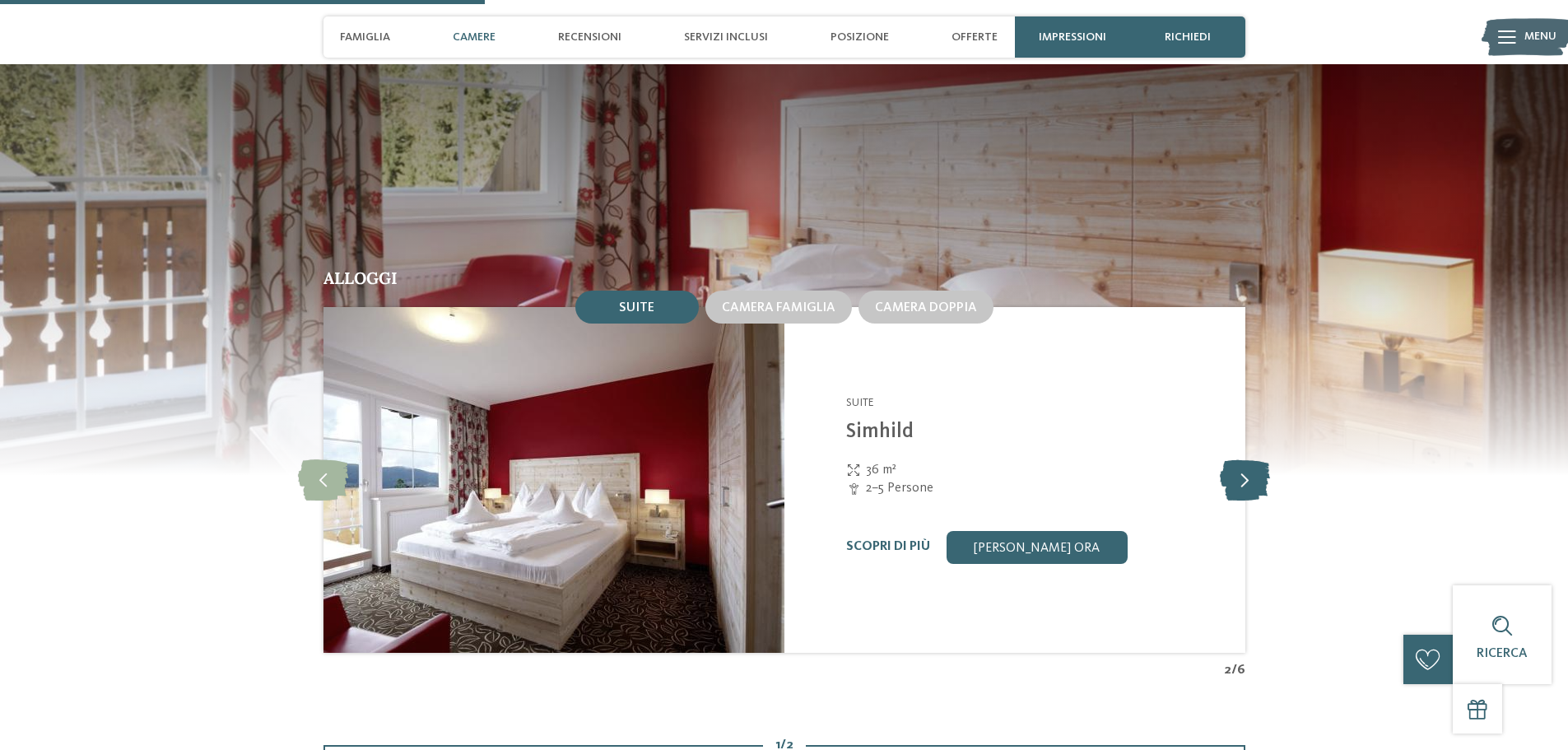
click at [1253, 459] on icon at bounding box center [1244, 479] width 50 height 41
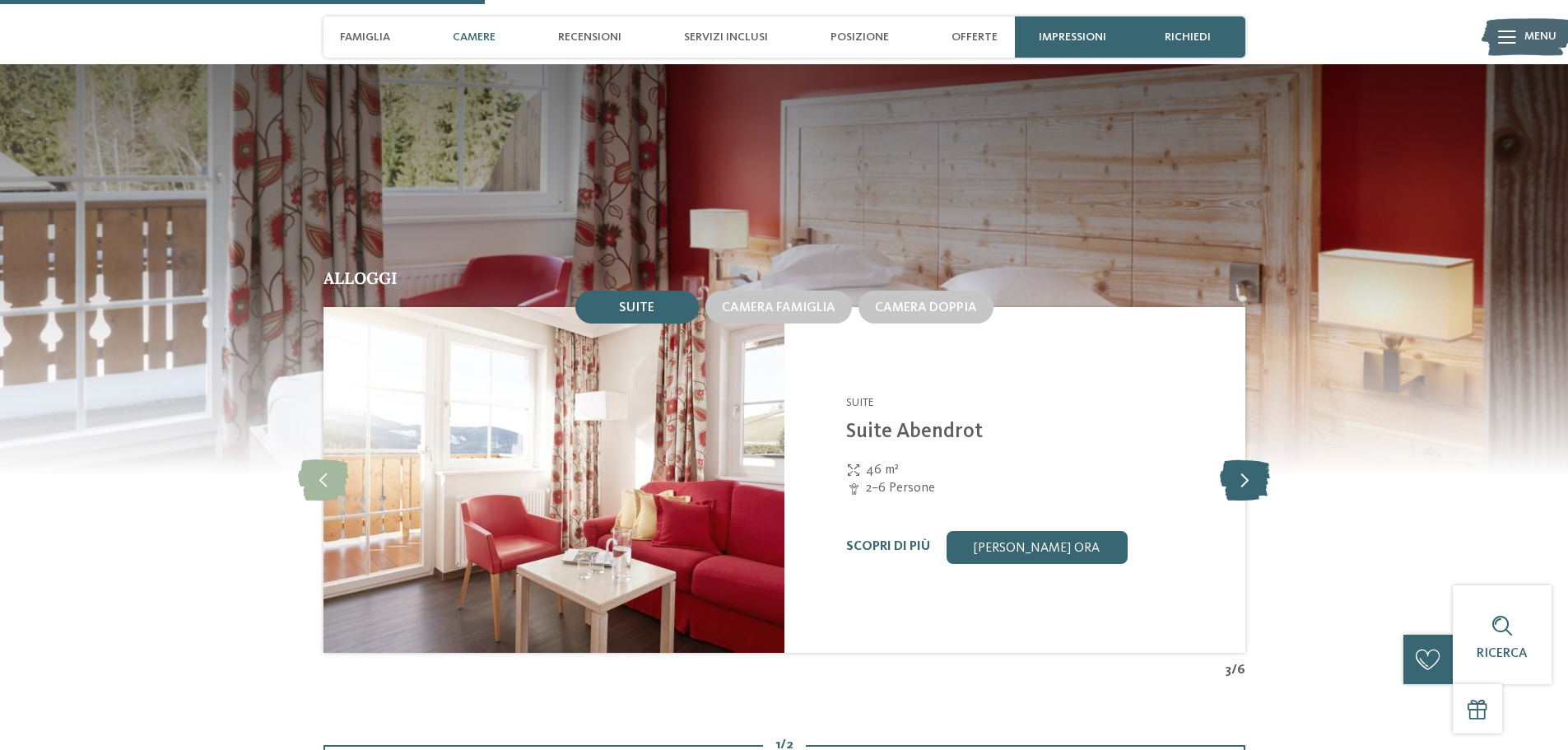
click at [1253, 459] on icon at bounding box center [1244, 479] width 50 height 41
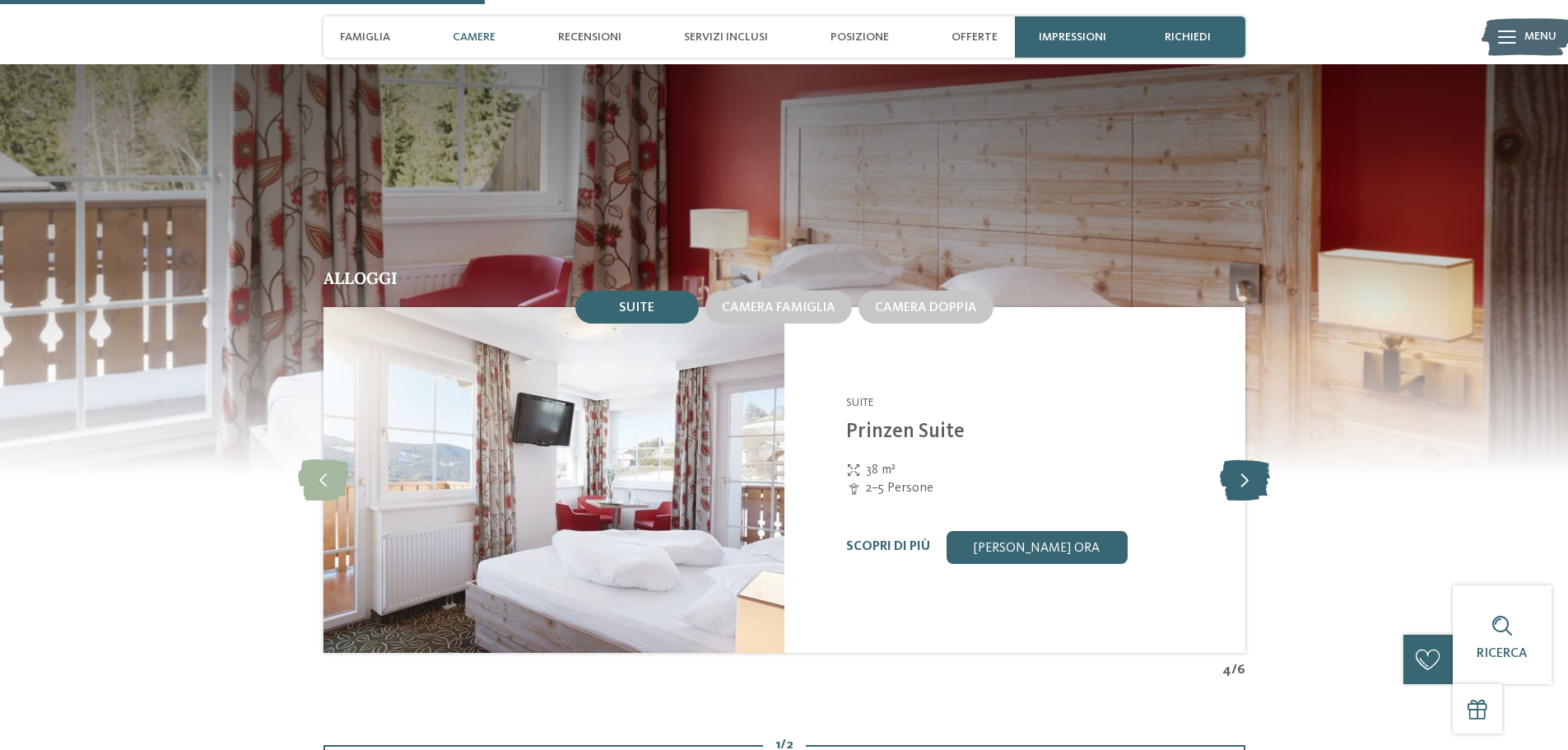
click at [1253, 459] on icon at bounding box center [1244, 479] width 50 height 41
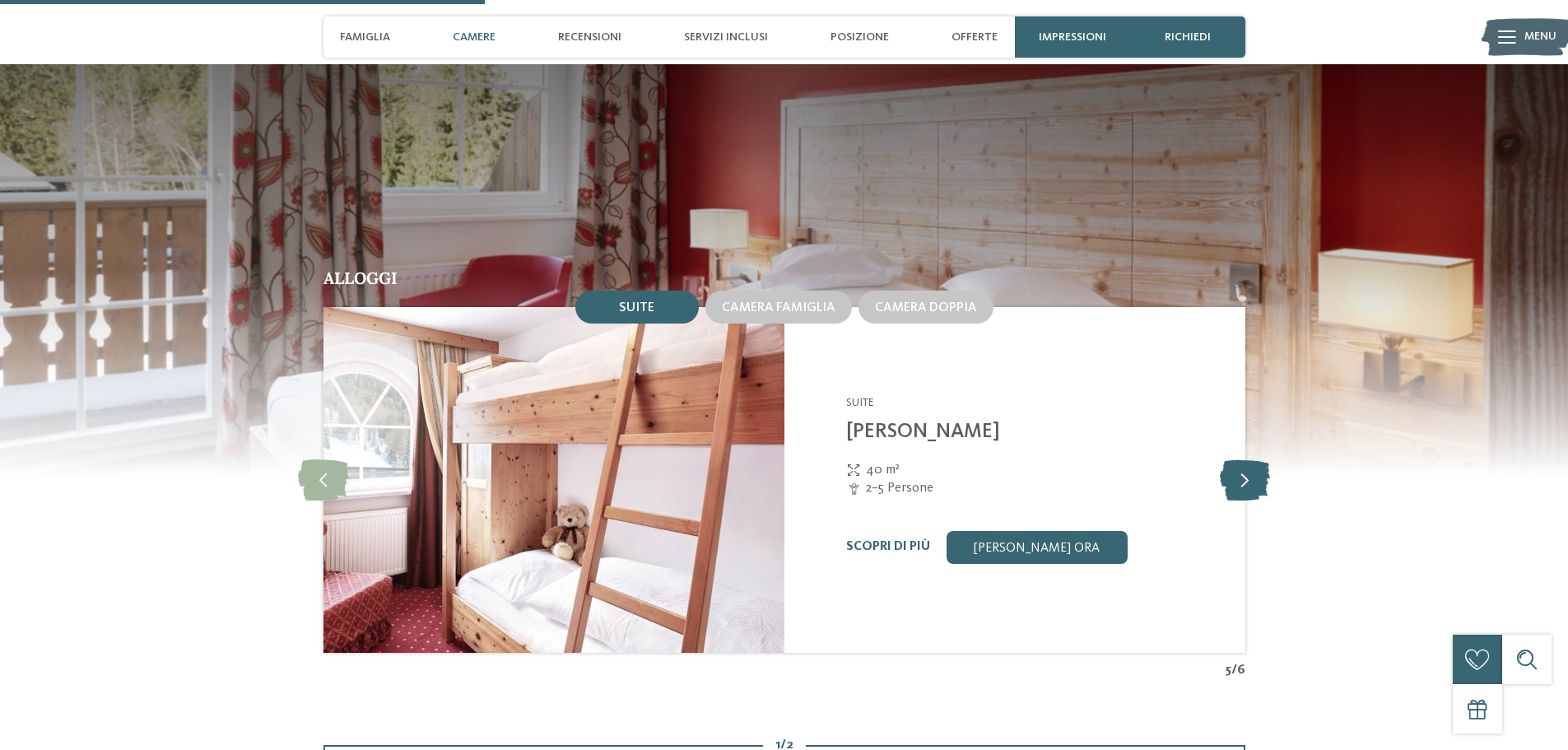
click at [1253, 459] on icon at bounding box center [1244, 479] width 50 height 41
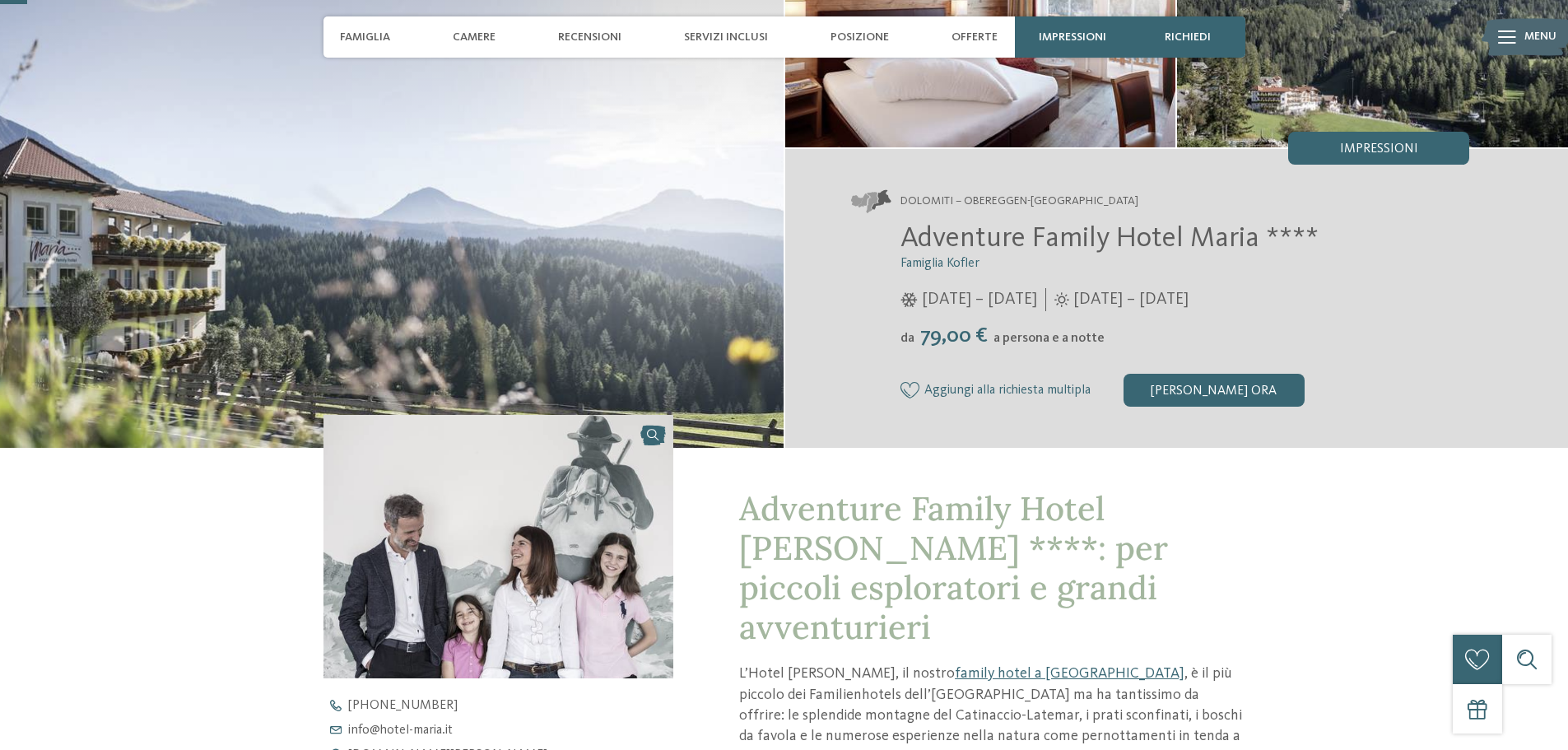
scroll to position [78, 0]
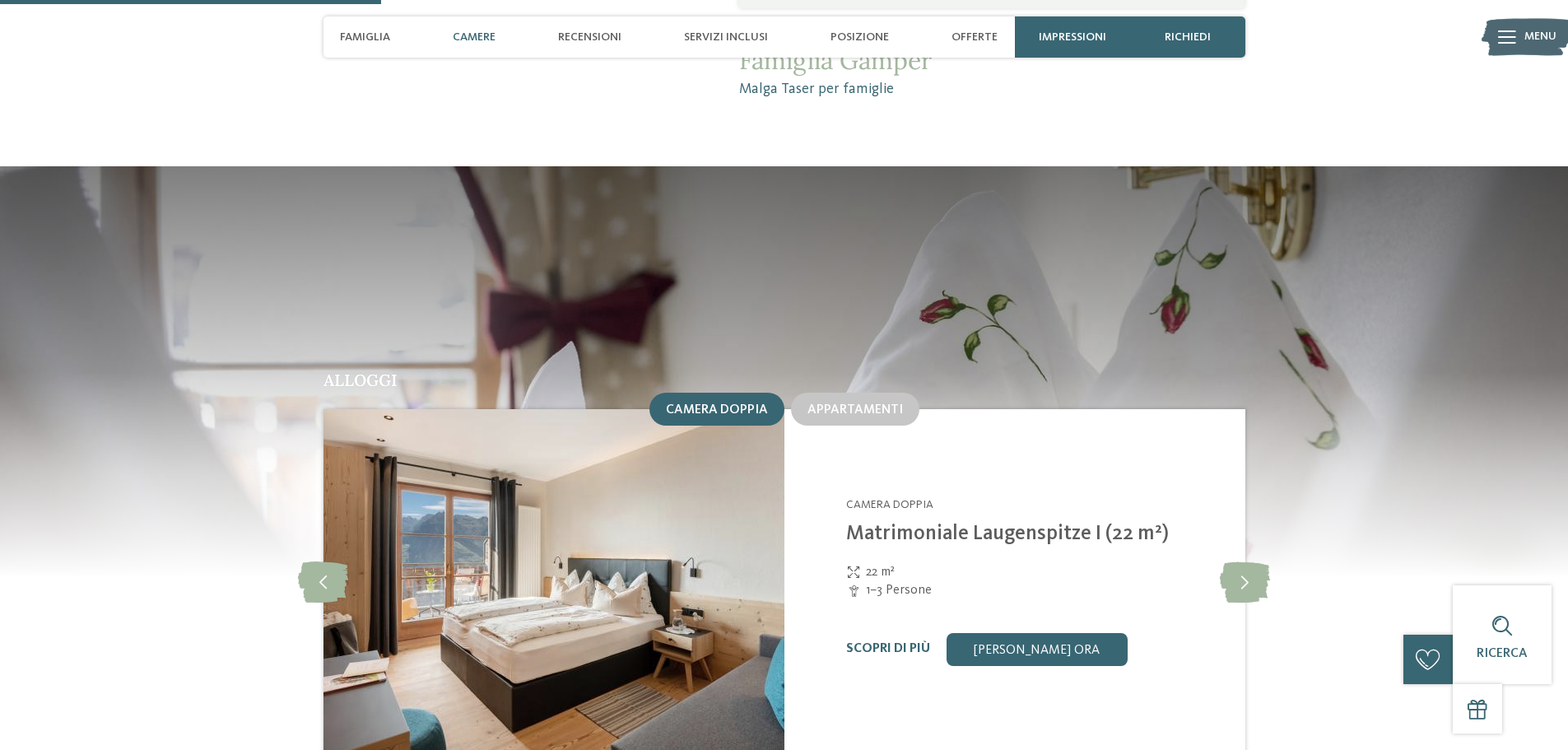
scroll to position [1582, 0]
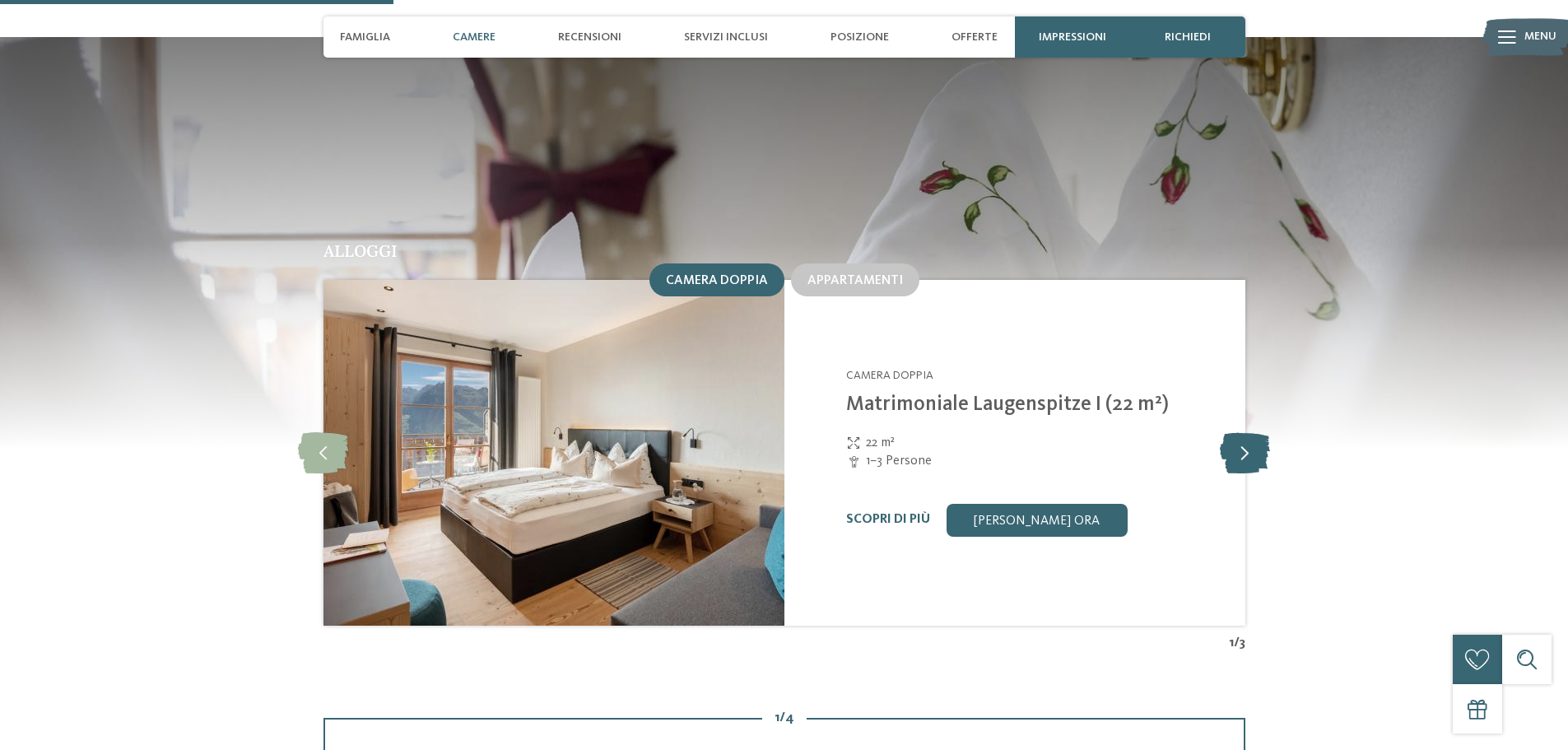
click at [1246, 444] on icon at bounding box center [1244, 452] width 50 height 41
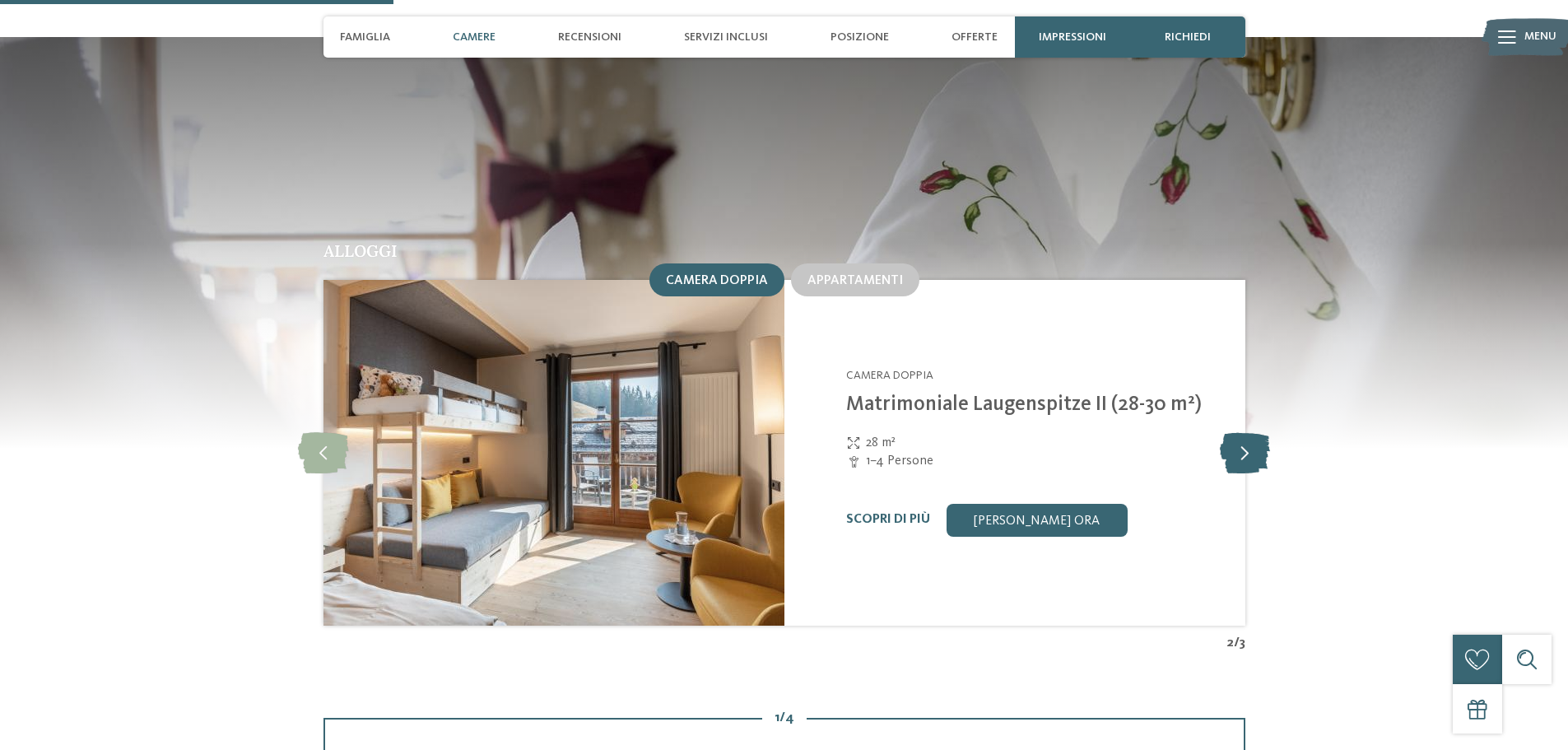
click at [1246, 444] on icon at bounding box center [1244, 452] width 50 height 41
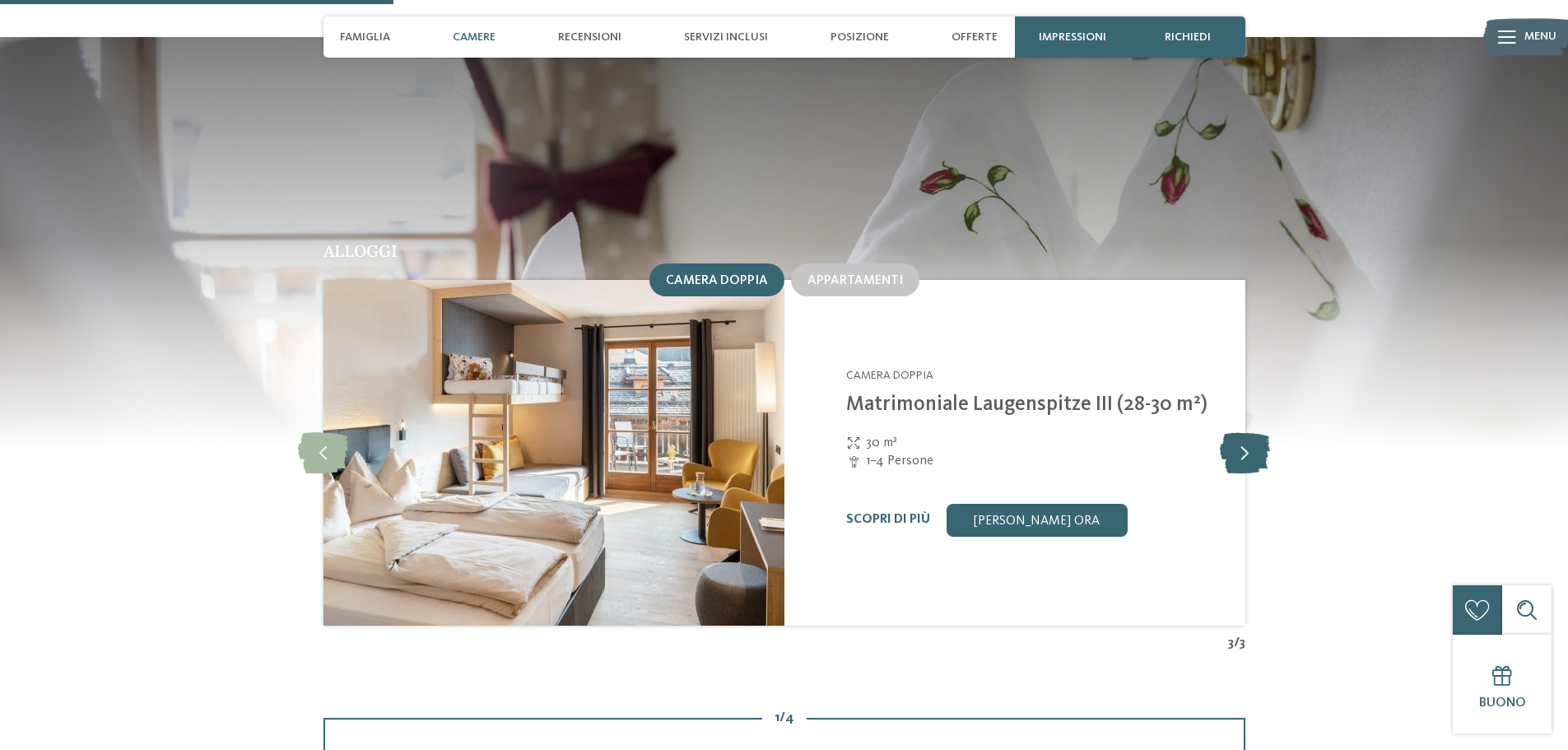
click at [1246, 444] on icon at bounding box center [1244, 452] width 50 height 41
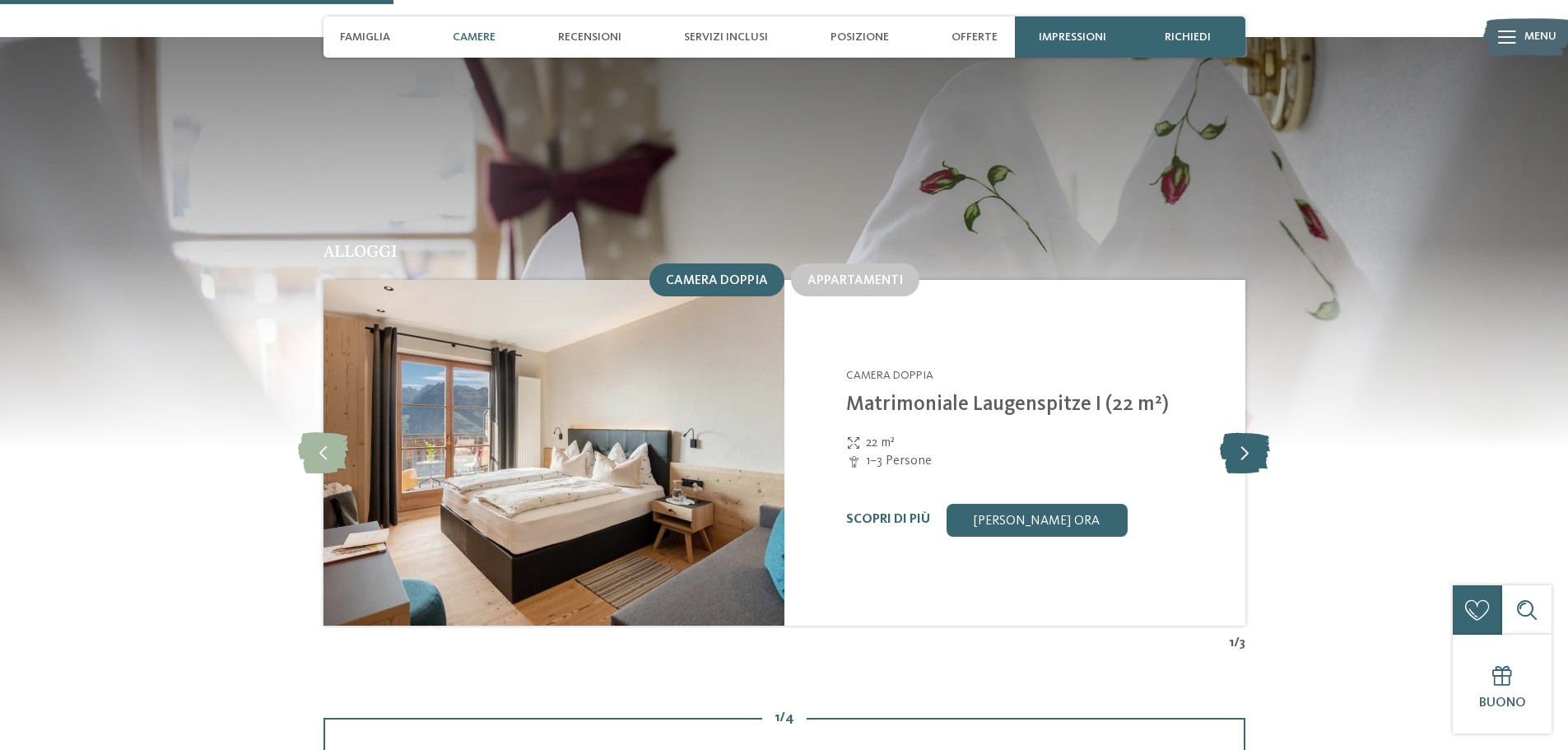
click at [1246, 444] on icon at bounding box center [1244, 452] width 50 height 41
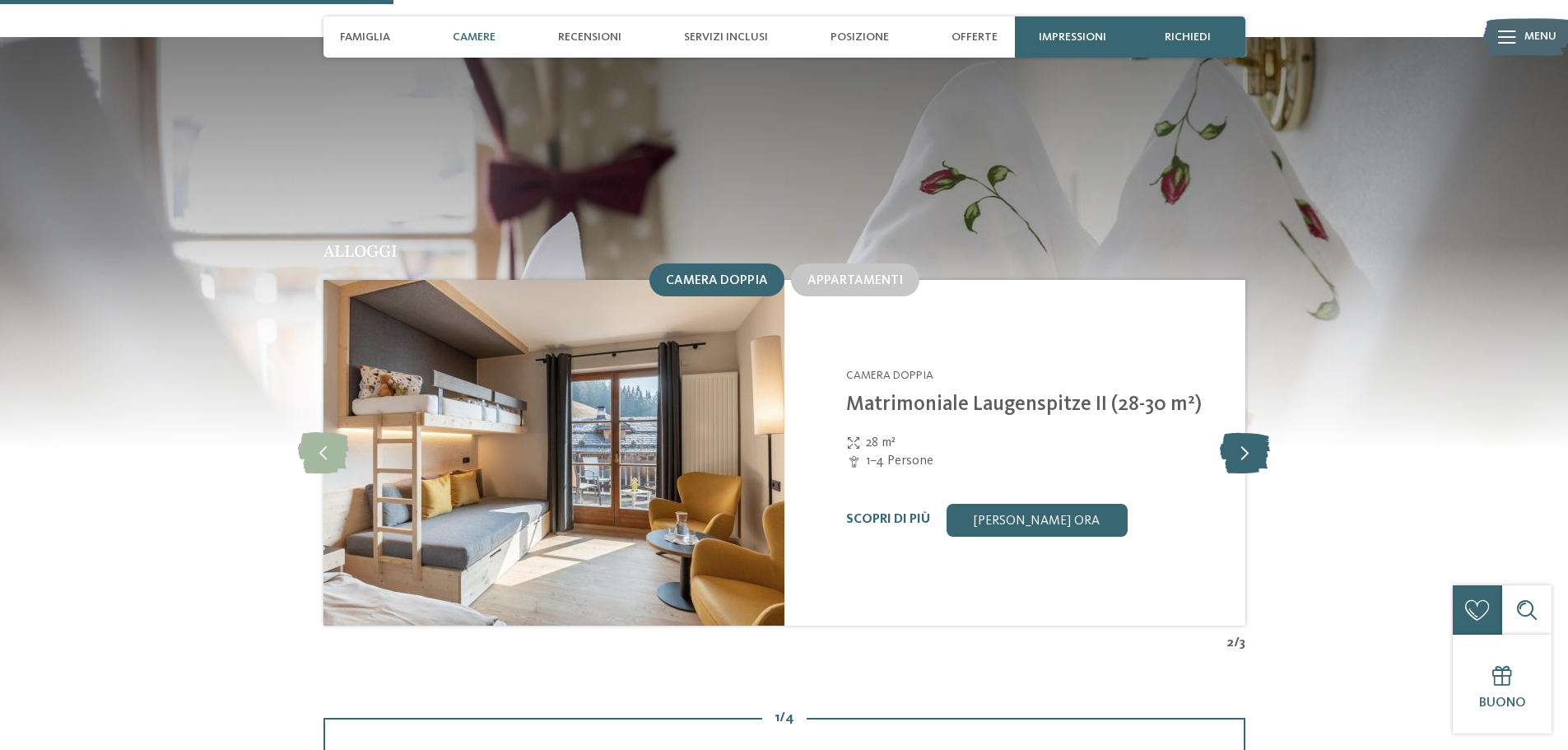
click at [1246, 444] on icon at bounding box center [1244, 452] width 50 height 41
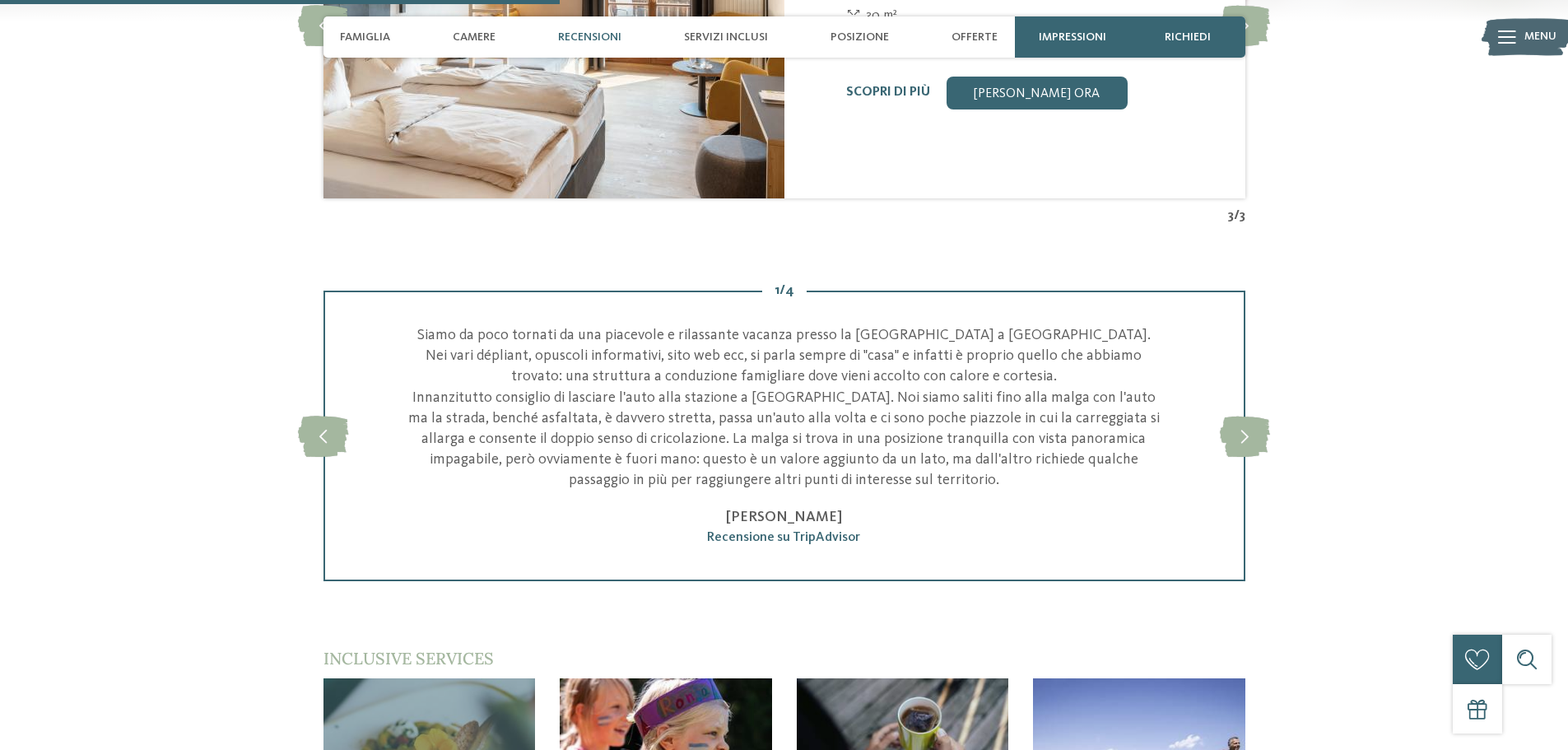
scroll to position [2421, 0]
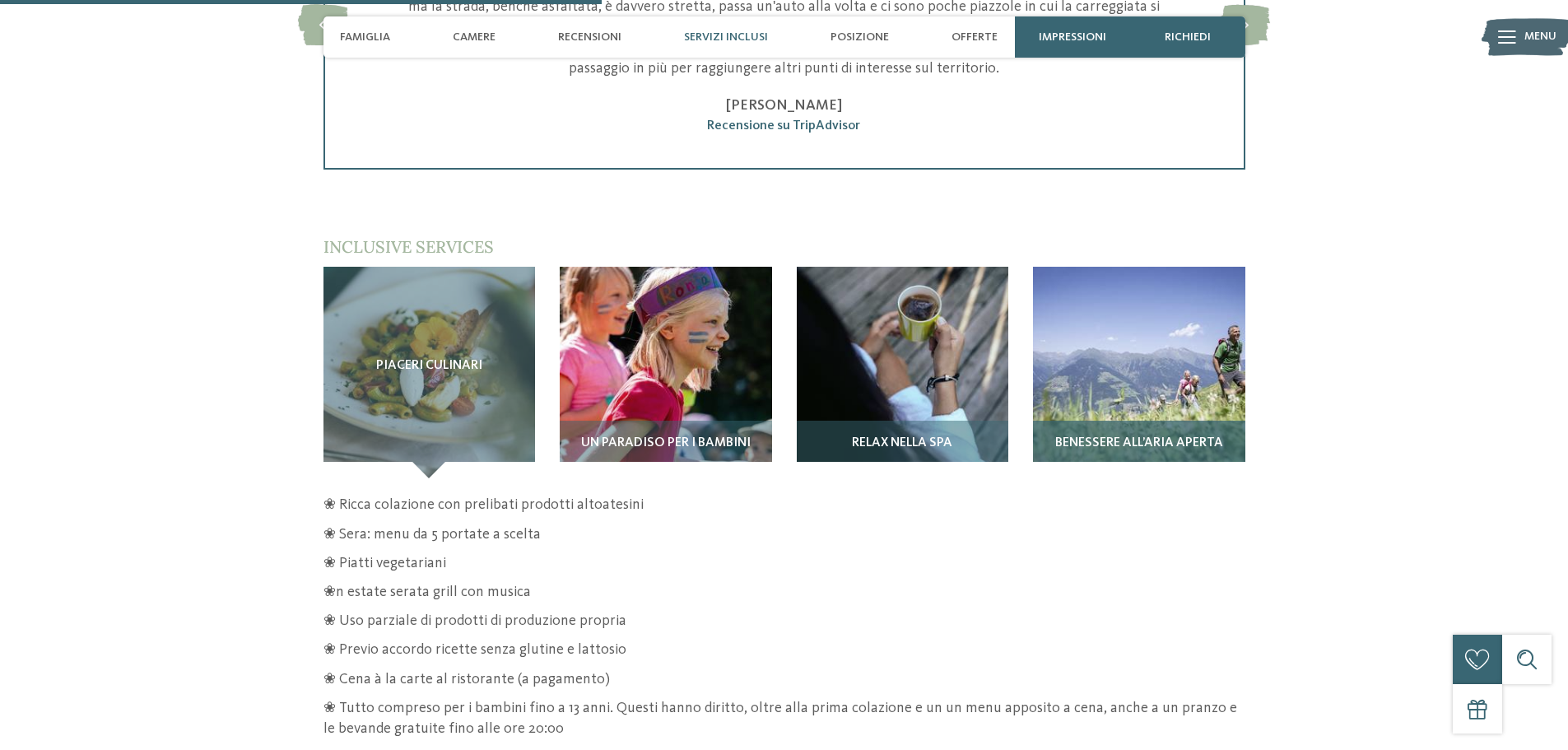
click at [1149, 420] on div "Benessere all’aria aperta" at bounding box center [1139, 449] width 212 height 57
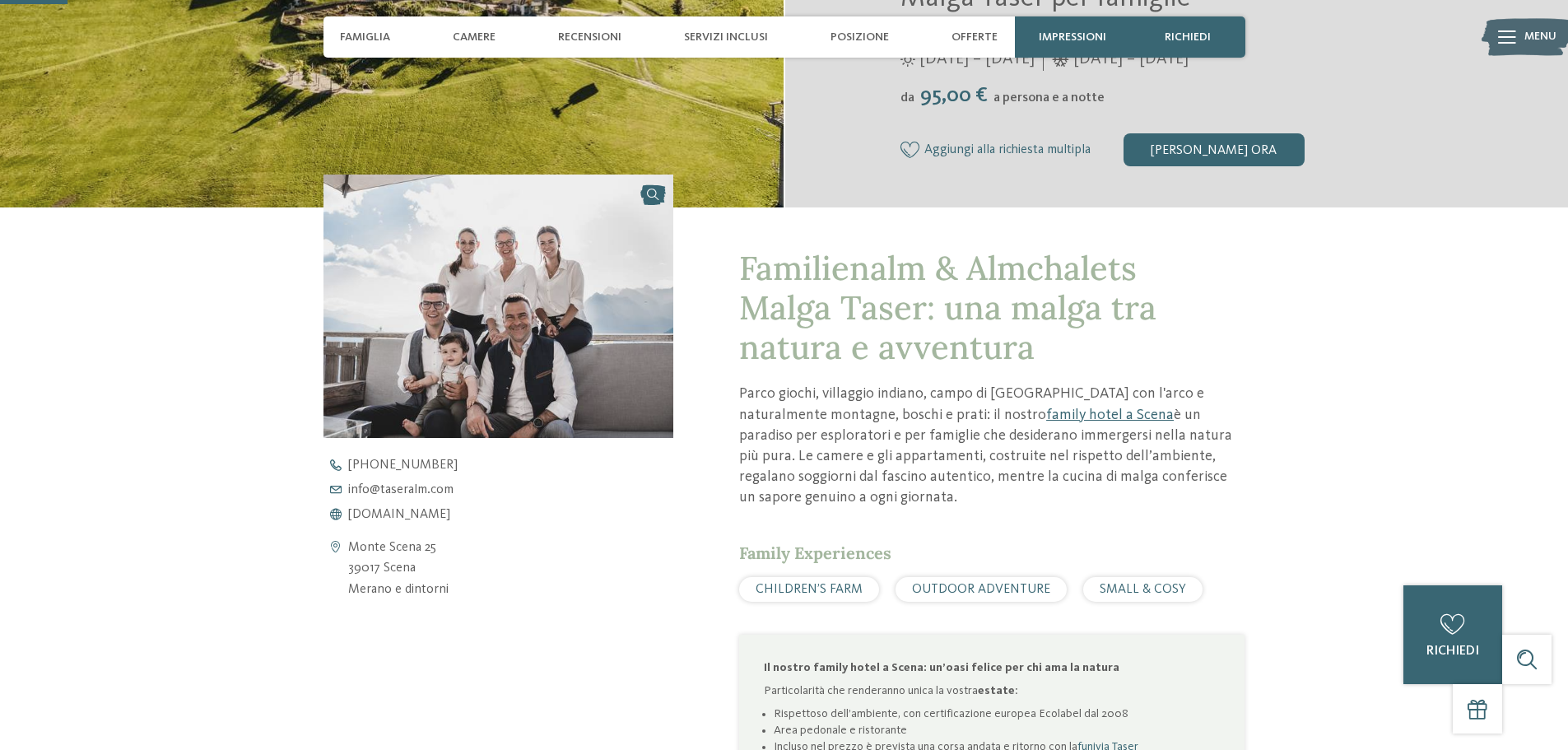
scroll to position [0, 0]
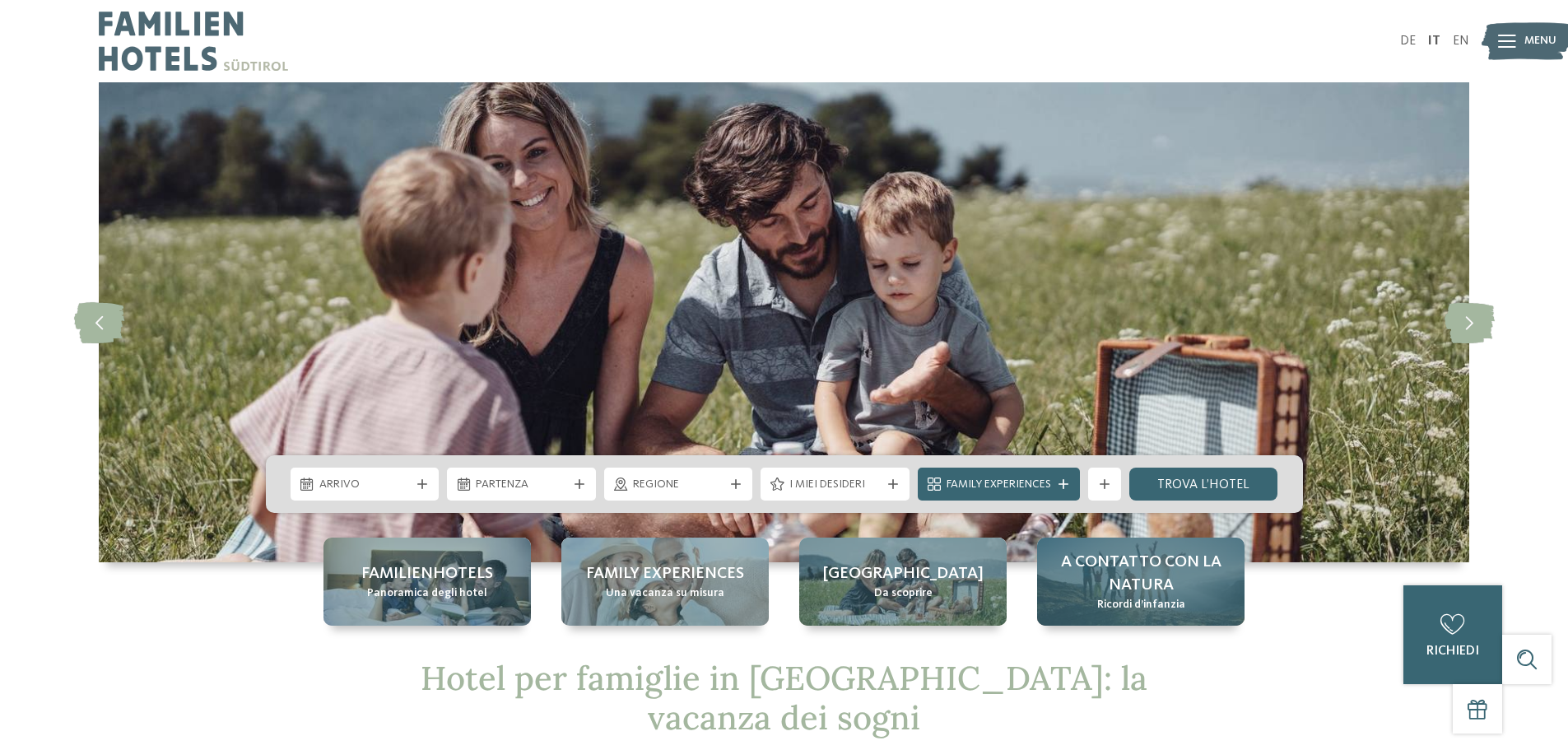
click at [1134, 597] on span "Ricordi d’infanzia" at bounding box center [1141, 605] width 88 height 16
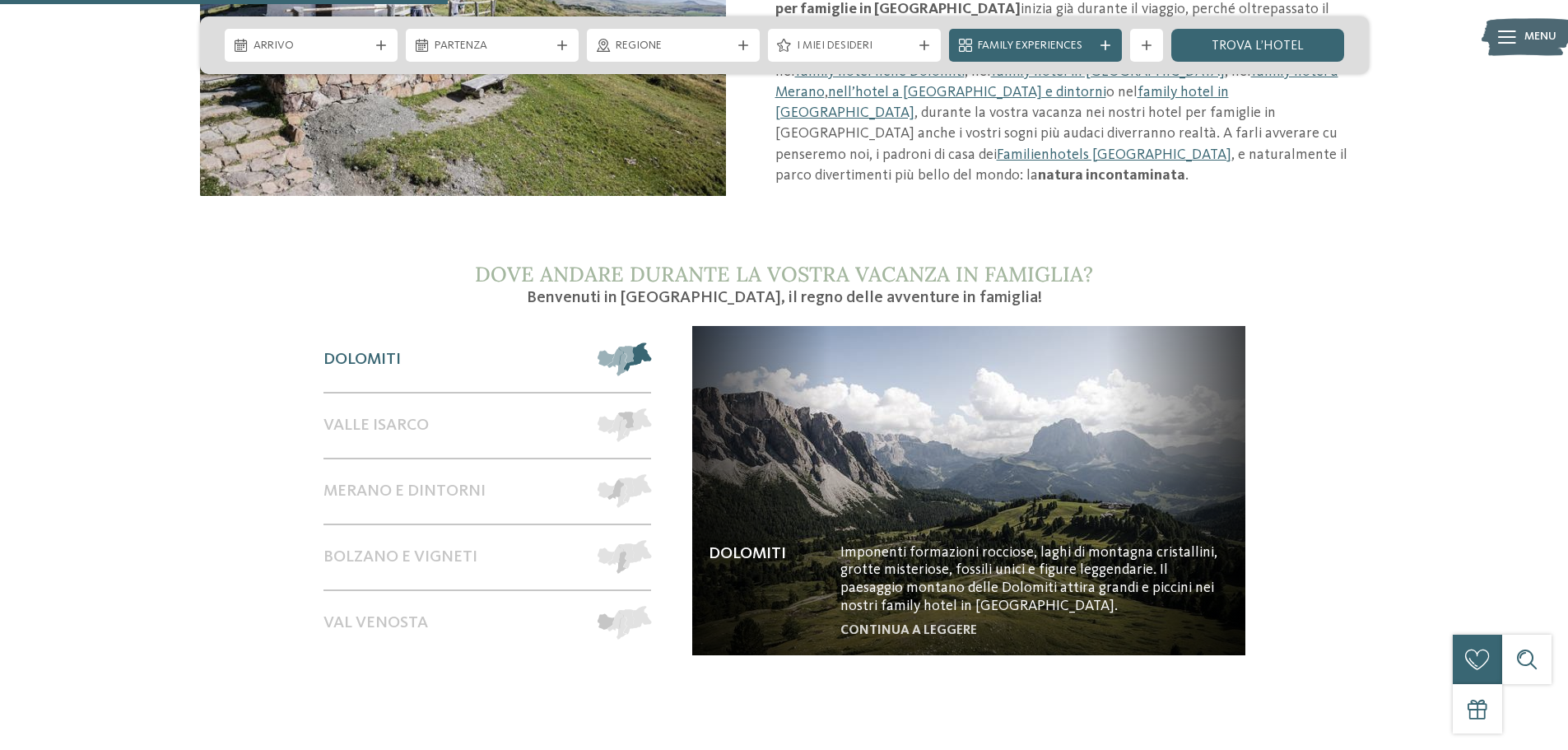
scroll to position [1290, 0]
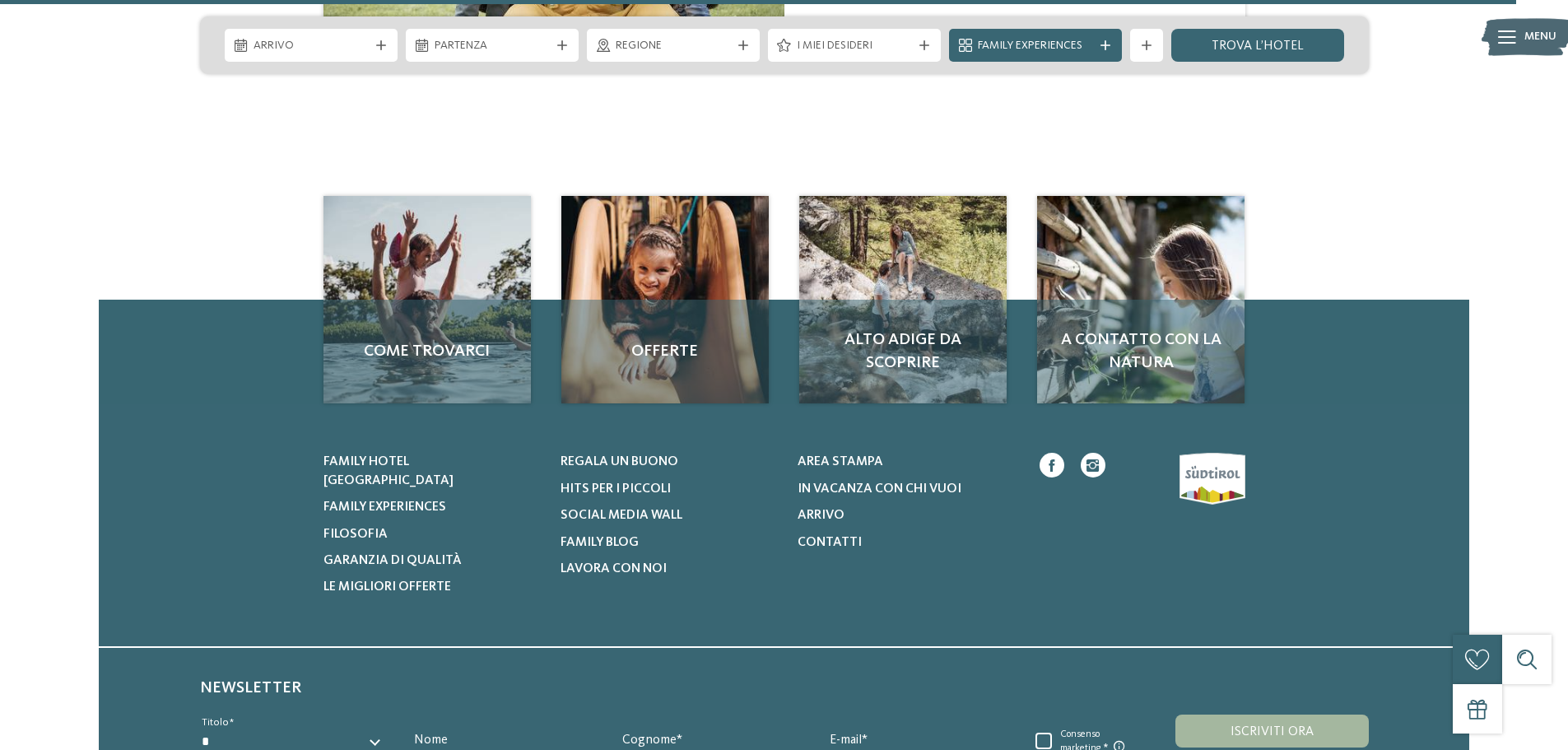
scroll to position [4714, 0]
